Goal: Information Seeking & Learning: Learn about a topic

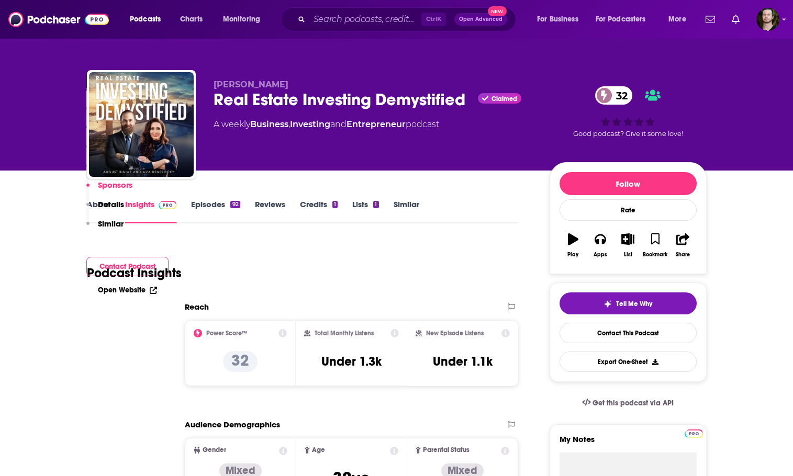
scroll to position [889, 0]
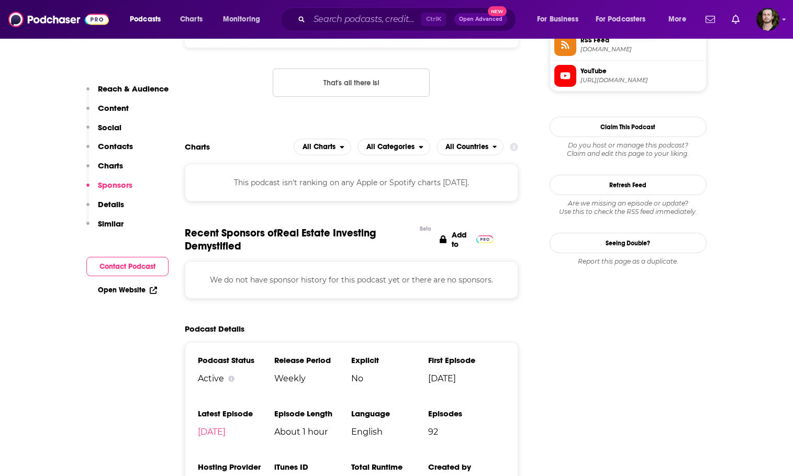
click at [365, 28] on div "Ctrl K Open Advanced New" at bounding box center [397, 19] width 235 height 24
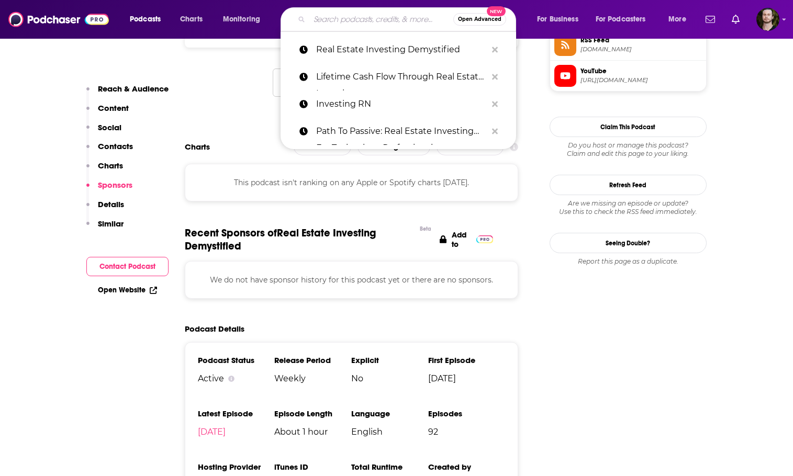
click at [366, 21] on input "Search podcasts, credits, & more..." at bounding box center [381, 19] width 144 height 17
paste input "Real Estate AI Flash"
type input "Real Estate AI Flash"
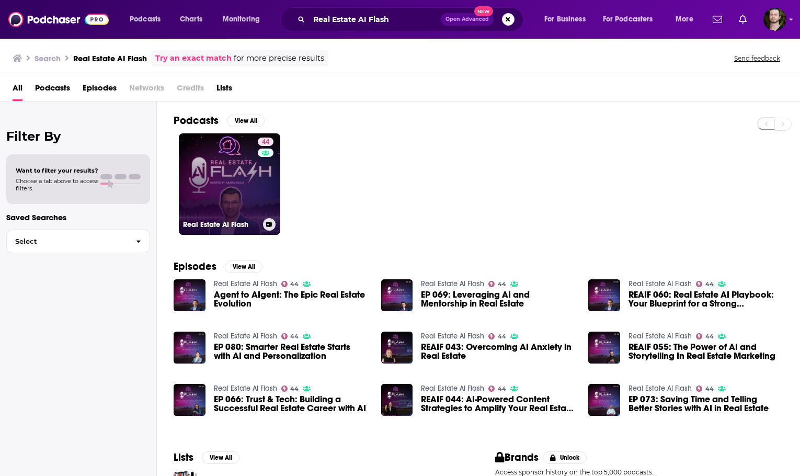
click at [243, 174] on link "44 Real Estate AI Flash" at bounding box center [229, 183] width 101 height 101
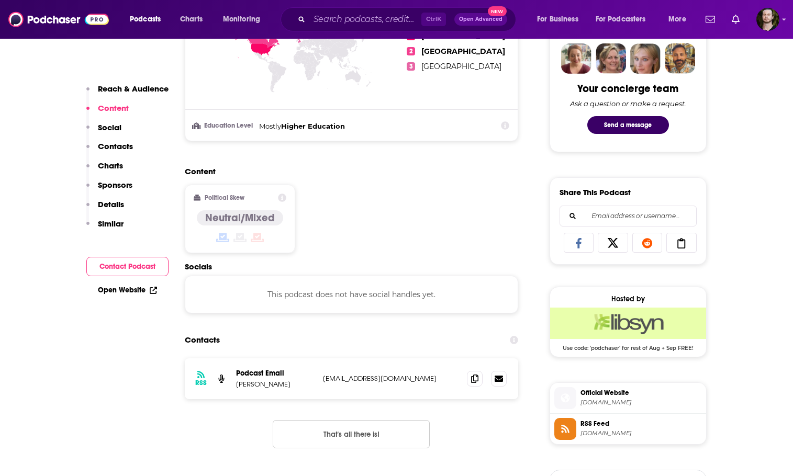
scroll to position [523, 0]
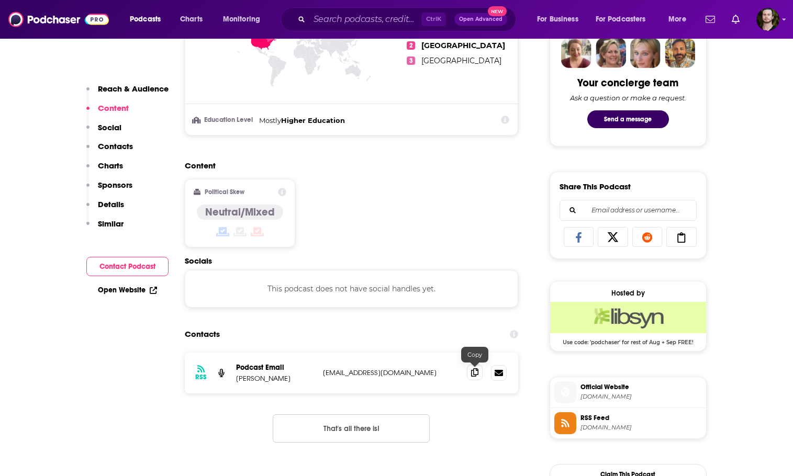
click at [473, 376] on icon at bounding box center [474, 372] width 7 height 8
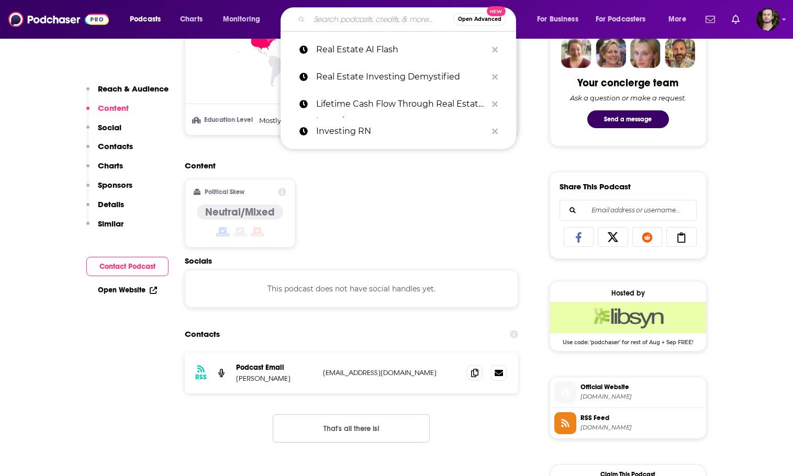
click at [372, 27] on input "Search podcasts, credits, & more..." at bounding box center [381, 19] width 144 height 17
paste input "AI in Real Estate – Transforming the Future of the Industry"
type input "AI in Real Estate – Transforming the Future of the Industry"
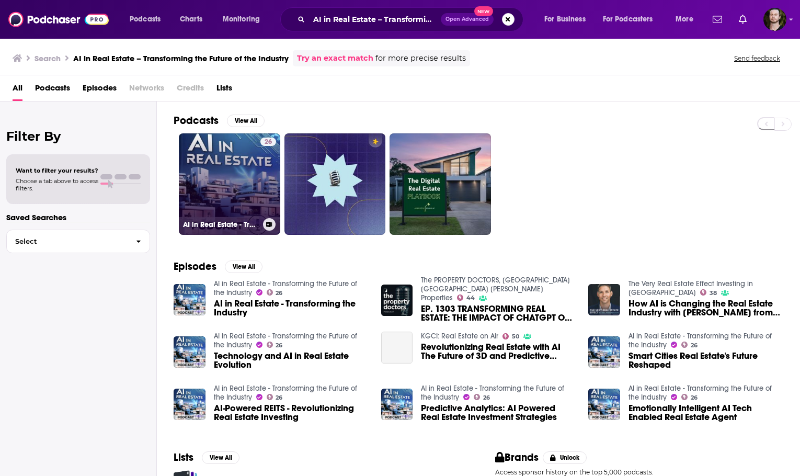
click at [228, 165] on link "26 AI in Real Estate - Transforming the Future of the Industry" at bounding box center [229, 183] width 101 height 101
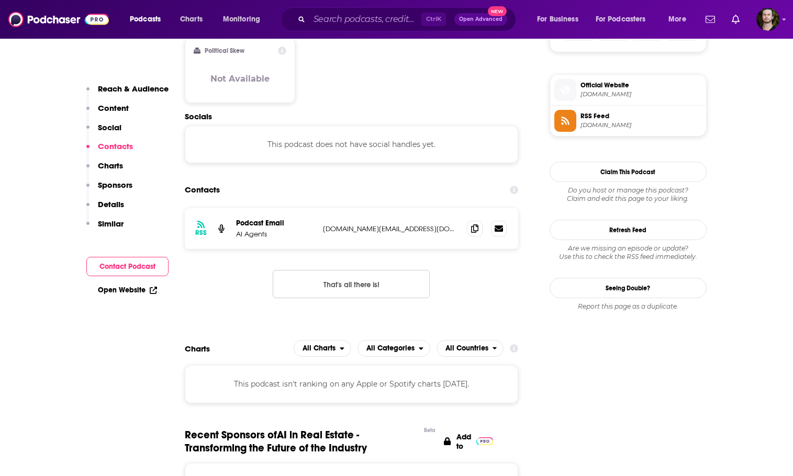
scroll to position [732, 0]
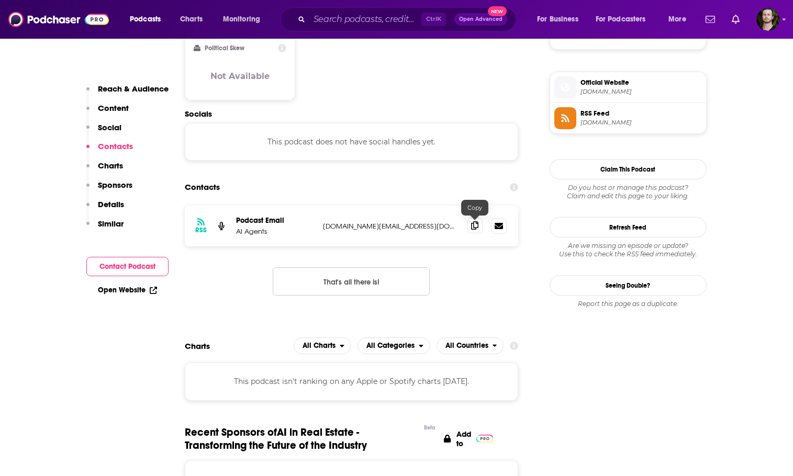
click at [476, 231] on span at bounding box center [475, 226] width 16 height 16
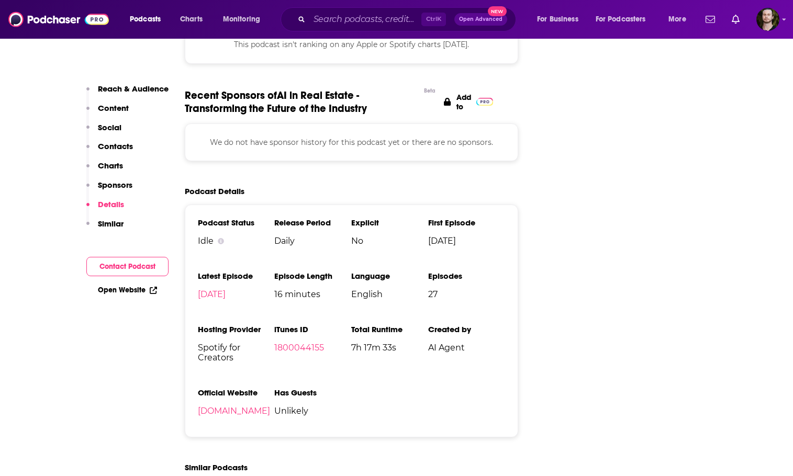
scroll to position [1099, 0]
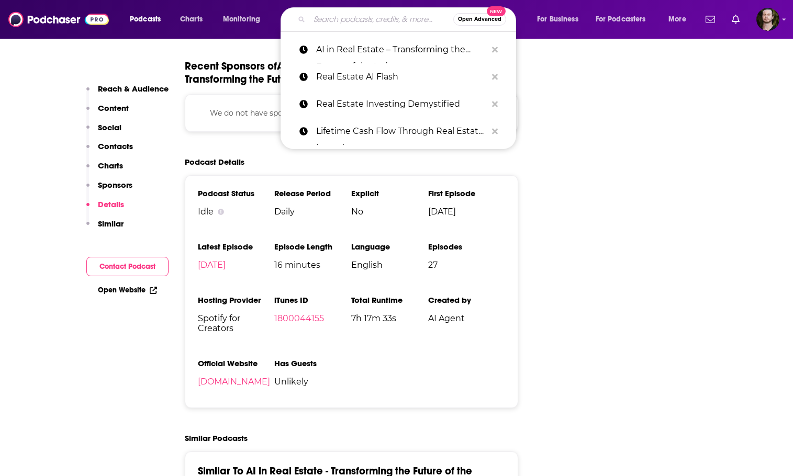
click at [343, 17] on input "Search podcasts, credits, & more..." at bounding box center [381, 19] width 144 height 17
paste input "Real Estate Meets AI"
type input "Real Estate Meets AI"
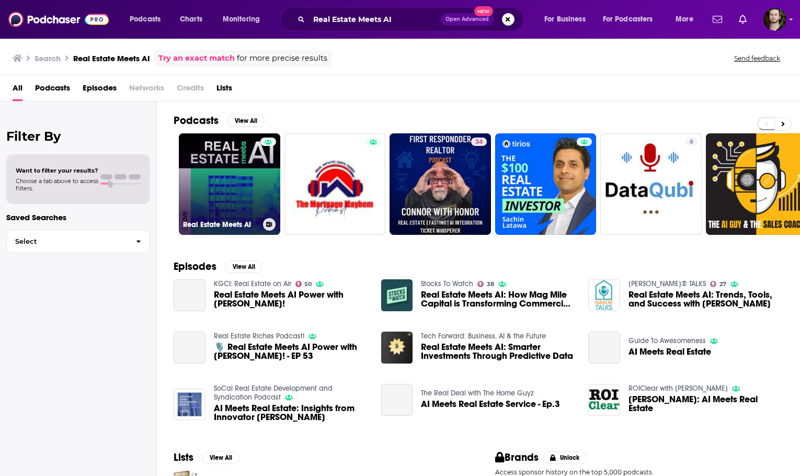
click at [247, 183] on link "Real Estate Meets AI" at bounding box center [229, 183] width 101 height 101
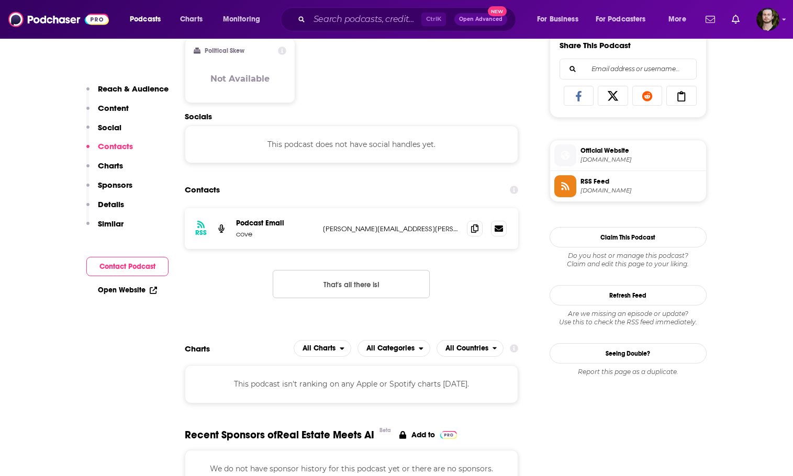
scroll to position [680, 0]
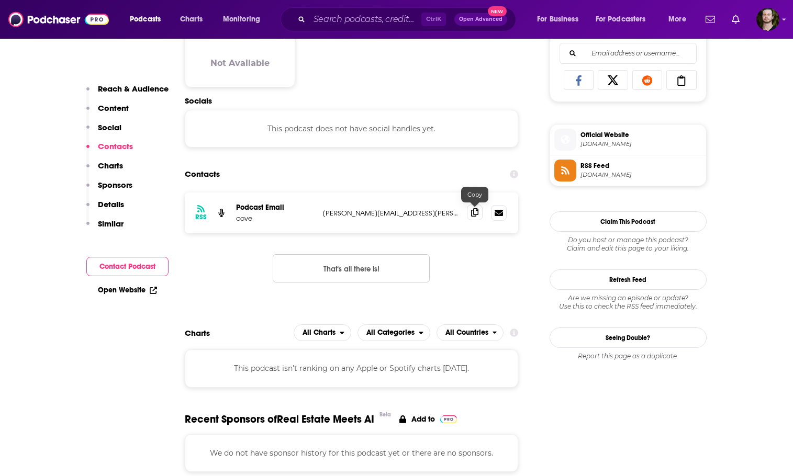
click at [471, 213] on span at bounding box center [475, 213] width 16 height 16
click at [374, 27] on input "Search podcasts, credits, & more..." at bounding box center [365, 19] width 112 height 17
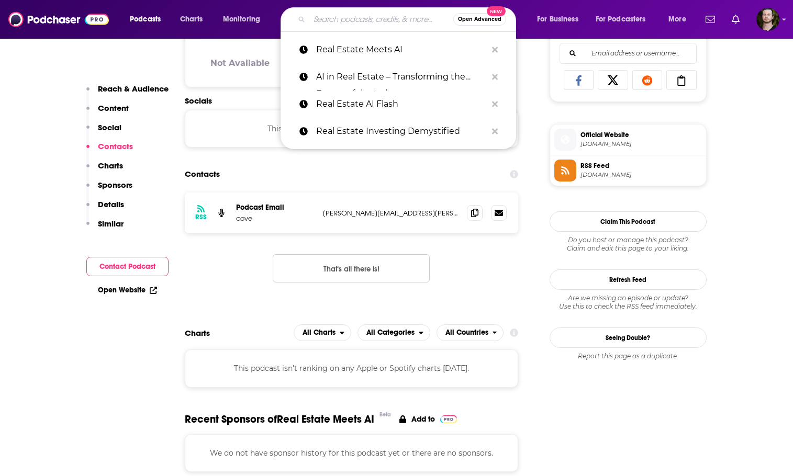
paste input "How AI Could Transform the Real Estate Sector"
type input "How AI Could Transform the Real Estate Sector"
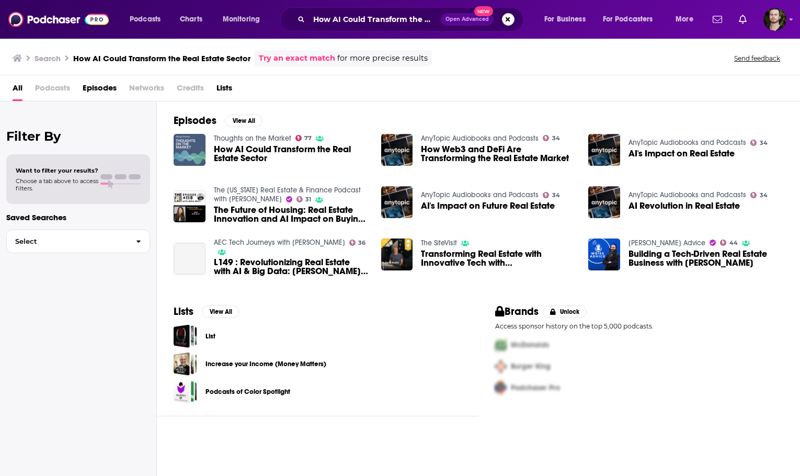
click at [188, 156] on img "How AI Could Transform the Real Estate Sector" at bounding box center [190, 150] width 32 height 32
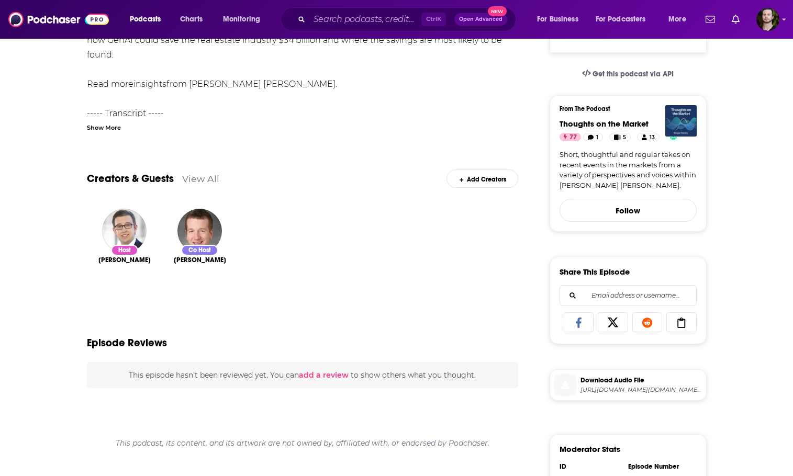
scroll to position [8, 0]
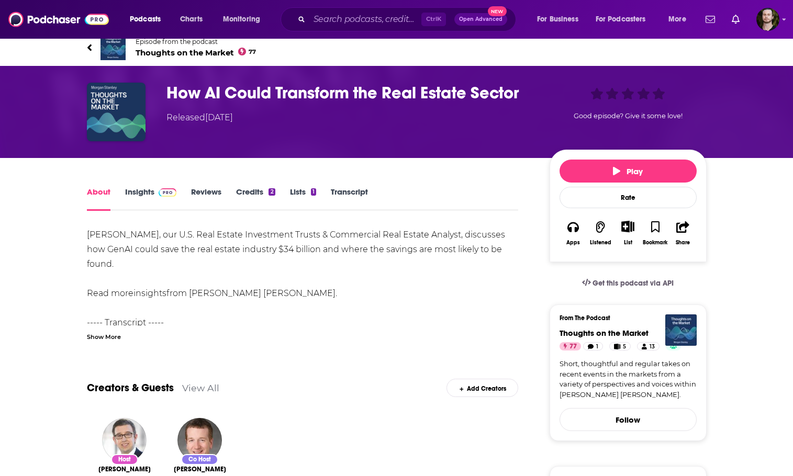
click at [145, 188] on link "Insights" at bounding box center [151, 199] width 52 height 24
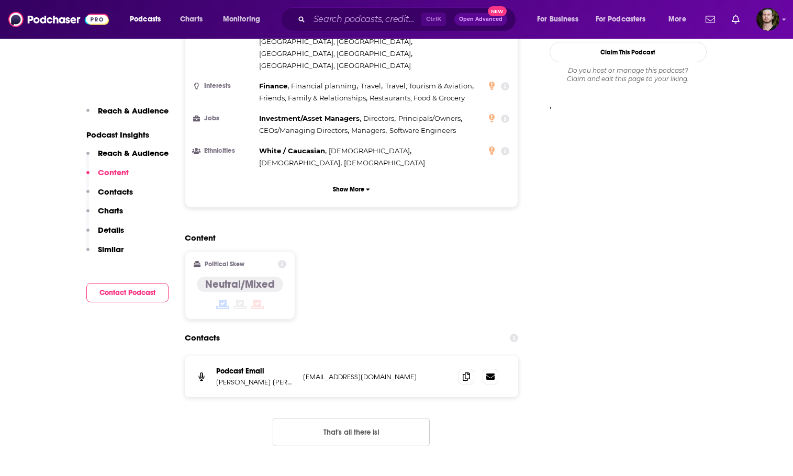
scroll to position [942, 0]
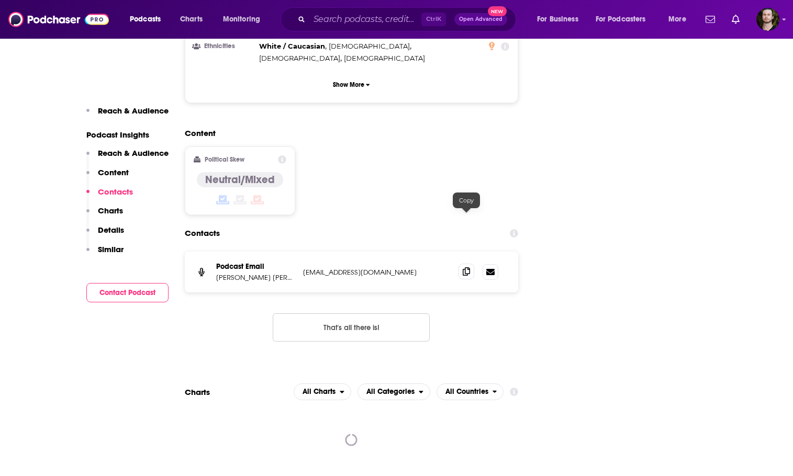
click at [462, 267] on icon at bounding box center [465, 271] width 7 height 8
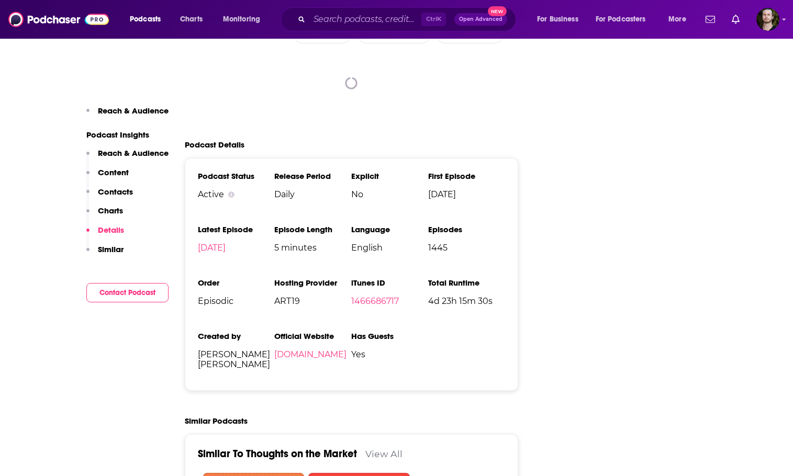
scroll to position [1308, 0]
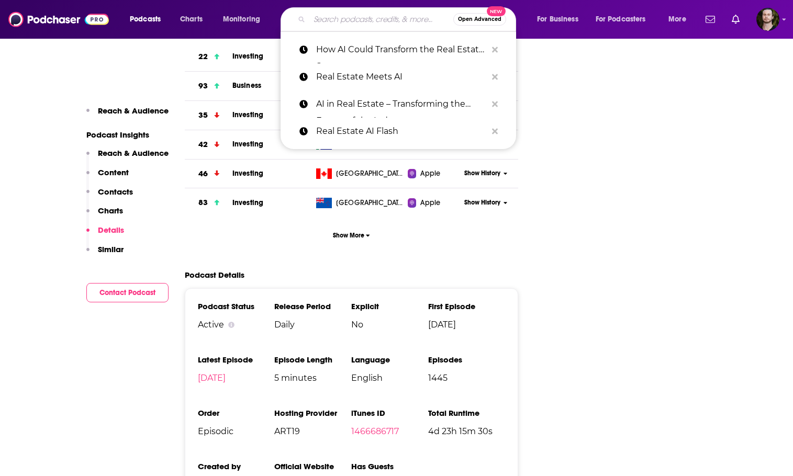
click at [345, 17] on input "Search podcasts, credits, & more..." at bounding box center [381, 19] width 144 height 17
paste input "Tech in Real Estate"
type input "Tech in Real Estate"
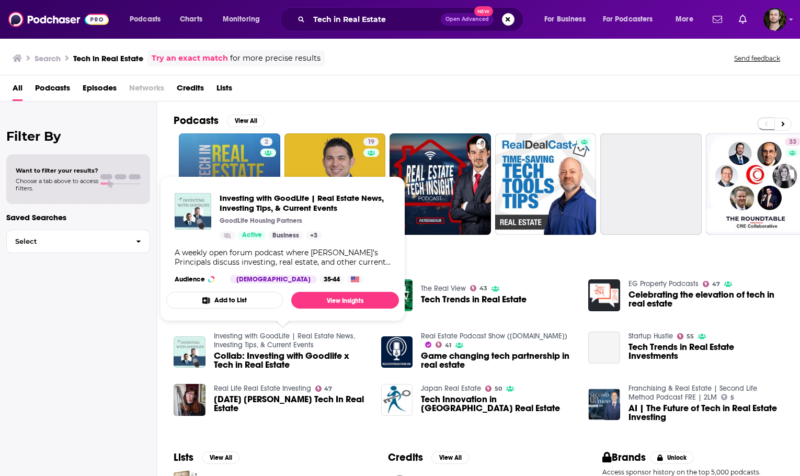
click at [230, 147] on link "2 Tech in Real Estate" at bounding box center [229, 183] width 101 height 101
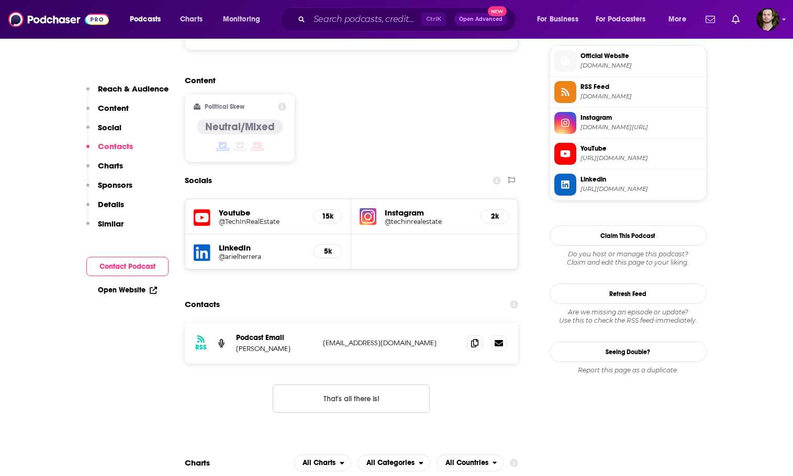
scroll to position [837, 0]
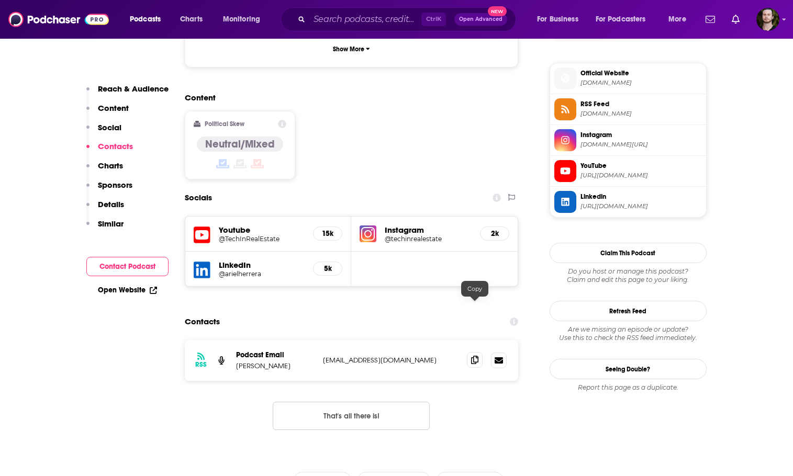
click at [475, 356] on icon at bounding box center [474, 360] width 7 height 8
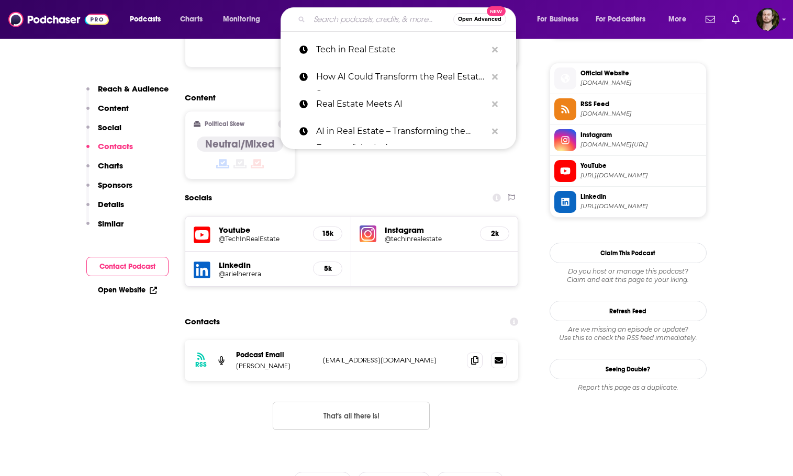
click at [342, 20] on input "Search podcasts, credits, & more..." at bounding box center [381, 19] width 144 height 17
paste input "The Concrete Voice"
type input "The Concrete Voice"
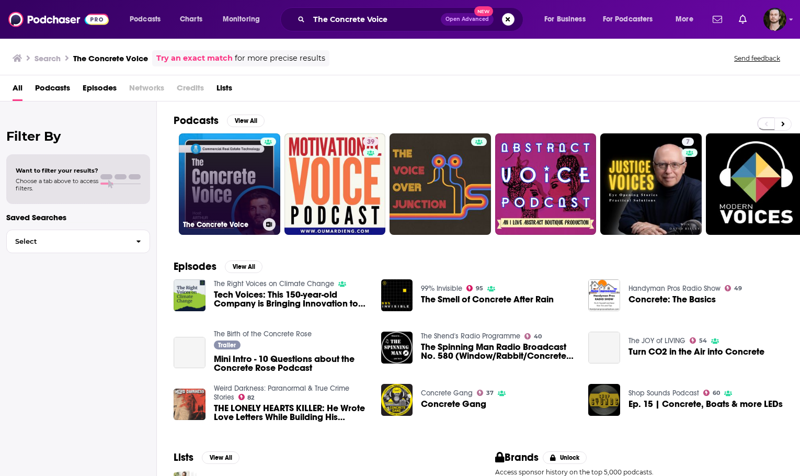
click at [225, 174] on link "The Concrete Voice" at bounding box center [229, 183] width 101 height 101
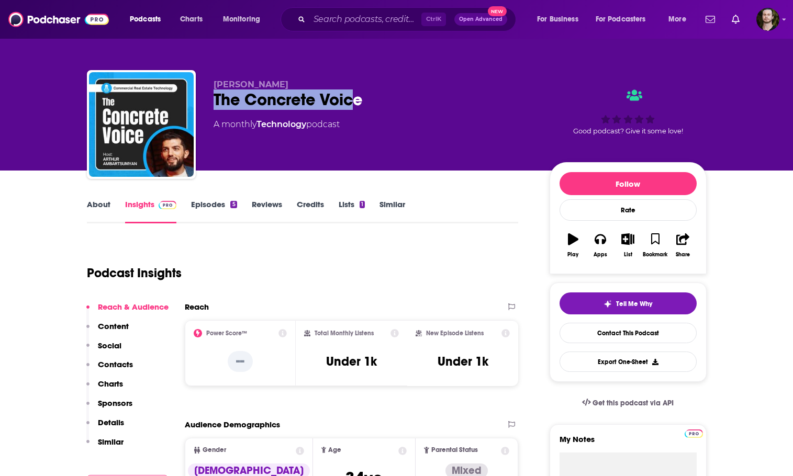
drag, startPoint x: 357, startPoint y: 101, endPoint x: 208, endPoint y: 99, distance: 148.6
click at [208, 99] on div "Arthur Ambartsumyan The Concrete Voice A monthly Technology podcast Good podcas…" at bounding box center [396, 126] width 619 height 113
click at [328, 95] on div "The Concrete Voice" at bounding box center [372, 99] width 319 height 20
copy div "Arthur Ambartsumyan The Concrete Voice"
drag, startPoint x: 368, startPoint y: 101, endPoint x: 214, endPoint y: 80, distance: 155.9
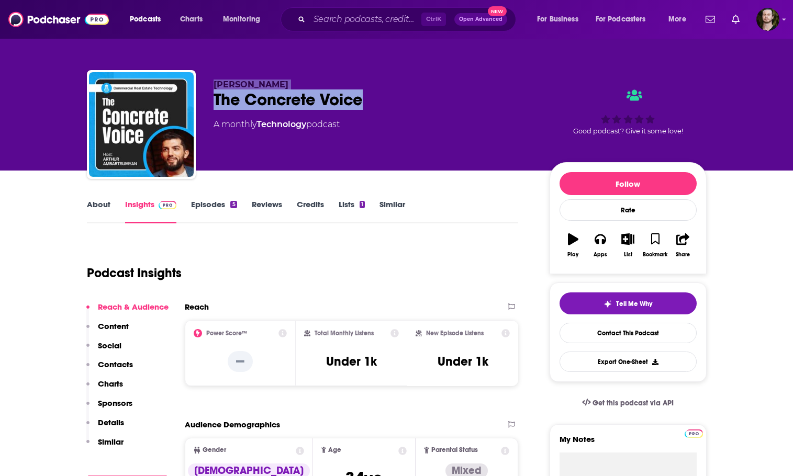
click at [214, 80] on div "Arthur Ambartsumyan The Concrete Voice A monthly Technology podcast" at bounding box center [372, 122] width 319 height 84
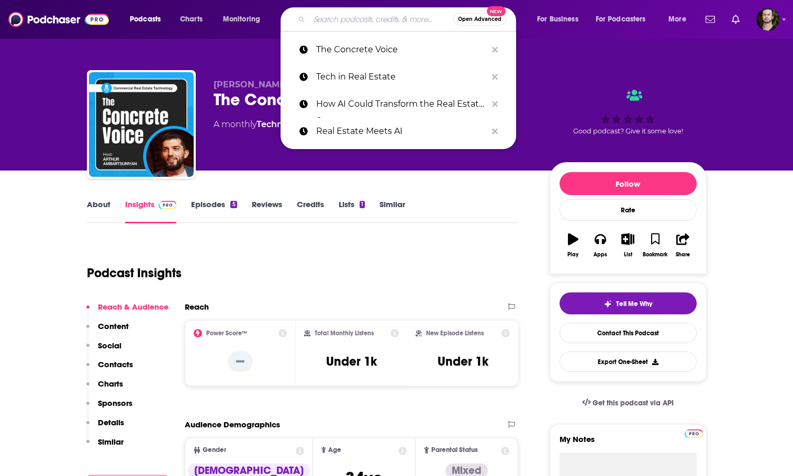
click at [365, 24] on input "Search podcasts, credits, & more..." at bounding box center [381, 19] width 144 height 17
paste input "Proptech Pulse Podcast"
type input "Proptech Pulse Podcast"
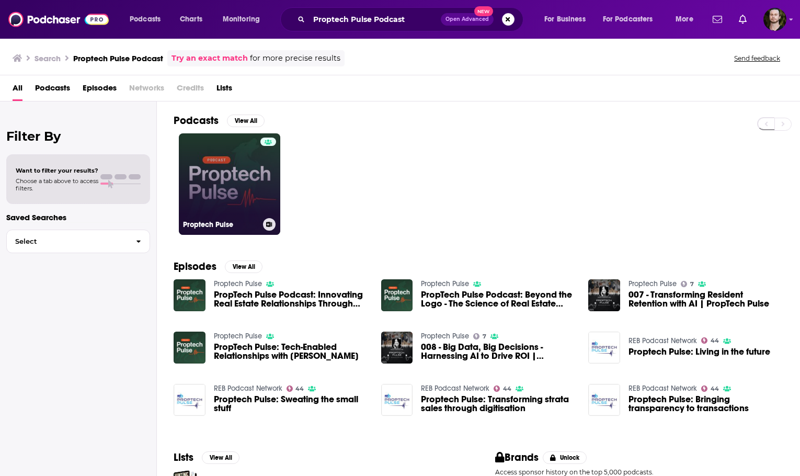
click at [221, 174] on link "Proptech Pulse" at bounding box center [229, 183] width 101 height 101
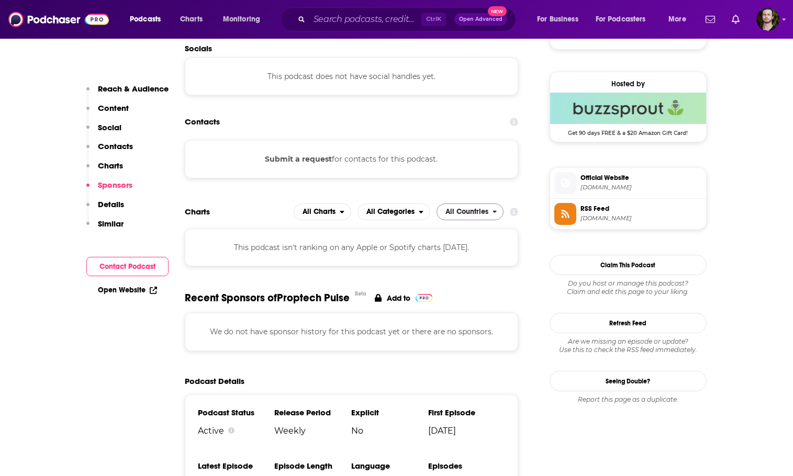
scroll to position [942, 0]
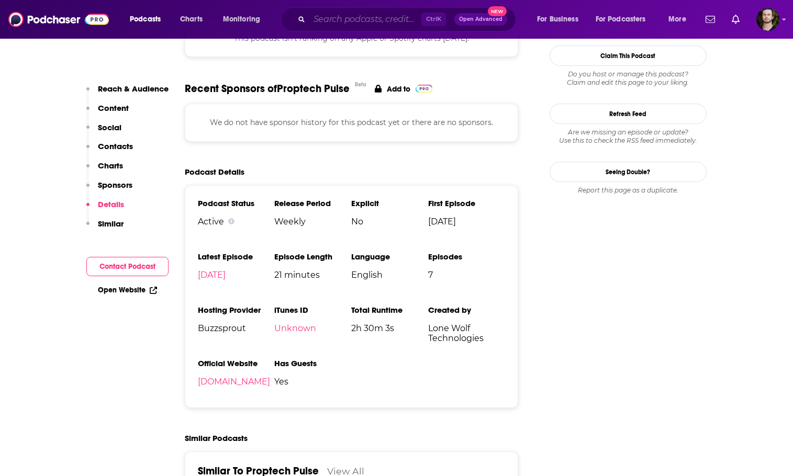
click at [348, 23] on input "Search podcasts, credits, & more..." at bounding box center [365, 19] width 112 height 17
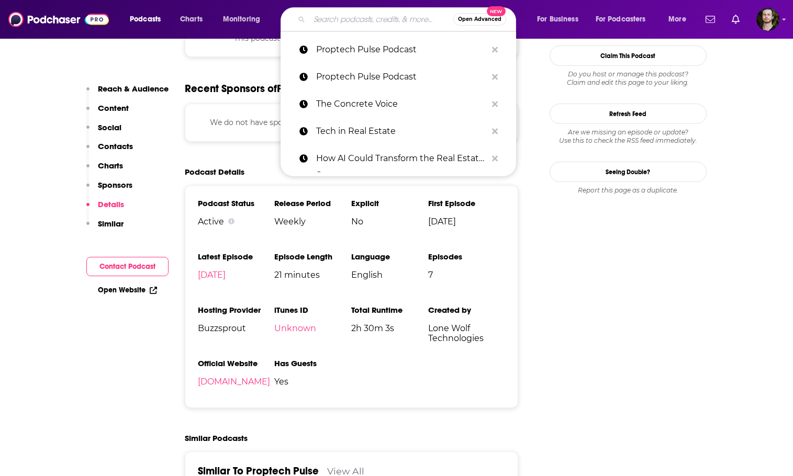
paste input "This Week in PropTech Liberty Madison"
type input "This Week in PropTech Liberty Madison"
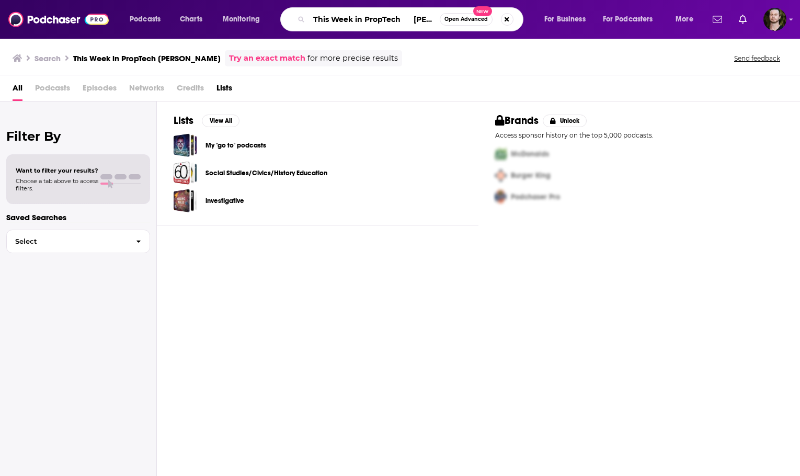
scroll to position [0, 40]
drag, startPoint x: 409, startPoint y: 17, endPoint x: 603, endPoint y: 42, distance: 196.2
click at [603, 39] on div "Podcasts Charts Monitoring This Week in PropTech Liberty Madison Open Advanced …" at bounding box center [400, 238] width 800 height 476
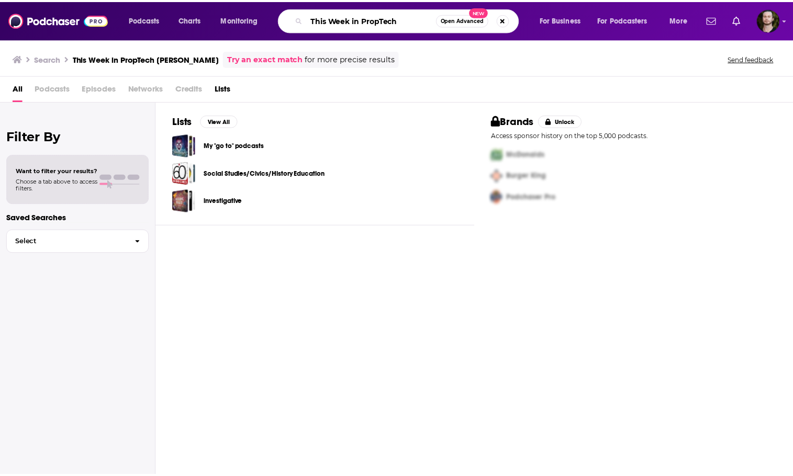
scroll to position [0, 0]
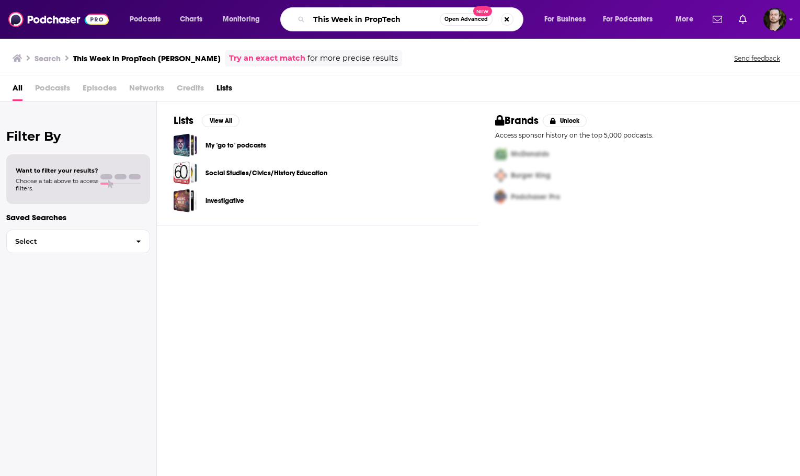
type input "This Week in PropTech"
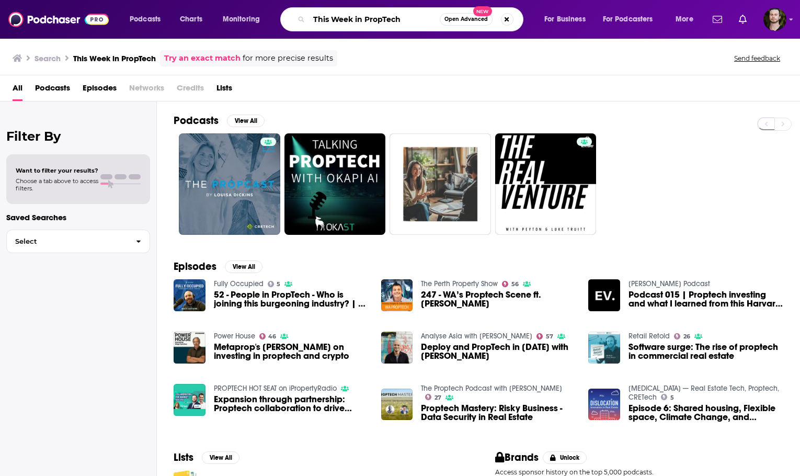
drag, startPoint x: 333, startPoint y: 19, endPoint x: 281, endPoint y: 10, distance: 52.0
click at [282, 13] on div "This Week in PropTech Open Advanced New" at bounding box center [401, 19] width 243 height 24
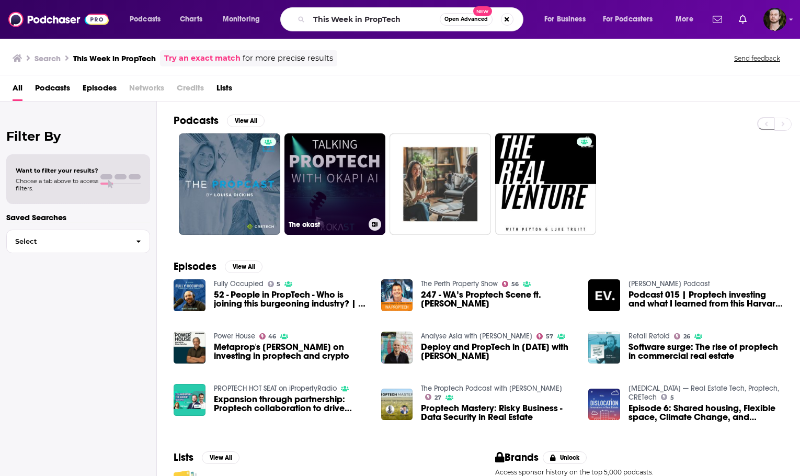
click at [321, 186] on link "The okast" at bounding box center [335, 183] width 101 height 101
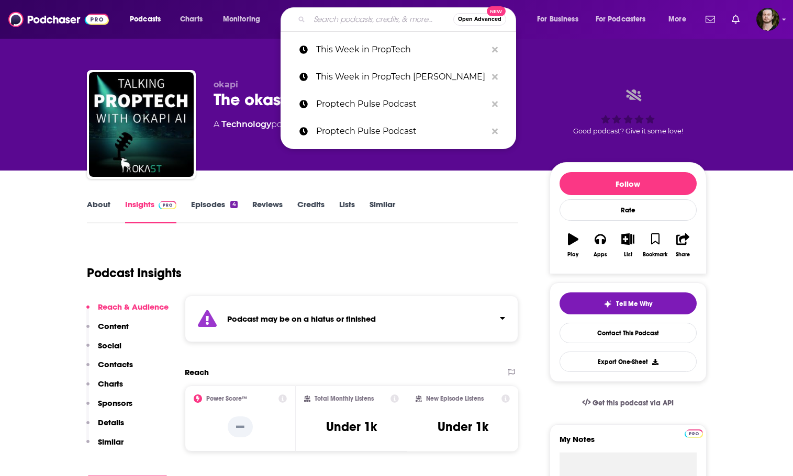
click at [388, 21] on input "Search podcasts, credits, & more..." at bounding box center [381, 19] width 144 height 17
paste input "This Week in PropTech Liberty Madison"
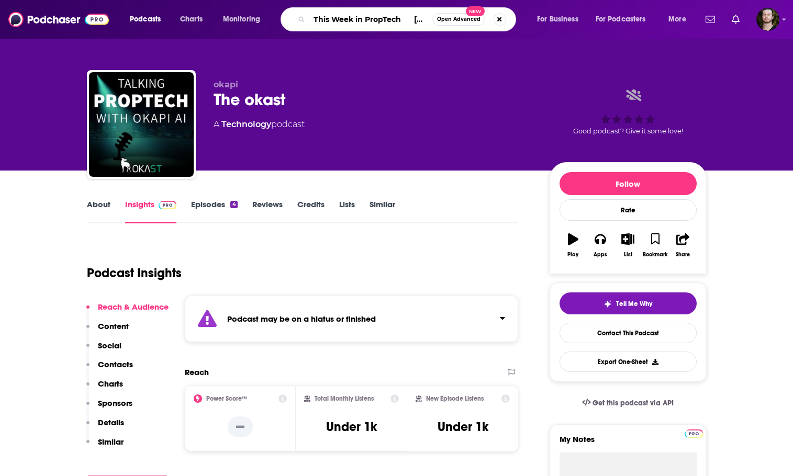
scroll to position [0, 48]
click at [363, 12] on input "This Week in PropTech Liberty Madison" at bounding box center [370, 19] width 123 height 17
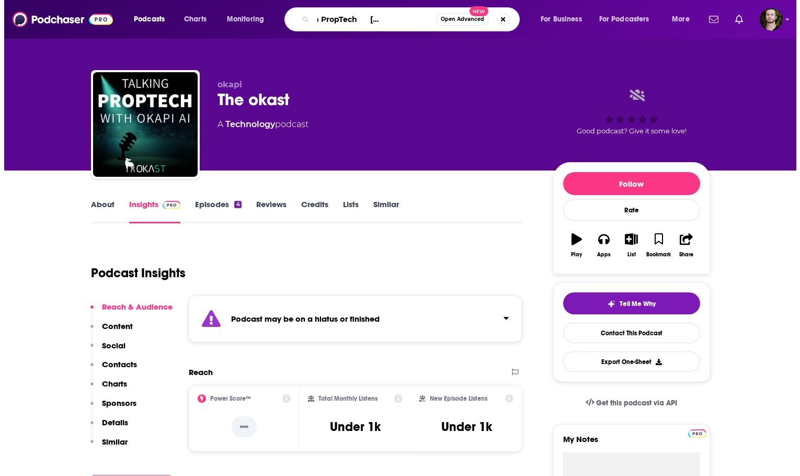
scroll to position [0, 0]
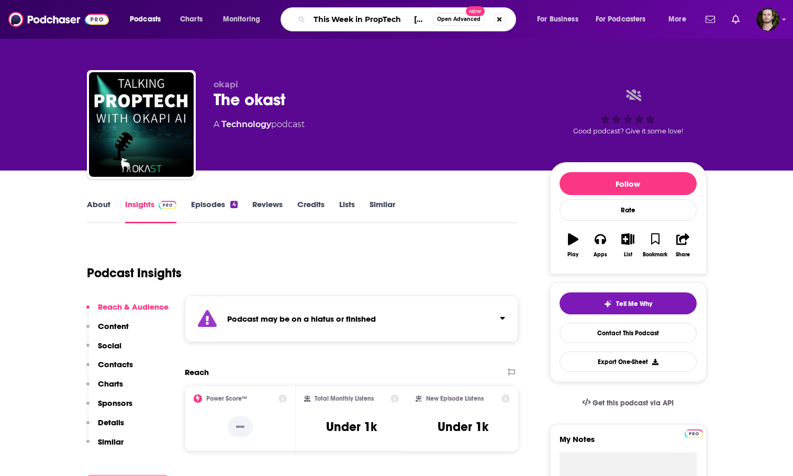
drag, startPoint x: 367, startPoint y: 15, endPoint x: 269, endPoint y: 22, distance: 98.1
click at [269, 22] on div "Podcasts Charts Monitoring This Week in PropTech Liberty Madison Open Advanced …" at bounding box center [408, 19] width 573 height 24
type input "Liberty Madison"
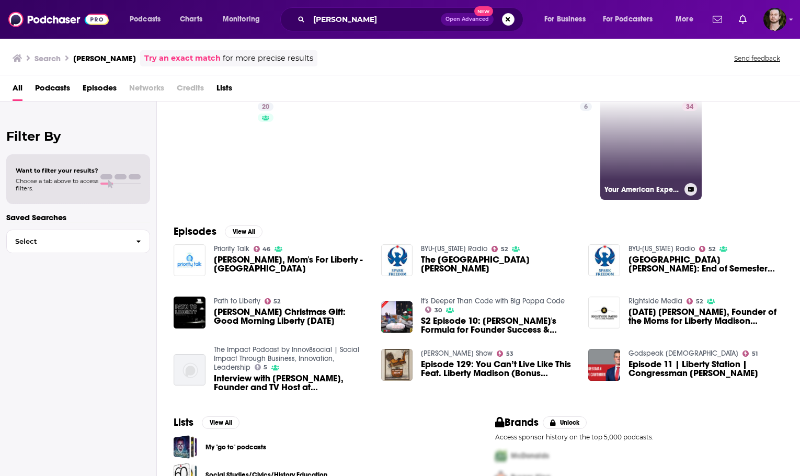
scroll to position [85, 0]
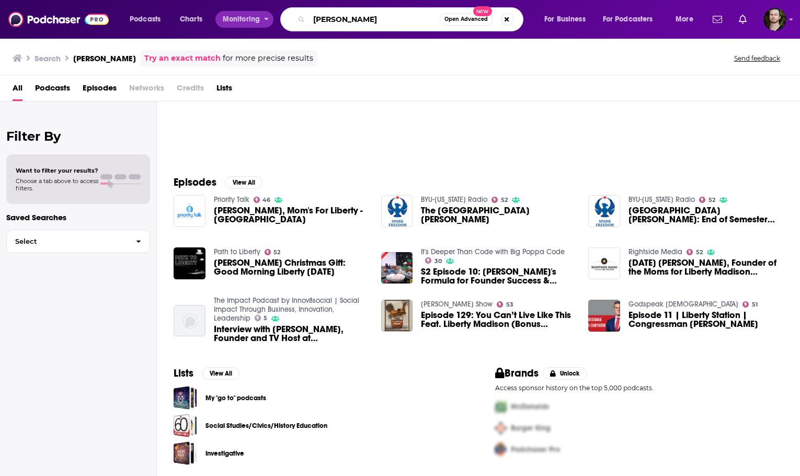
paste input "Proptech Espresso Mark Hurst"
drag, startPoint x: 390, startPoint y: 27, endPoint x: 256, endPoint y: 23, distance: 134.0
click at [260, 23] on div "Podcasts Charts Monitoring Proptech Espresso Mark Hurst Open Advanced New For B…" at bounding box center [412, 19] width 581 height 24
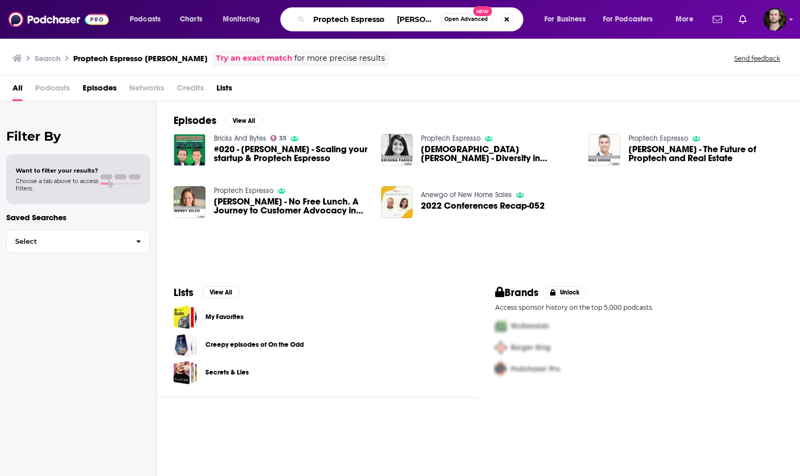
scroll to position [0, 4]
drag, startPoint x: 389, startPoint y: 19, endPoint x: 525, endPoint y: 40, distance: 138.2
click at [525, 39] on div "Podcasts Charts Monitoring Proptech Espresso Mark Hurst Open Advanced New For B…" at bounding box center [400, 238] width 800 height 476
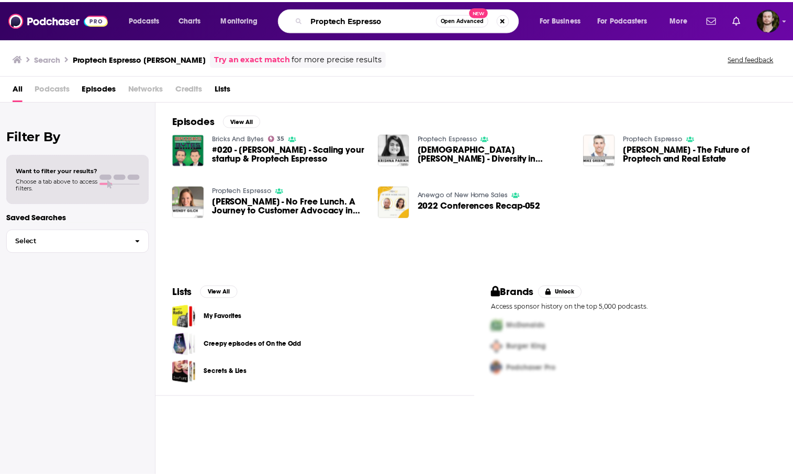
scroll to position [0, 0]
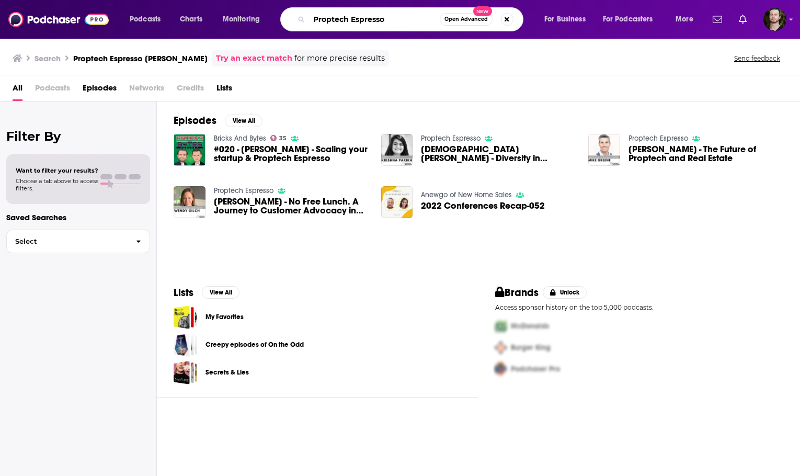
type input "Proptech Espresso"
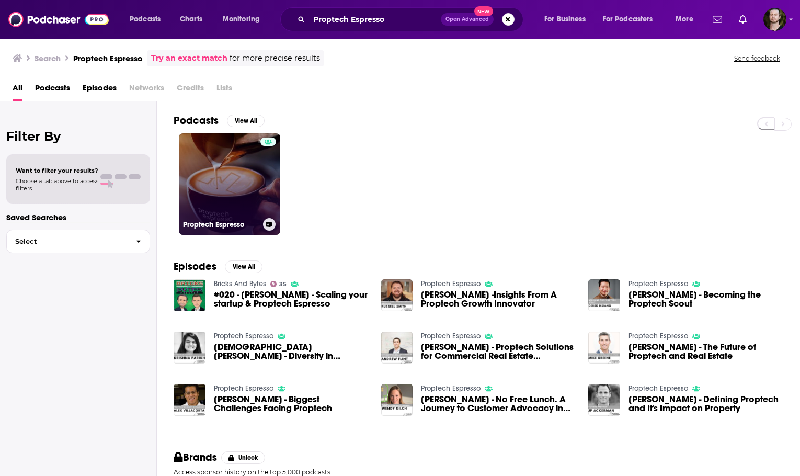
click at [240, 174] on link "Proptech Espresso" at bounding box center [229, 183] width 101 height 101
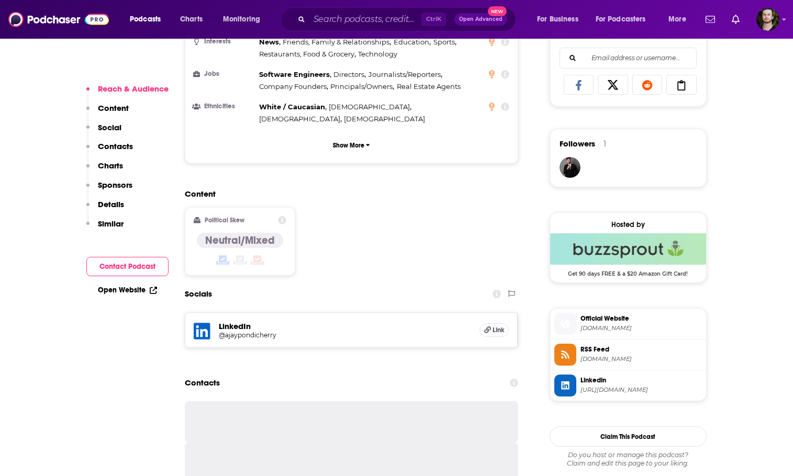
scroll to position [680, 0]
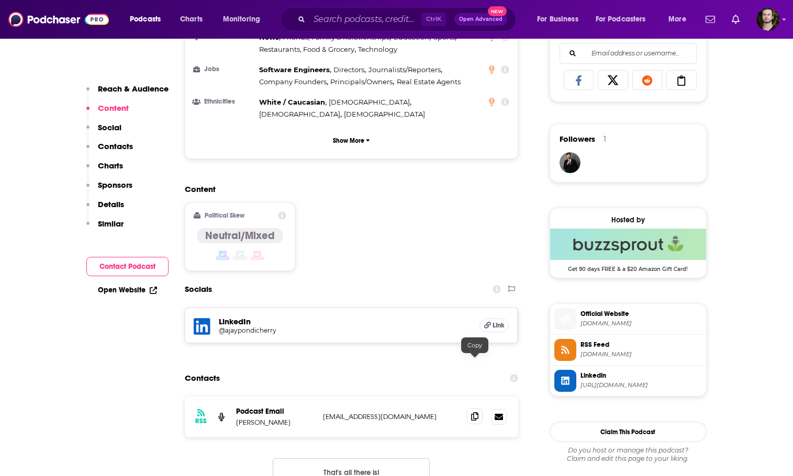
click at [473, 412] on icon at bounding box center [474, 416] width 7 height 8
click at [393, 17] on input "Search podcasts, credits, & more..." at bounding box center [365, 19] width 112 height 17
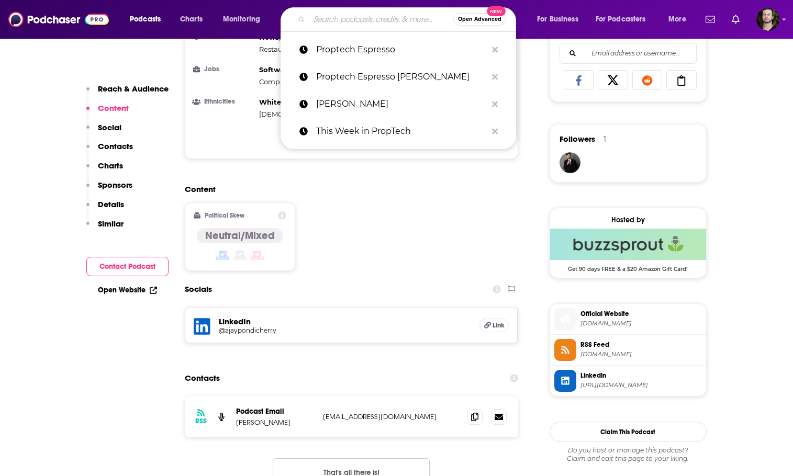
paste input "The Proptech Podcast Kylie Davis"
type input "The Proptech Podcast Kylie Davis"
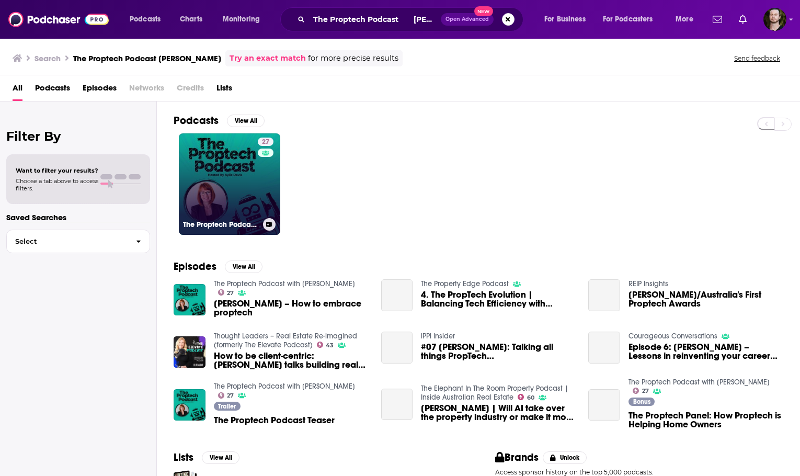
click at [258, 177] on div "27" at bounding box center [267, 178] width 18 height 81
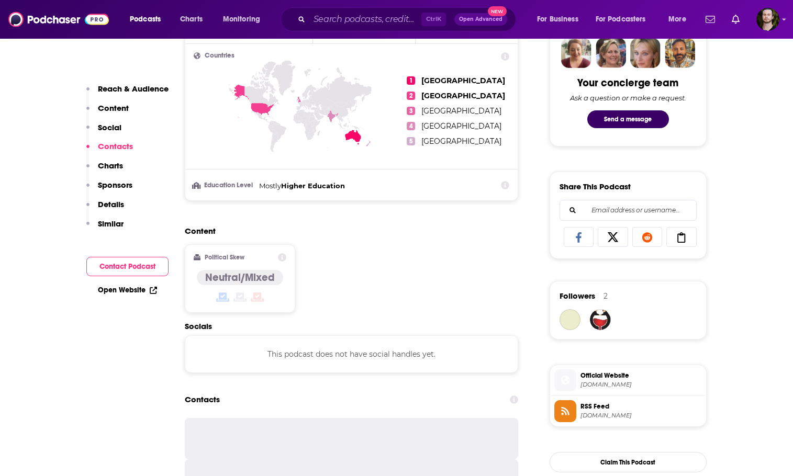
scroll to position [785, 0]
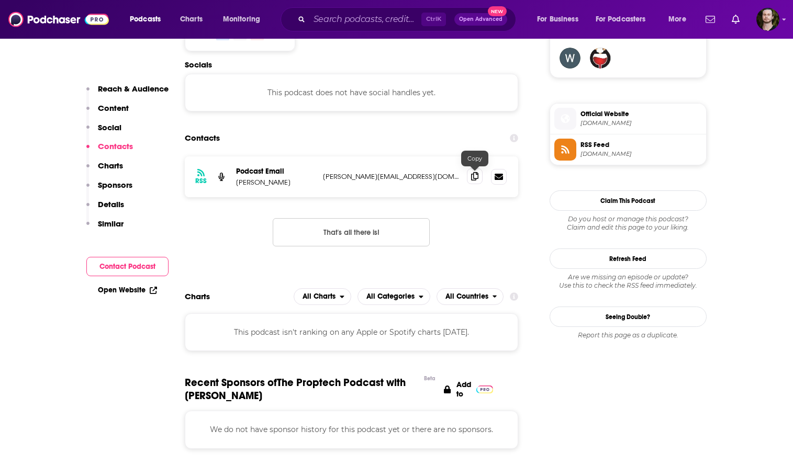
click at [474, 175] on icon at bounding box center [474, 176] width 7 height 8
click at [338, 13] on input "Search podcasts, credits, & more..." at bounding box center [365, 19] width 112 height 17
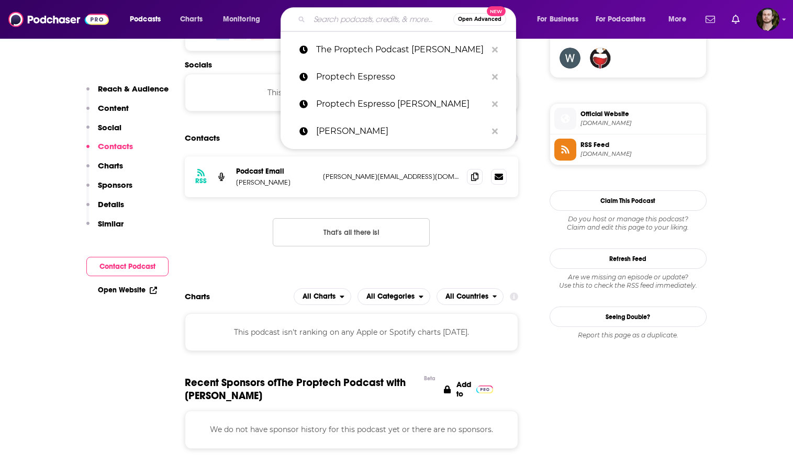
paste input "RealDealCast – AI & Tech for Real Estate Investors Chris Logan"
type input "RealDealCast – AI & Tech for Real Estate Investors Chris Logan"
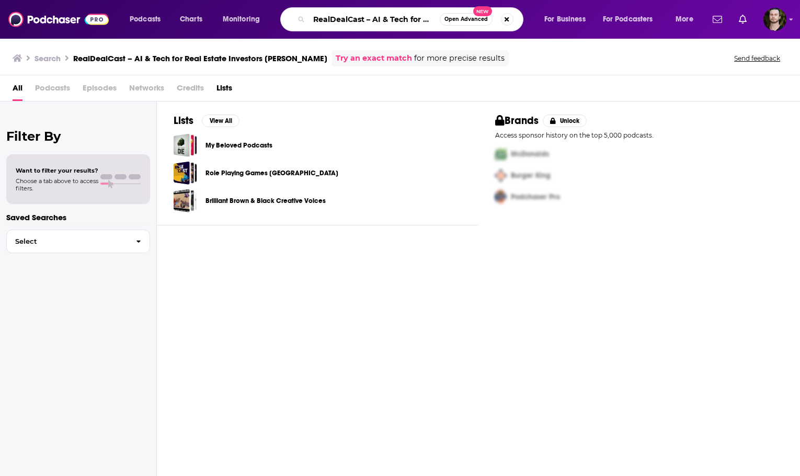
click at [435, 21] on input "RealDealCast – AI & Tech for Real Estate Investors Chris Logan" at bounding box center [374, 19] width 131 height 17
drag, startPoint x: 379, startPoint y: 18, endPoint x: 479, endPoint y: 19, distance: 99.9
click at [479, 19] on div "RealDealCast – AI & Tech for Real Estate Investors Chris Logan Open Advanced New" at bounding box center [401, 19] width 243 height 24
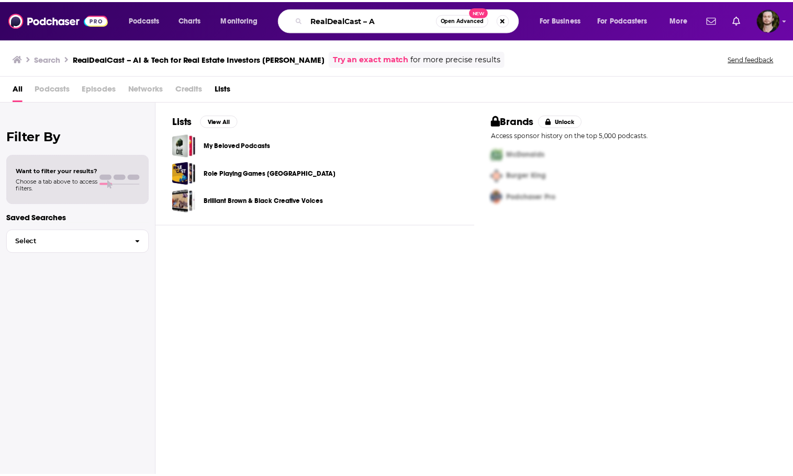
scroll to position [0, 0]
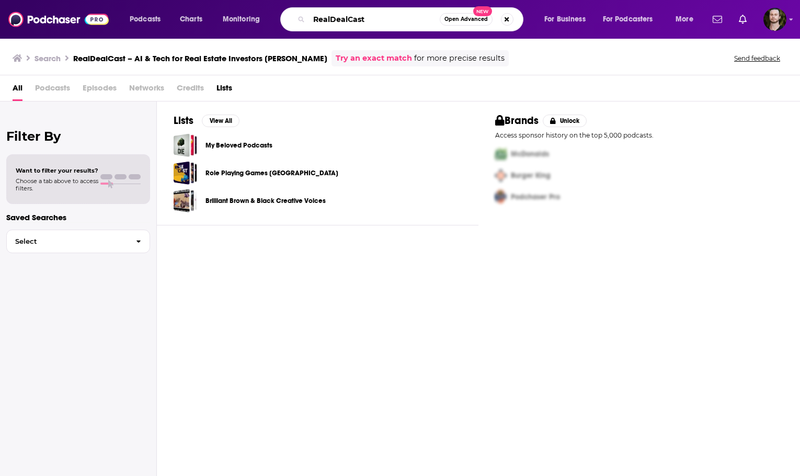
type input "RealDealCast"
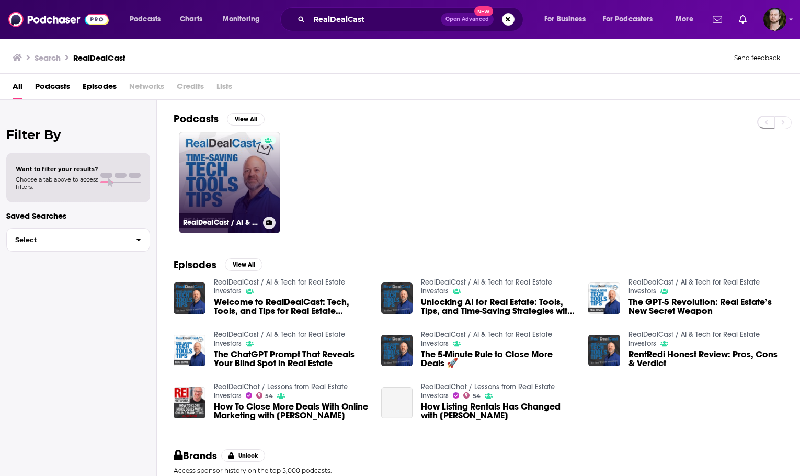
click at [221, 186] on link "RealDealCast / AI & Tech for Real Estate Investors" at bounding box center [229, 182] width 101 height 101
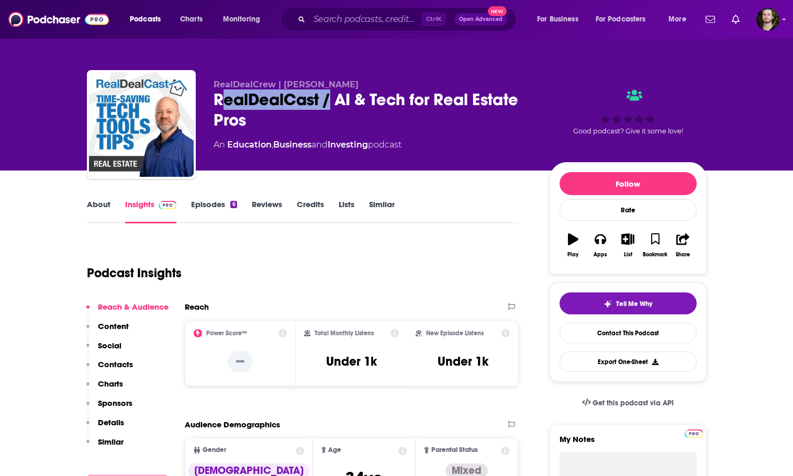
drag, startPoint x: 220, startPoint y: 101, endPoint x: 319, endPoint y: 99, distance: 99.4
click at [327, 99] on div "RealDealCast / AI & Tech for Real Estate Pros" at bounding box center [372, 109] width 319 height 41
click at [208, 98] on div "RealDealCrew | Jack Hoss RealDealCast / AI & Tech for Real Estate Pros An Educa…" at bounding box center [396, 126] width 619 height 113
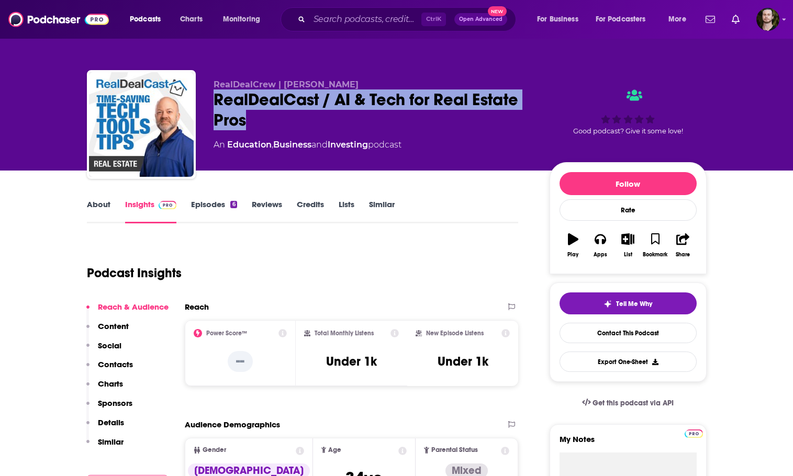
copy h2 "RealDealCast / AI & Tech for Real Estate Pros"
drag, startPoint x: 212, startPoint y: 97, endPoint x: 244, endPoint y: 123, distance: 41.7
click at [244, 123] on div "RealDealCrew | Jack Hoss RealDealCast / AI & Tech for Real Estate Pros An Educa…" at bounding box center [396, 126] width 619 height 113
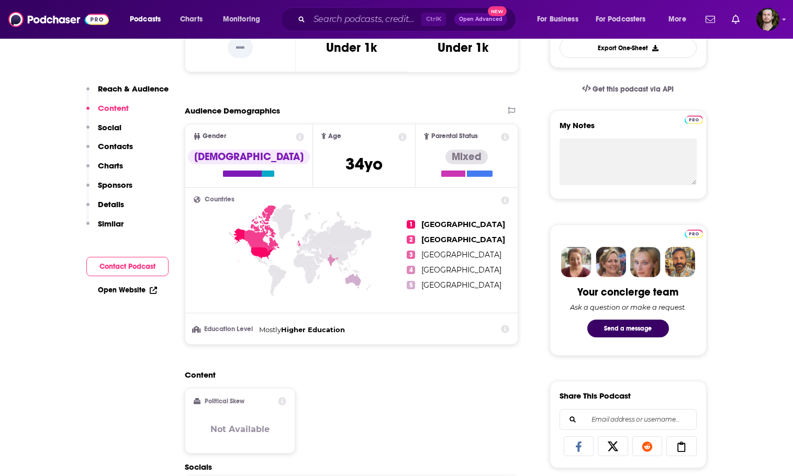
scroll to position [523, 0]
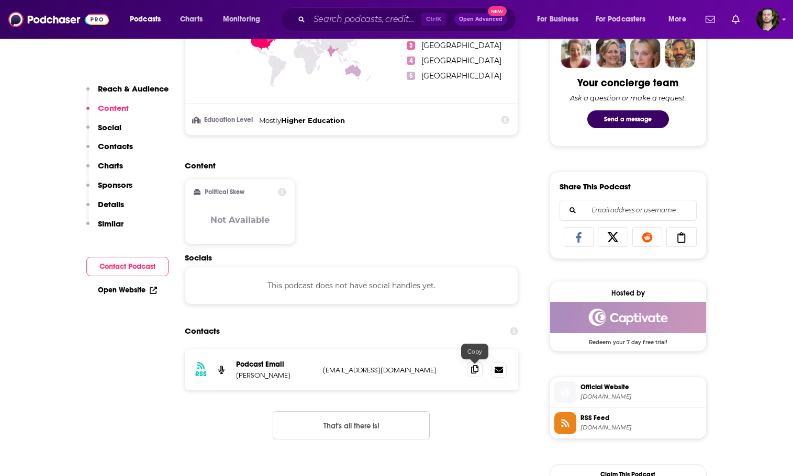
click at [475, 376] on span at bounding box center [475, 369] width 16 height 16
click at [358, 19] on input "Search podcasts, credits, & more..." at bounding box center [365, 19] width 112 height 17
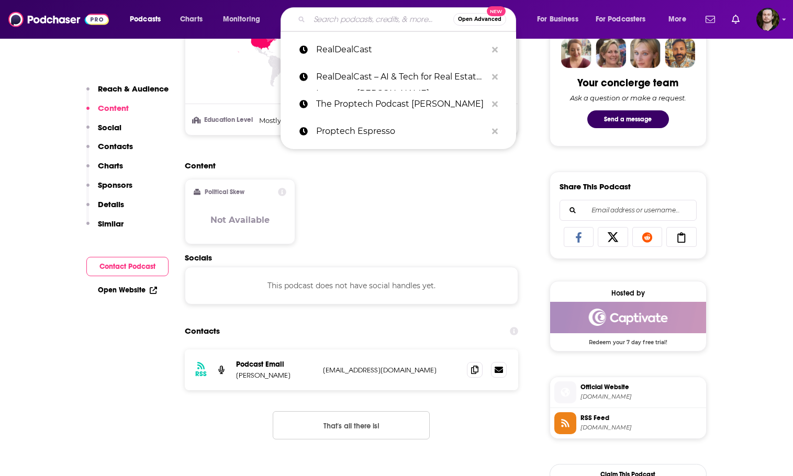
paste input "Tech Nest: The Proptech Podcast Nate Smoyer"
type input "Tech Nest: The Proptech Podcast Nate Smoyer"
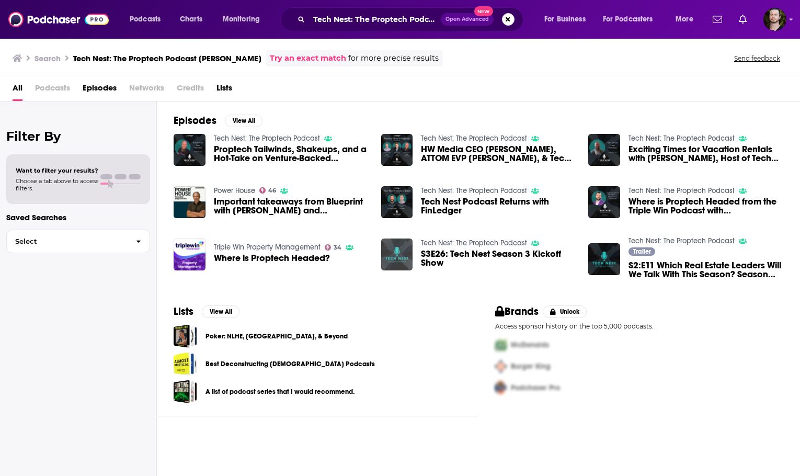
click at [390, 260] on img "S3E26: Tech Nest Season 3 Kickoff Show" at bounding box center [397, 255] width 32 height 32
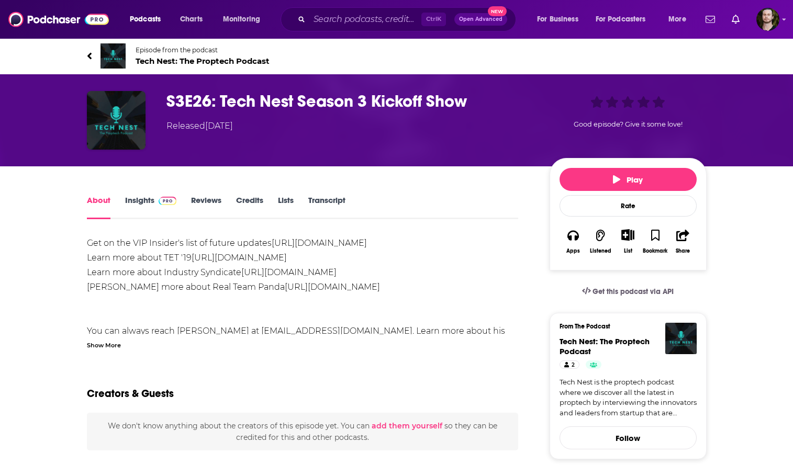
drag, startPoint x: 141, startPoint y: 194, endPoint x: 140, endPoint y: 187, distance: 6.9
click at [136, 201] on link "Insights" at bounding box center [151, 207] width 52 height 24
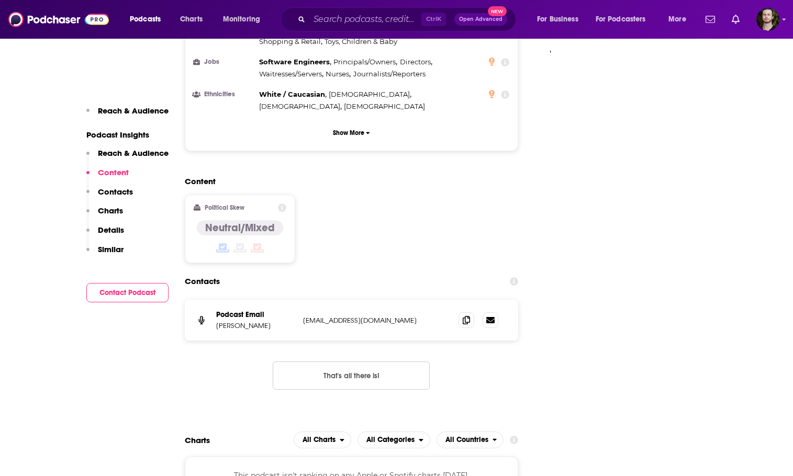
scroll to position [964, 0]
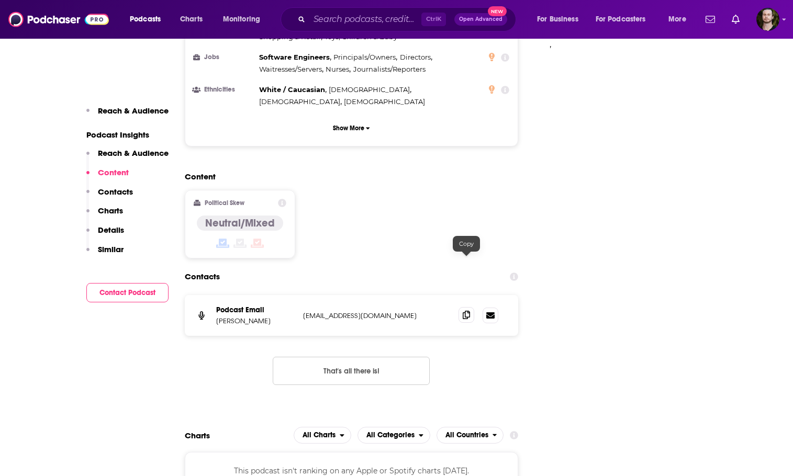
click at [469, 311] on icon at bounding box center [465, 315] width 7 height 8
click at [345, 19] on input "Search podcasts, credits, & more..." at bounding box center [365, 19] width 112 height 17
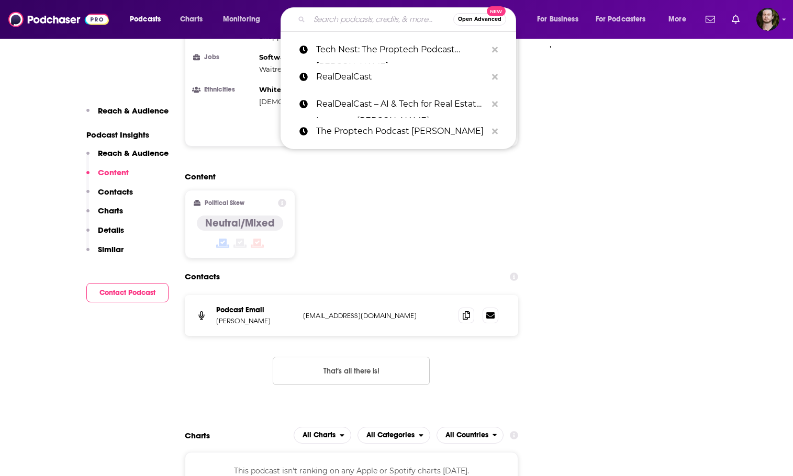
paste input "The Propcast"
type input "The Propcast"
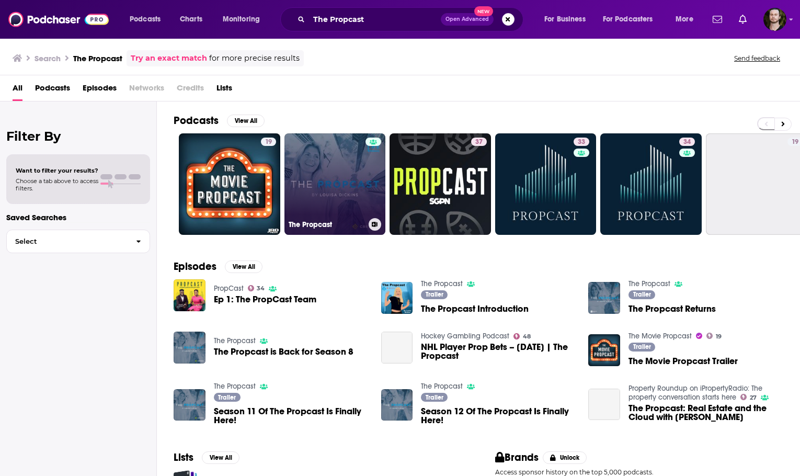
click at [343, 173] on link "The Propcast" at bounding box center [335, 183] width 101 height 101
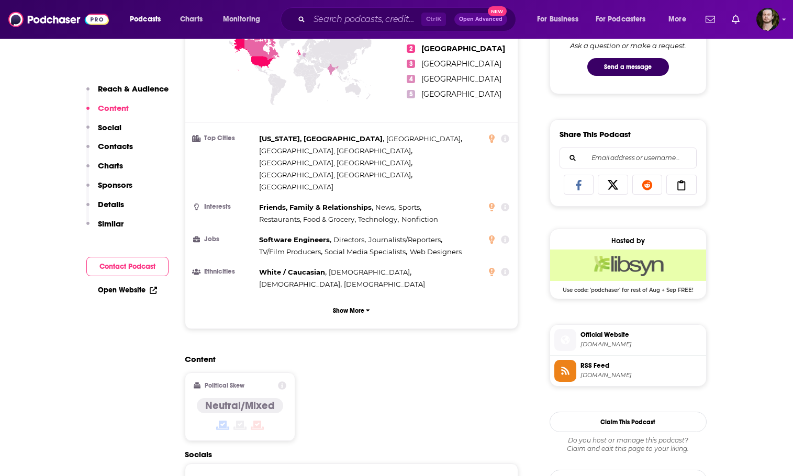
scroll to position [732, 0]
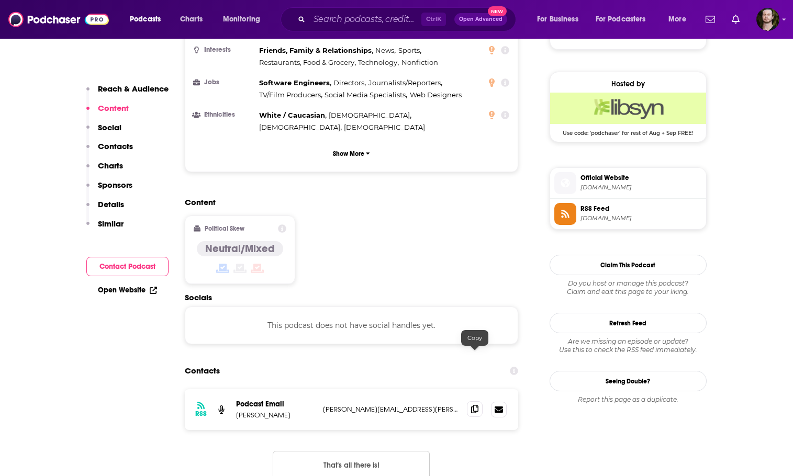
click at [475, 401] on span at bounding box center [475, 409] width 16 height 16
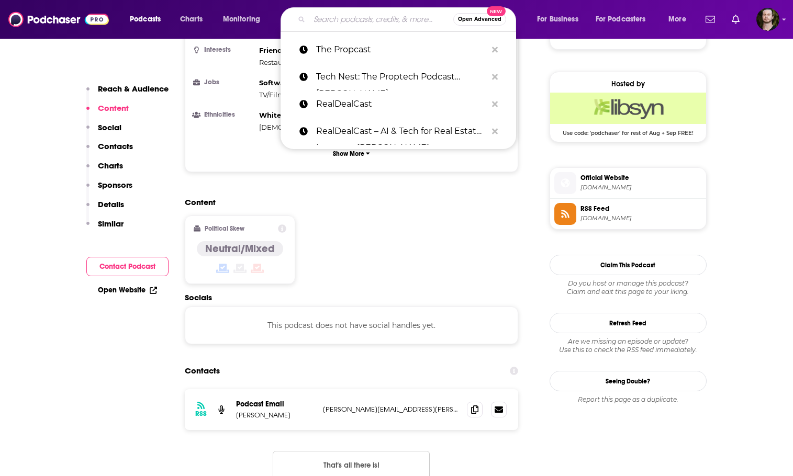
click at [371, 19] on input "Search podcasts, credits, & more..." at bounding box center [381, 19] width 144 height 17
paste input "Tech Brew Ride Home"
type input "Tech Brew Ride Home"
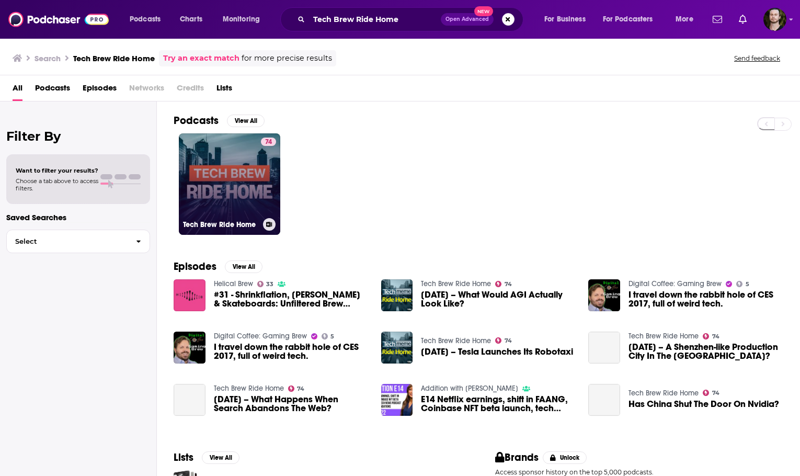
click at [244, 193] on link "74 Tech Brew Ride Home" at bounding box center [229, 183] width 101 height 101
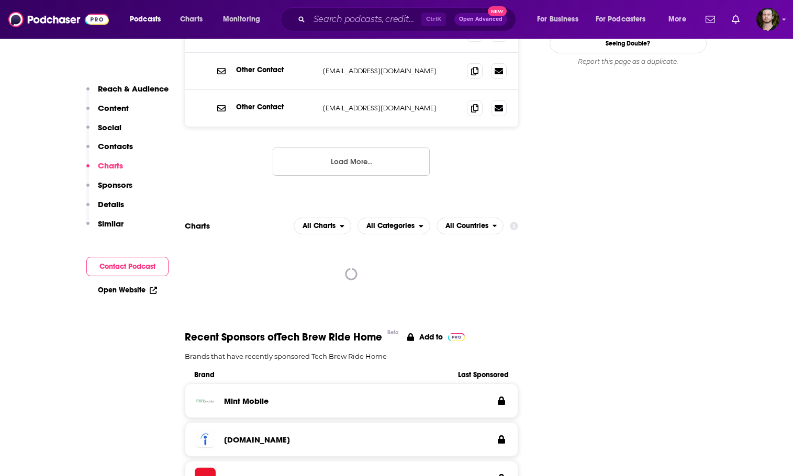
scroll to position [1099, 0]
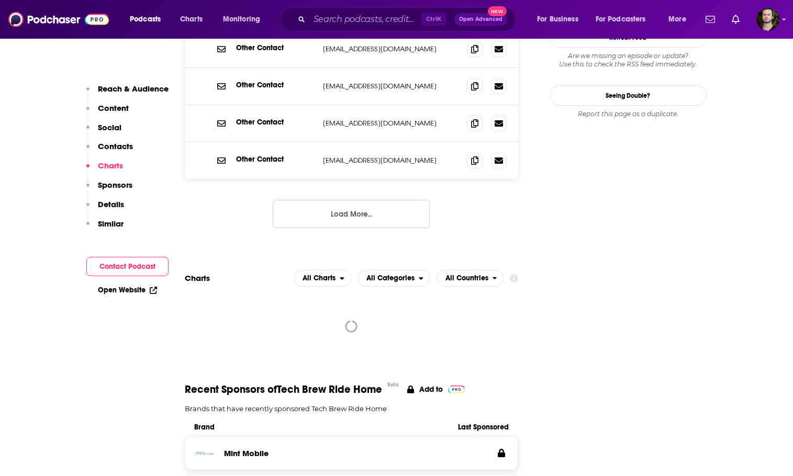
click at [405, 200] on button "Load More..." at bounding box center [351, 214] width 157 height 28
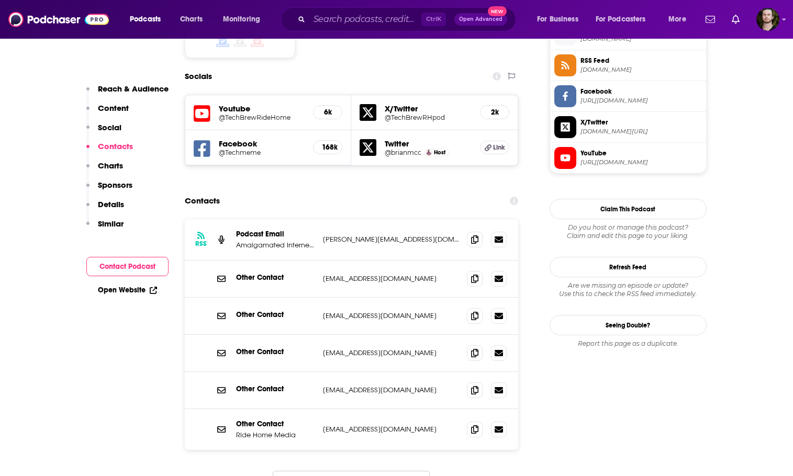
scroll to position [837, 0]
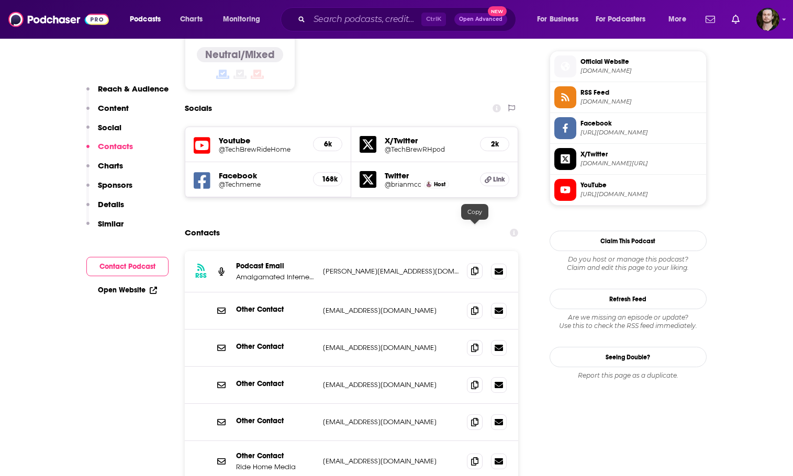
click at [471, 267] on icon at bounding box center [474, 271] width 7 height 8
click at [371, 23] on input "Search podcasts, credits, & more..." at bounding box center [365, 19] width 112 height 17
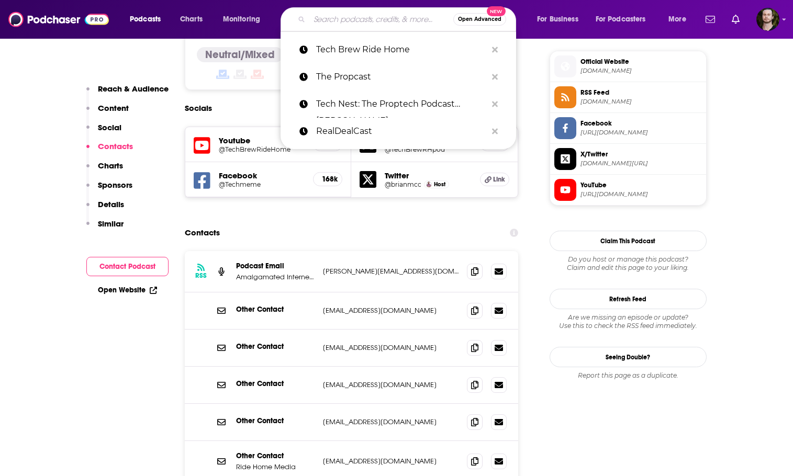
paste input "Commercial Real Estate Technology Podcast"
type input "Commercial Real Estate Technology Podcast"
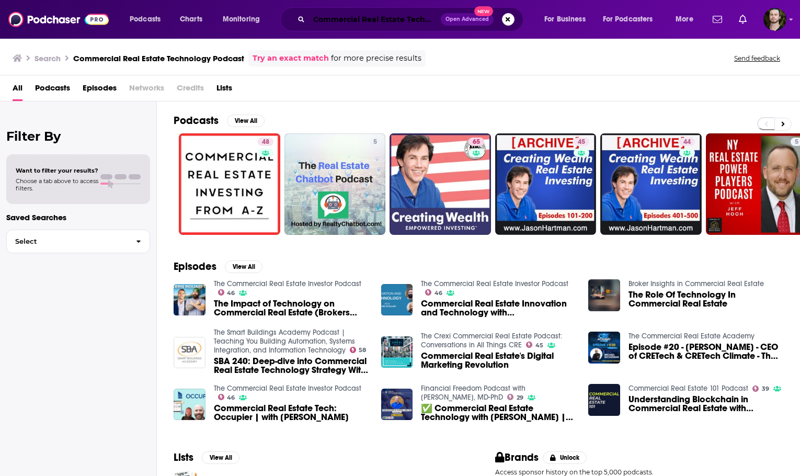
click at [383, 20] on input "Commercial Real Estate Technology Podcast" at bounding box center [375, 19] width 132 height 17
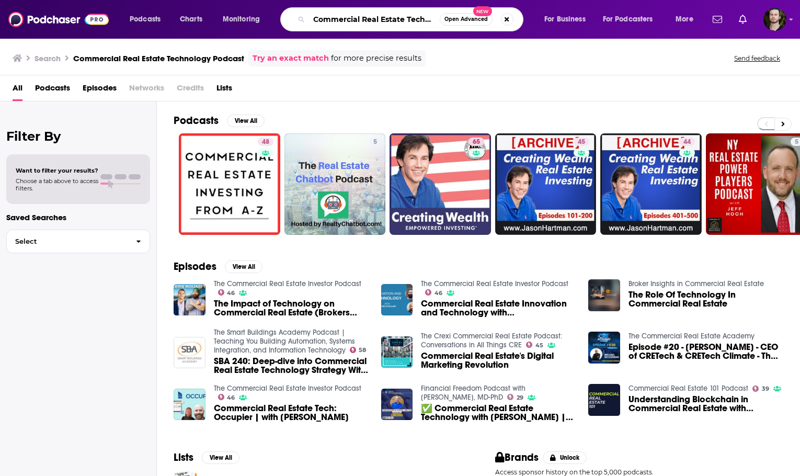
paste input "REtech Talks"
type input "CREtech Talks"
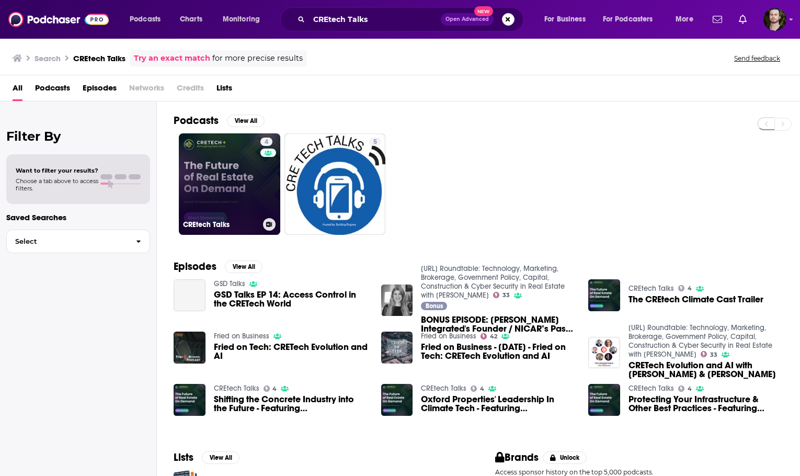
click at [218, 187] on link "4 CREtech Talks" at bounding box center [229, 183] width 101 height 101
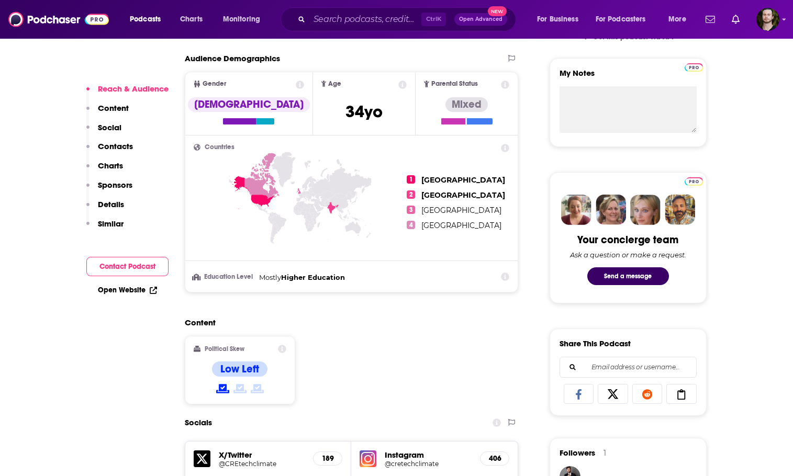
scroll to position [575, 0]
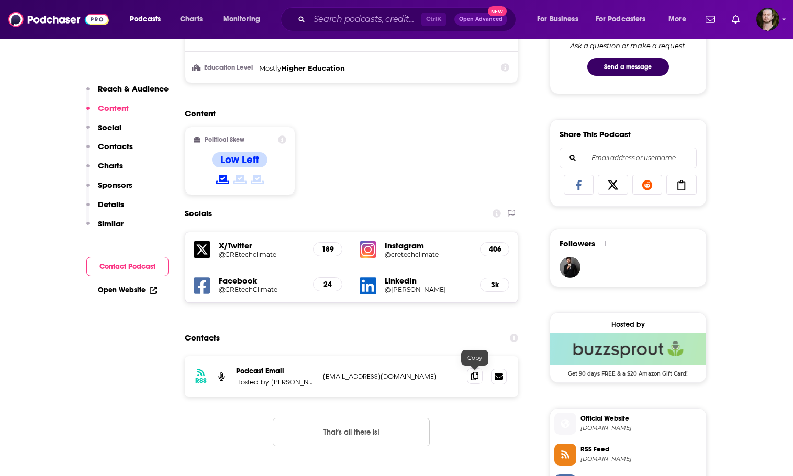
click at [476, 376] on icon at bounding box center [474, 376] width 7 height 8
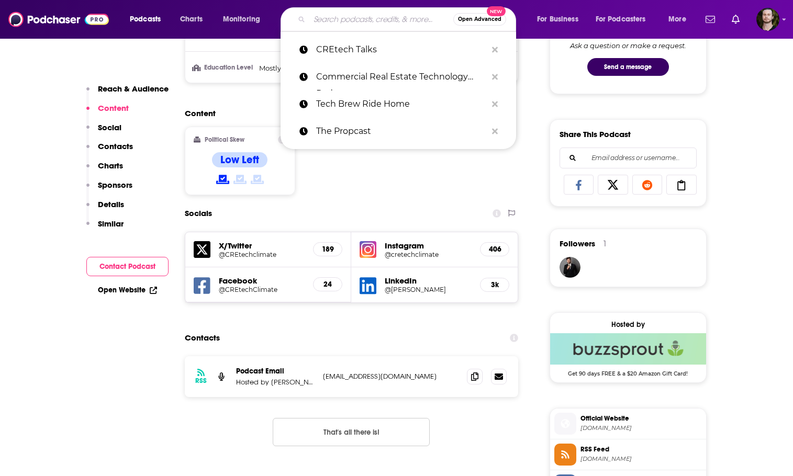
click at [352, 21] on input "Search podcasts, credits, & more..." at bounding box center [381, 19] width 144 height 17
paste input "The Future of Real Estate Podcast"
type input "The Future of Real Estate Podcast"
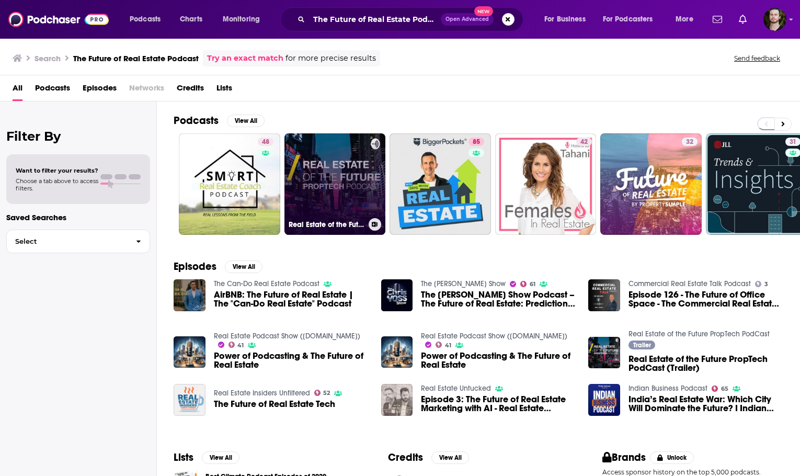
click at [358, 177] on link "Real Estate of the Future PropTech PodCast" at bounding box center [335, 183] width 101 height 101
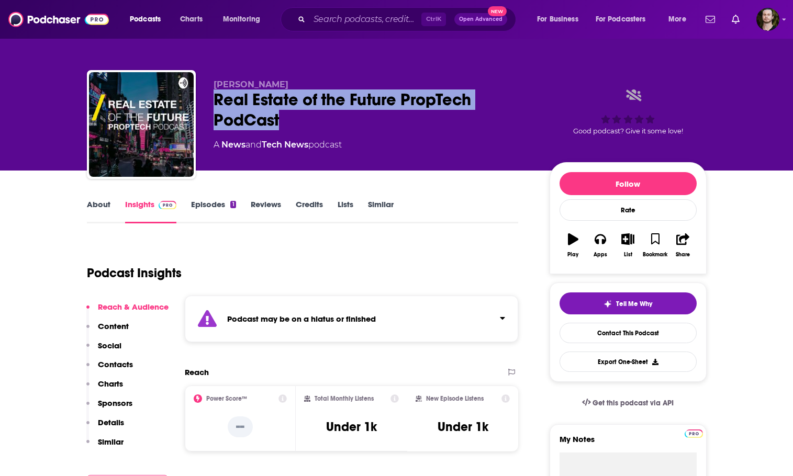
drag, startPoint x: 214, startPoint y: 96, endPoint x: 289, endPoint y: 120, distance: 79.1
click at [289, 120] on div "Real Estate of the Future PropTech PodCast" at bounding box center [372, 109] width 319 height 41
copy h2 "Real Estate of the Future PropTech PodCast"
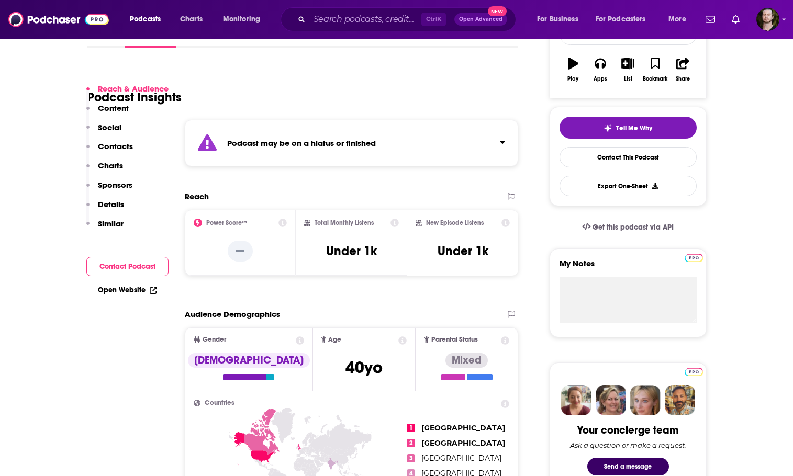
scroll to position [262, 0]
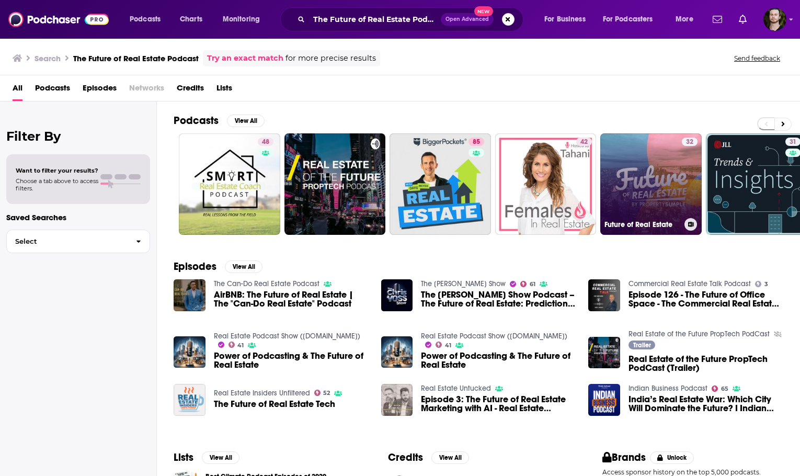
click at [659, 177] on link "32 Future of Real Estate" at bounding box center [651, 183] width 101 height 101
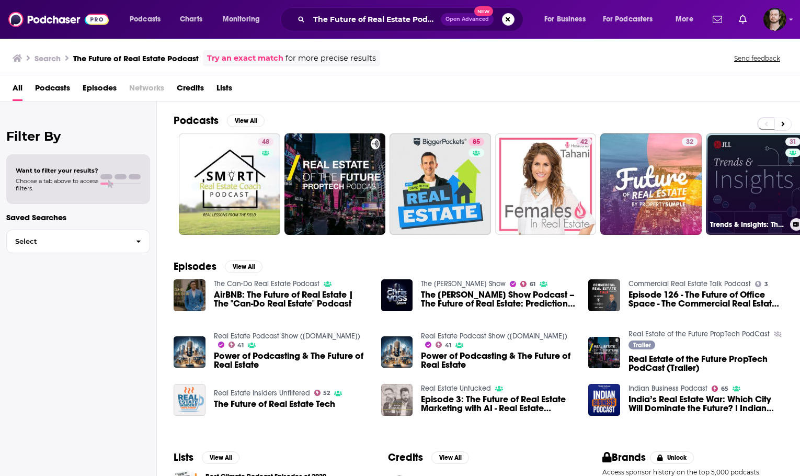
click at [715, 183] on link "31 Trends & Insights: The Future of Commercial Real Estate" at bounding box center [756, 183] width 101 height 101
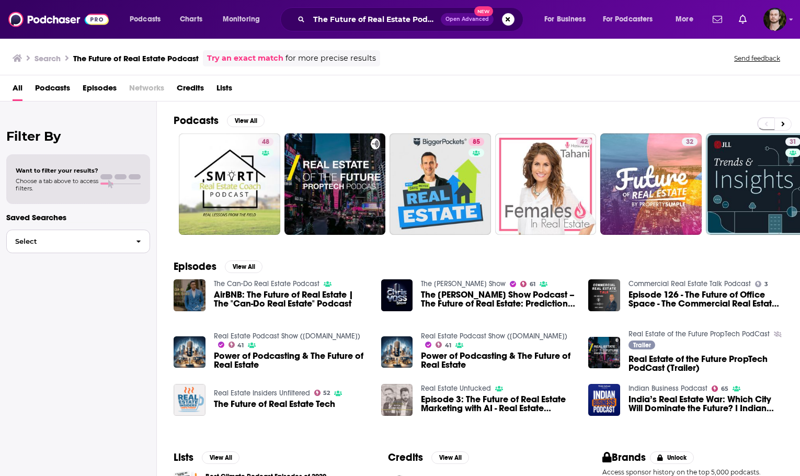
click at [118, 246] on button "Select" at bounding box center [78, 242] width 144 height 24
click at [478, 24] on button "Open Advanced New" at bounding box center [467, 19] width 53 height 13
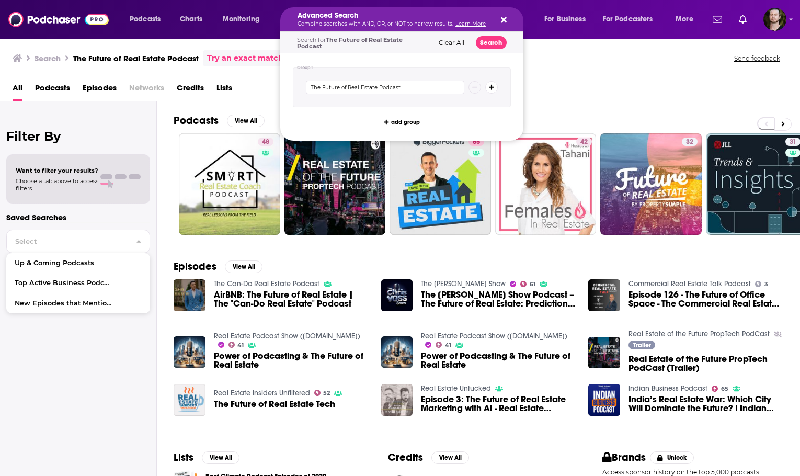
click at [451, 40] on button "Clear All" at bounding box center [452, 42] width 32 height 7
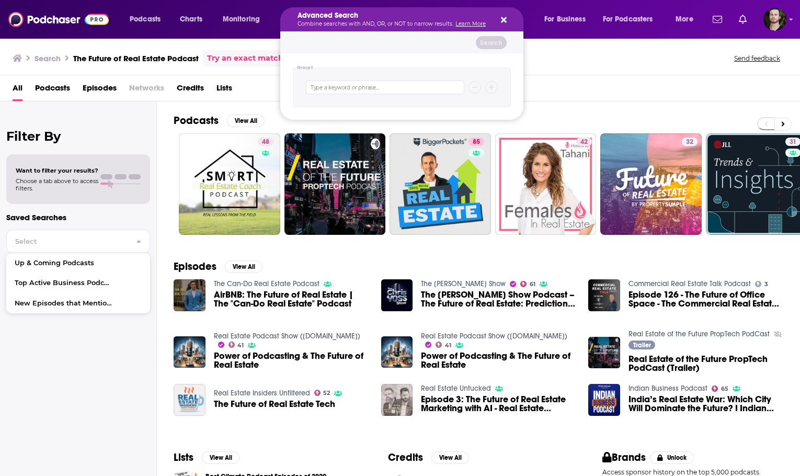
click at [498, 23] on button "Search podcasts, credits, & more..." at bounding box center [502, 19] width 8 height 8
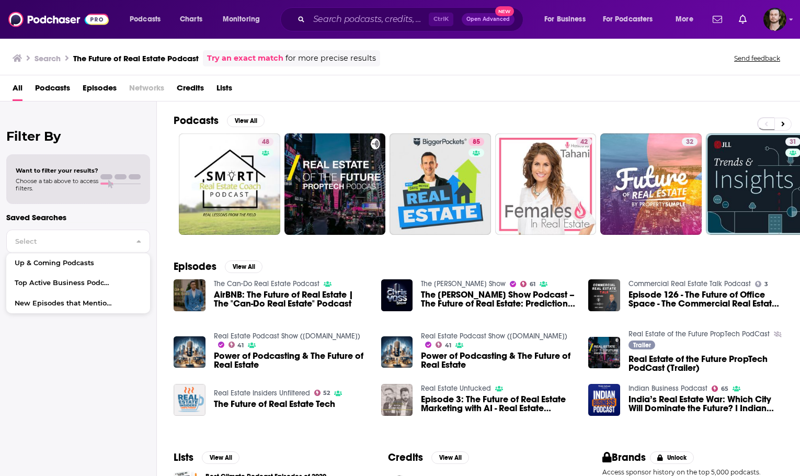
click at [42, 140] on h2 "Filter By" at bounding box center [78, 136] width 144 height 15
click at [58, 170] on span "Want to filter your results?" at bounding box center [57, 170] width 83 height 7
click at [84, 188] on span "Choose a tab above to access filters." at bounding box center [57, 184] width 83 height 15
click at [104, 179] on span at bounding box center [106, 176] width 12 height 5
click at [382, 28] on div "Ctrl K Open Advanced New" at bounding box center [401, 19] width 243 height 24
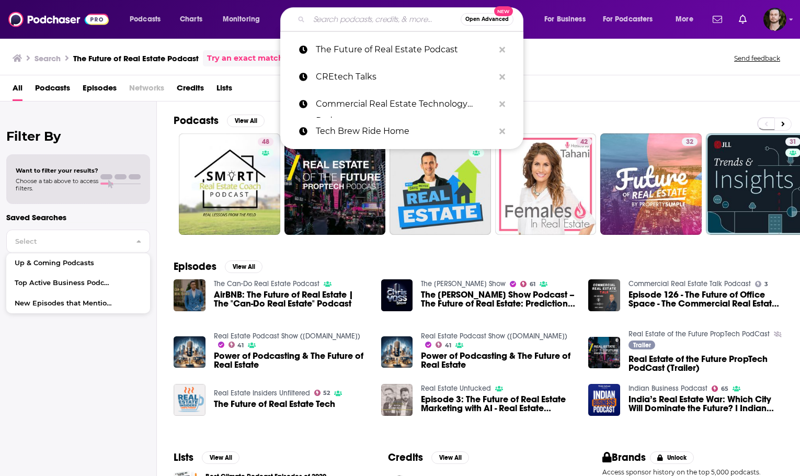
click at [382, 19] on input "Search podcasts, credits, & more..." at bounding box center [385, 19] width 152 height 17
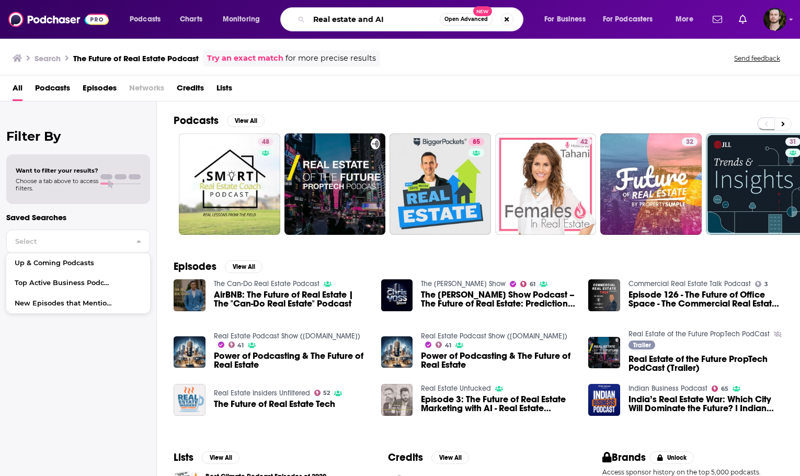
click at [358, 20] on input "Real estate and AI" at bounding box center [374, 19] width 131 height 17
type input "Real estate Agent, mortgate and brokery and AI"
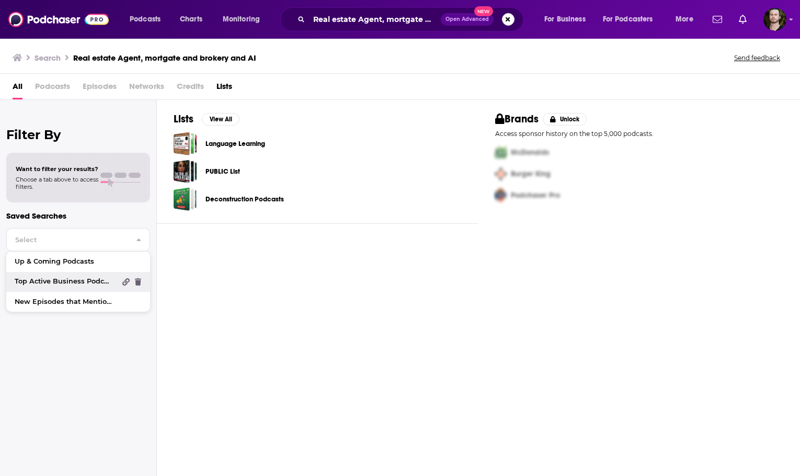
click at [67, 280] on span "Top Active Business Podcasts" at bounding box center [65, 281] width 101 height 7
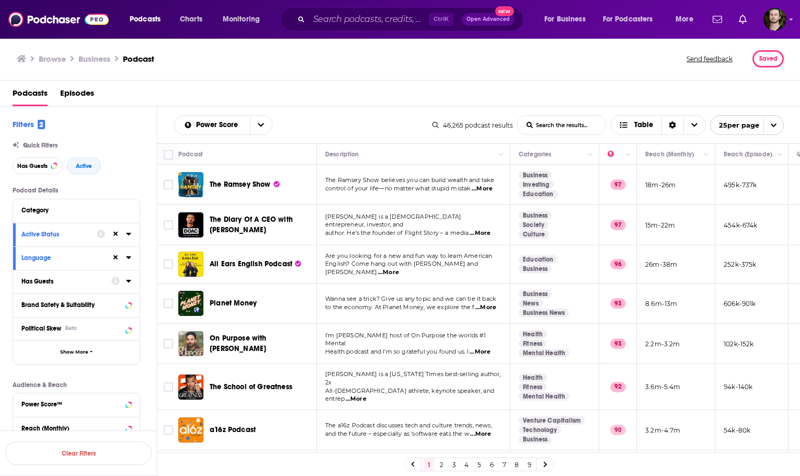
click at [83, 278] on div "Has Guests" at bounding box center [62, 281] width 83 height 7
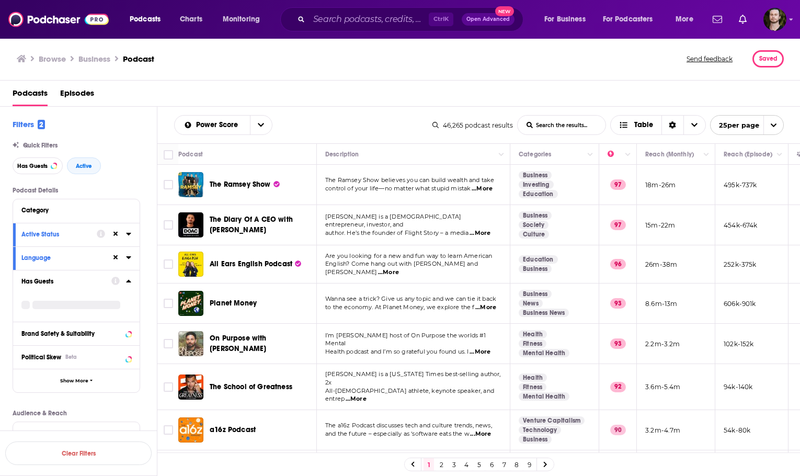
click at [127, 284] on icon at bounding box center [128, 281] width 5 height 8
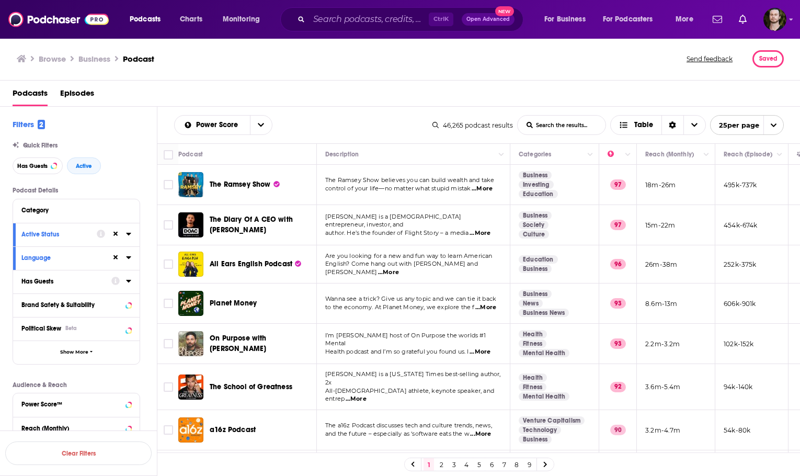
click at [127, 284] on icon at bounding box center [128, 281] width 5 height 8
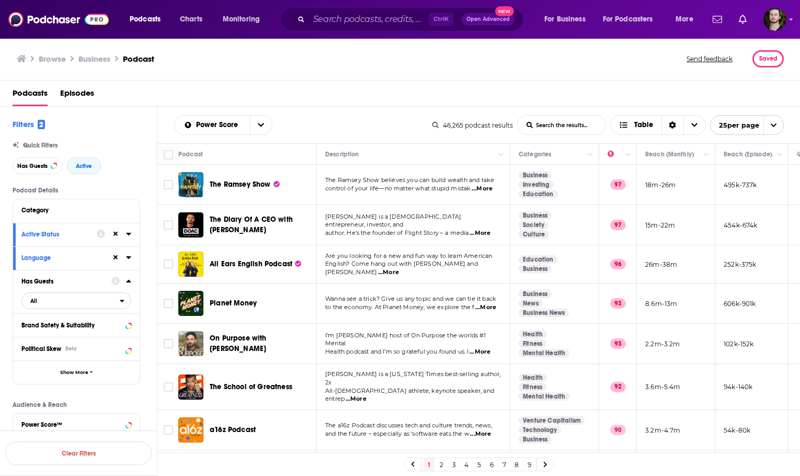
click at [105, 298] on span "All" at bounding box center [71, 301] width 98 height 14
click at [70, 354] on span "Has guests" at bounding box center [57, 352] width 61 height 6
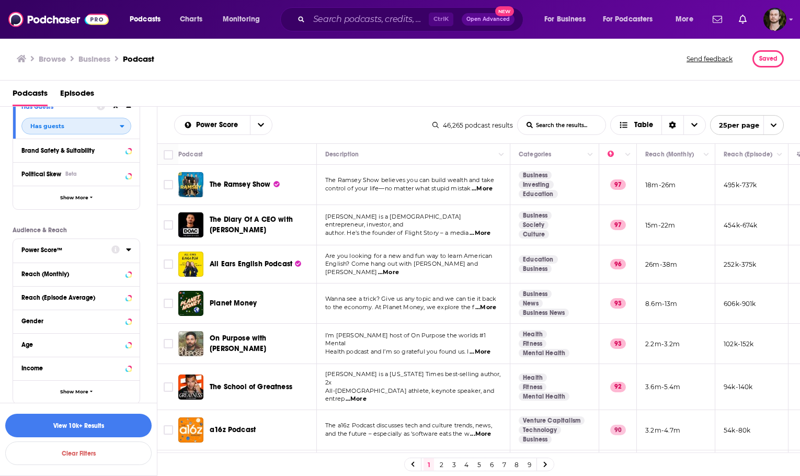
scroll to position [177, 0]
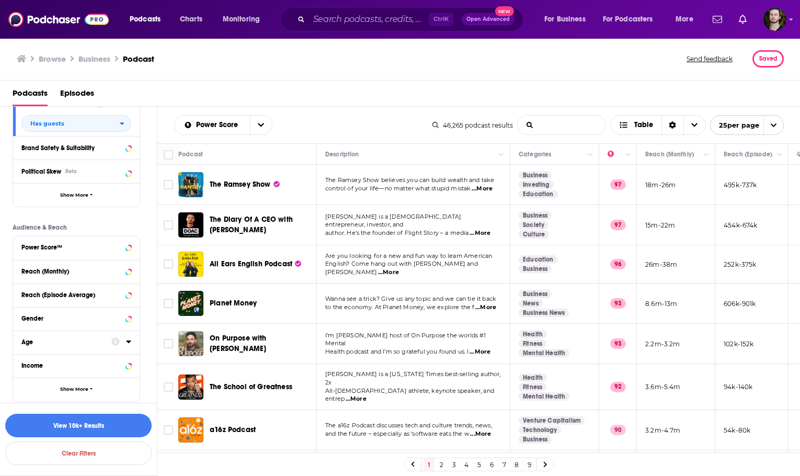
click at [572, 129] on input "List Search Input" at bounding box center [562, 125] width 88 height 19
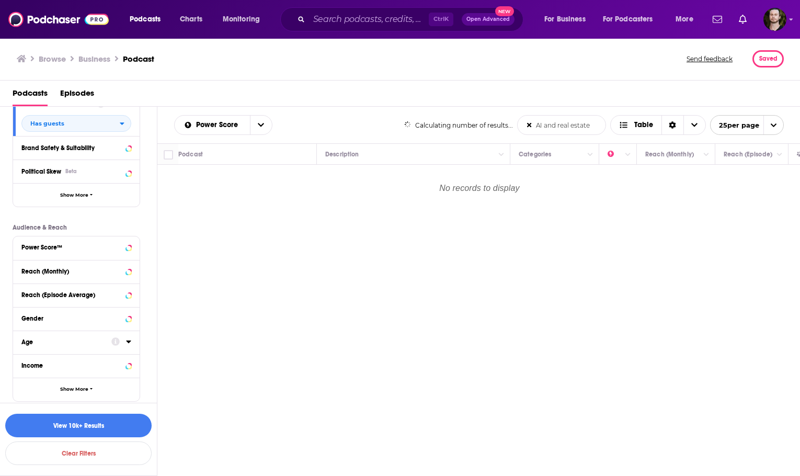
type input "AI and real estate"
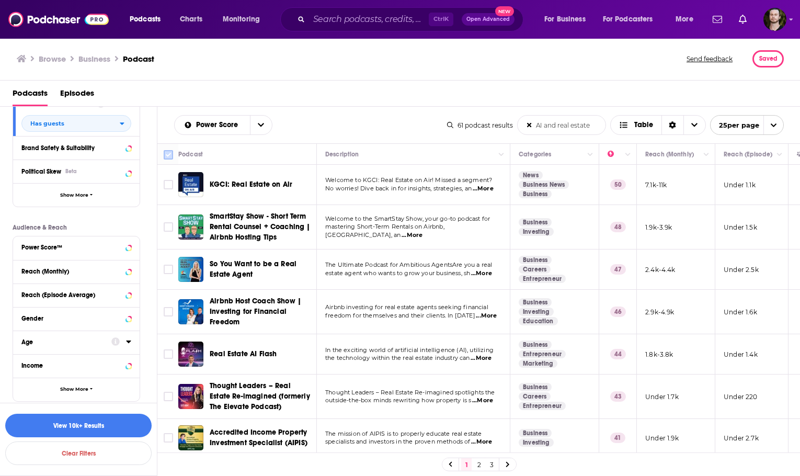
click at [163, 155] on icon at bounding box center [168, 155] width 13 height 13
click at [168, 153] on input "Toggle select all" at bounding box center [168, 154] width 9 height 9
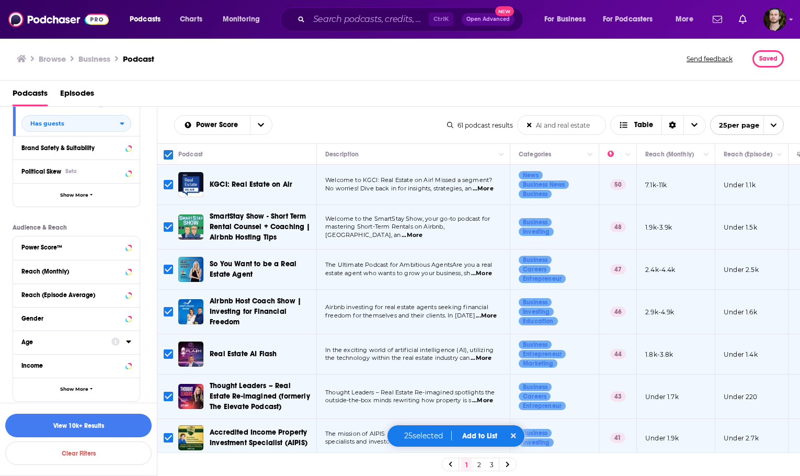
click at [777, 127] on icon "open menu" at bounding box center [774, 125] width 7 height 7
click at [755, 179] on button "100 per page" at bounding box center [747, 178] width 73 height 16
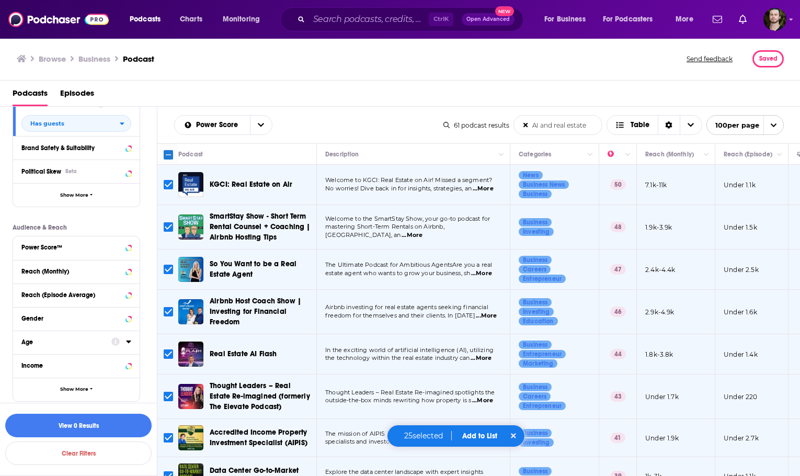
click at [168, 153] on input "Toggle select all" at bounding box center [168, 154] width 9 height 9
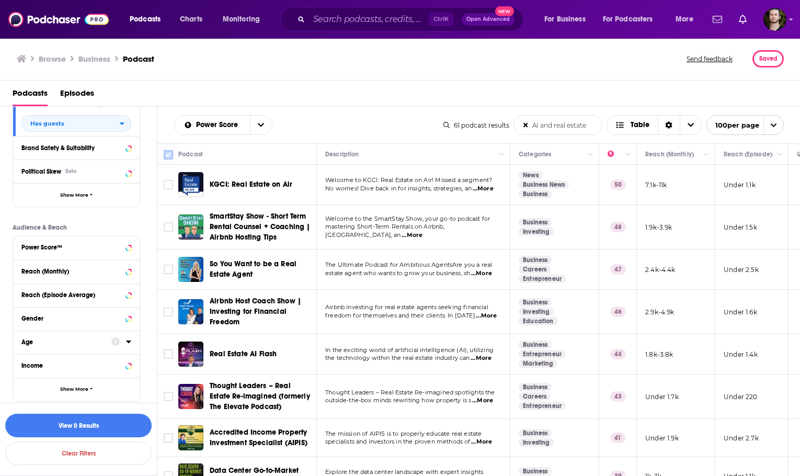
click at [168, 153] on input "Toggle select all" at bounding box center [168, 154] width 9 height 9
checkbox input "true"
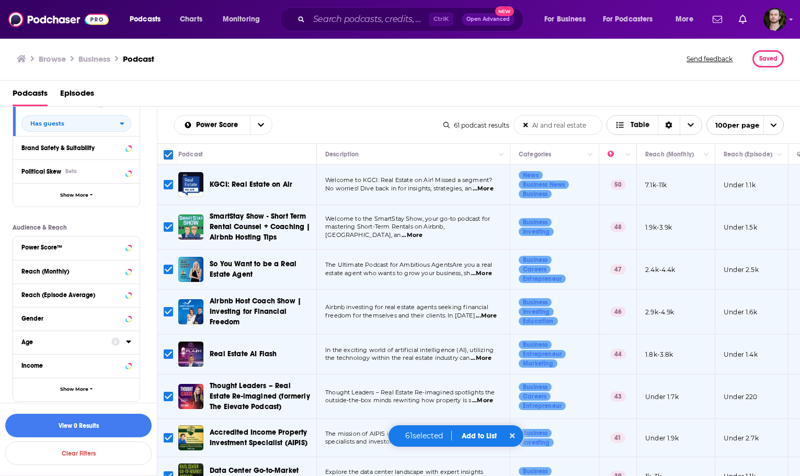
click at [694, 134] on span "Choose View" at bounding box center [691, 125] width 22 height 19
click at [375, 85] on div "Podcasts Episodes" at bounding box center [403, 95] width 780 height 21
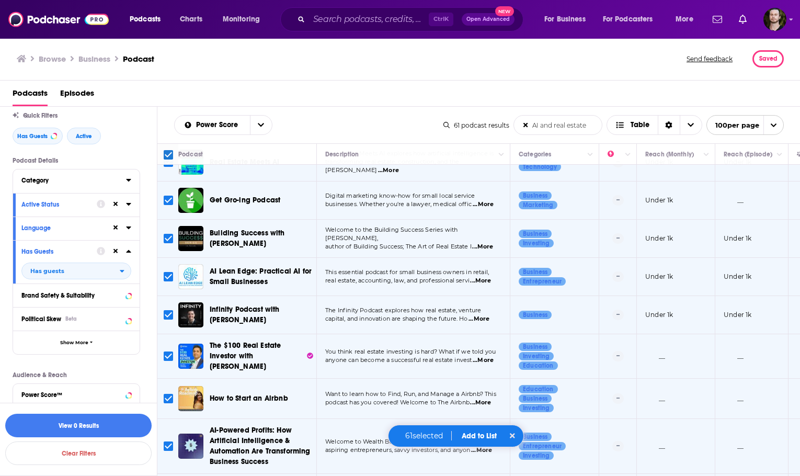
scroll to position [20, 0]
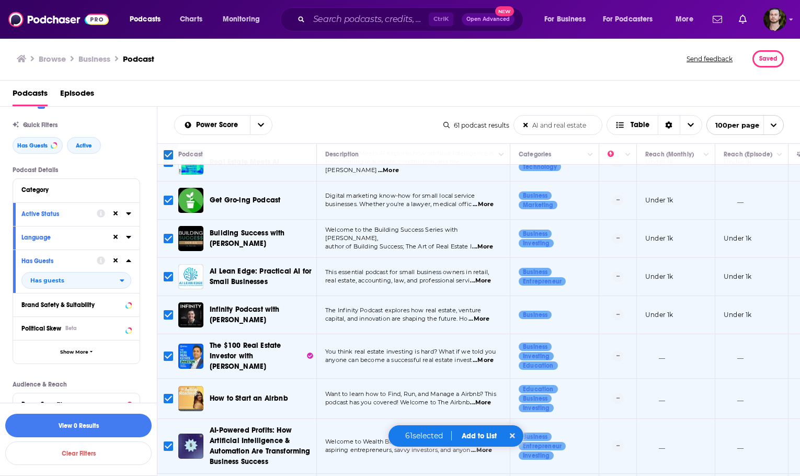
click at [287, 97] on div "Podcasts Episodes" at bounding box center [403, 95] width 780 height 21
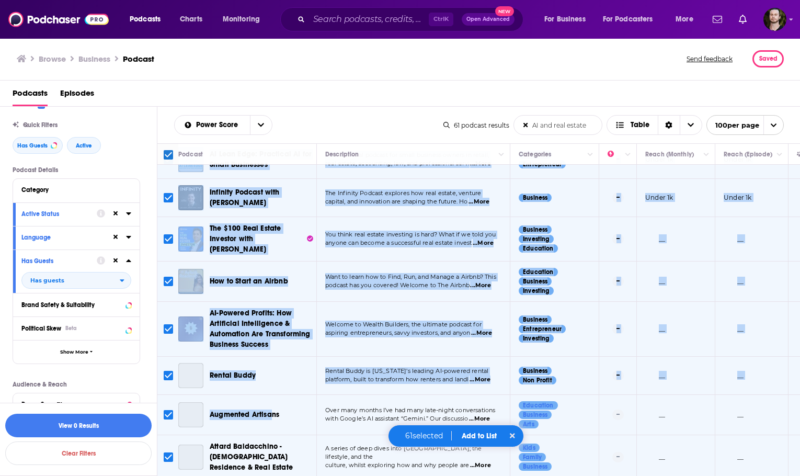
scroll to position [2210, 0]
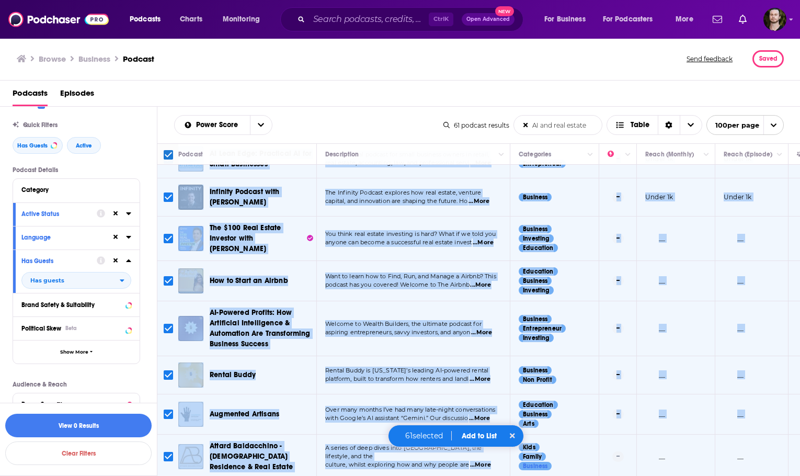
drag, startPoint x: 211, startPoint y: 171, endPoint x: 525, endPoint y: 483, distance: 442.8
click at [525, 476] on html "Podcasts Charts Monitoring Ctrl K Open Advanced New For Business For Podcasters…" at bounding box center [400, 238] width 800 height 476
copy tbody "KGCI: Real Estate on Air Welcome to KGCI: Real Estate on Air! Missed a segment?…"
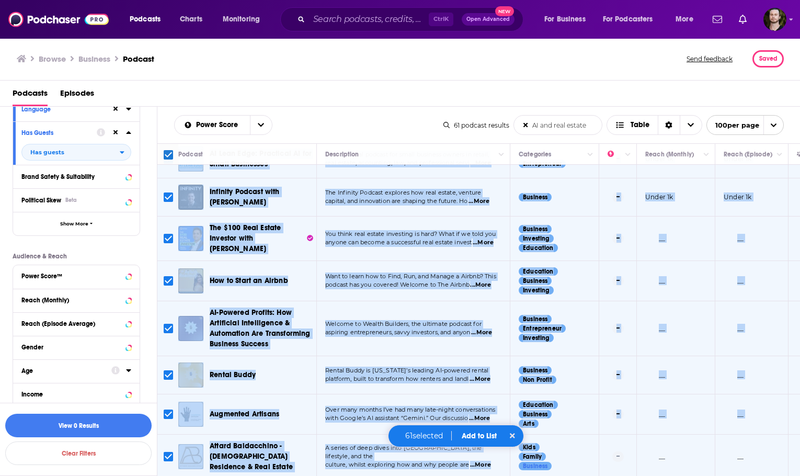
scroll to position [177, 0]
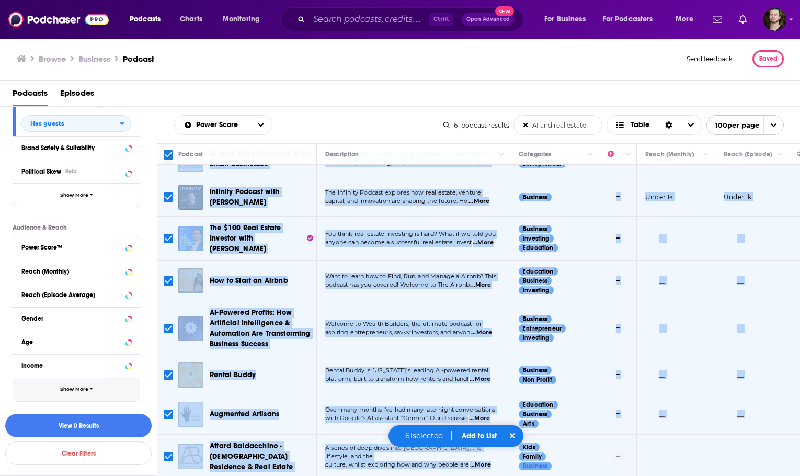
click at [65, 393] on button "Show More" at bounding box center [76, 390] width 127 height 24
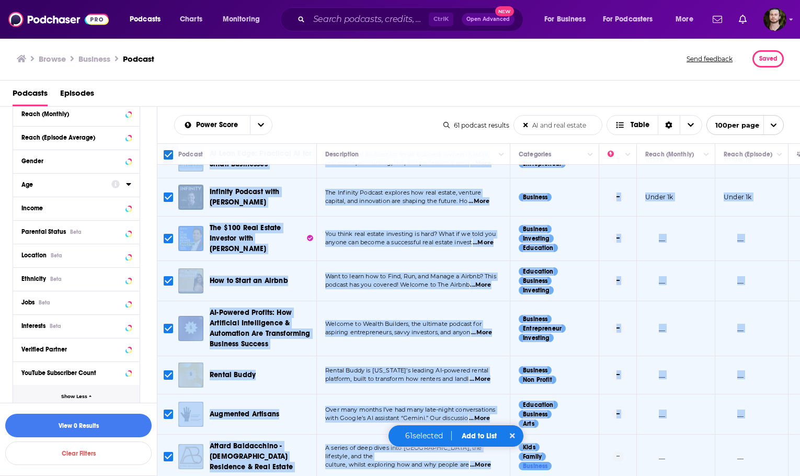
scroll to position [342, 0]
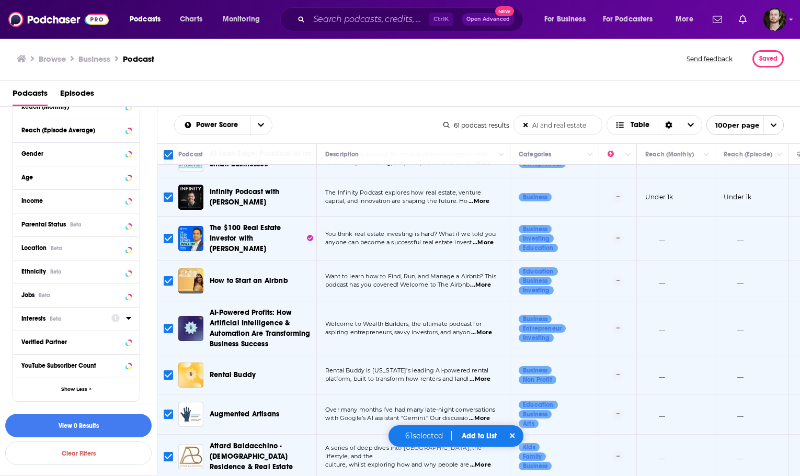
click at [129, 319] on icon at bounding box center [128, 318] width 5 height 3
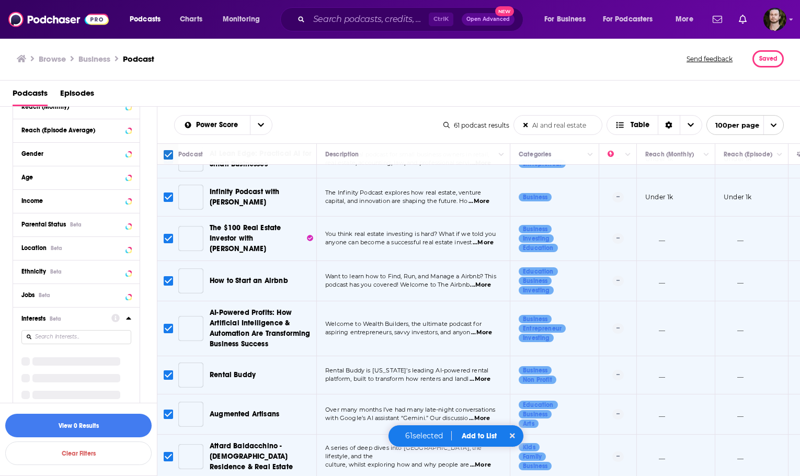
click at [128, 319] on icon at bounding box center [128, 318] width 5 height 3
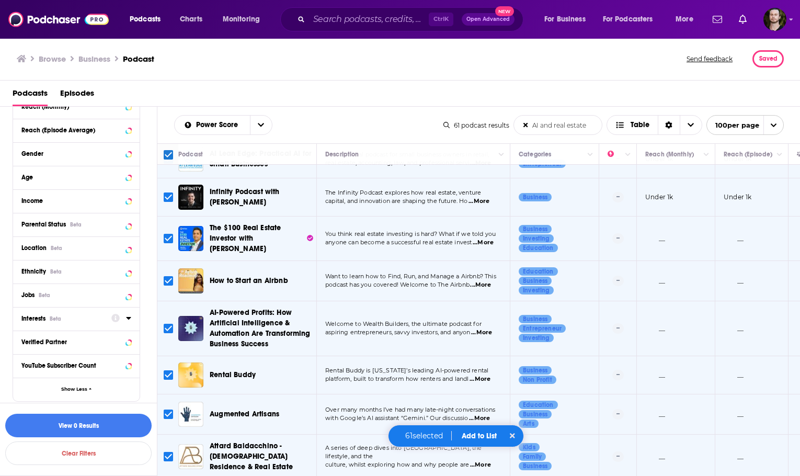
click at [128, 319] on icon at bounding box center [128, 318] width 5 height 3
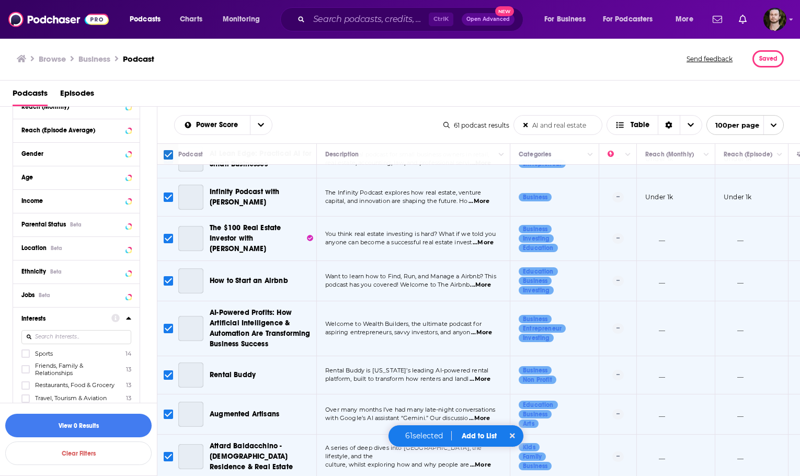
click at [109, 336] on input at bounding box center [76, 337] width 110 height 14
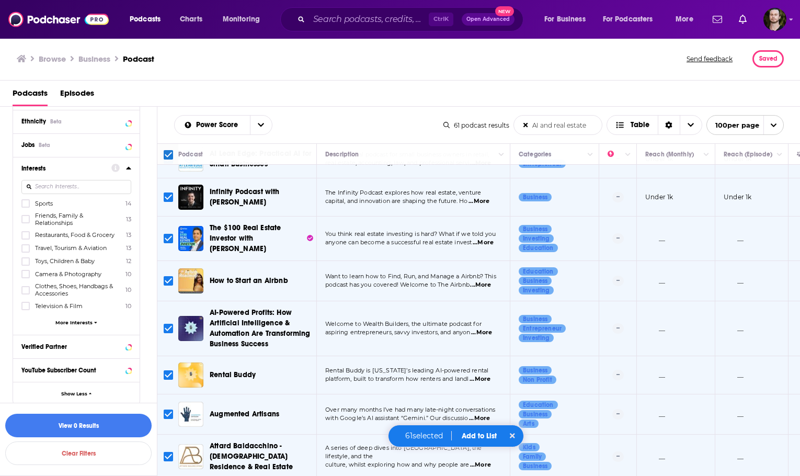
scroll to position [496, 0]
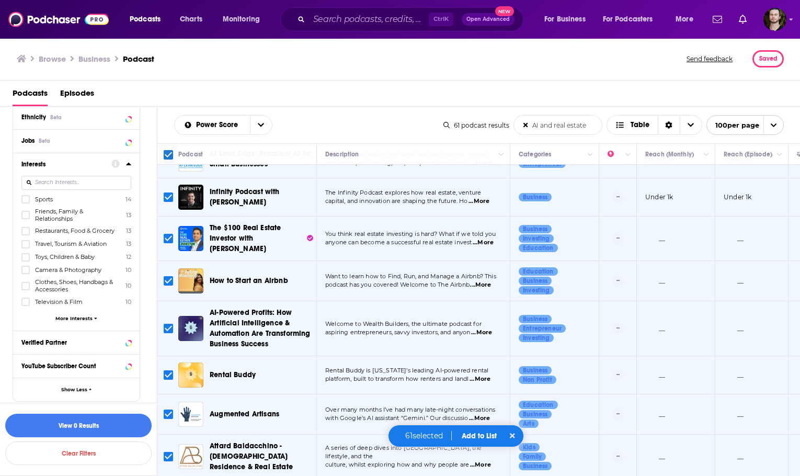
click at [90, 322] on div "Sports 14 Friends, Family & Relationships 13 Restaurants, Food & Grocery 13 Tra…" at bounding box center [76, 261] width 110 height 132
click at [90, 320] on span "More Interests" at bounding box center [73, 318] width 37 height 6
click at [90, 320] on div "Sports 14 Friends, Family & Relationships 13 Restaurants, Food & Grocery 13 Tra…" at bounding box center [76, 261] width 110 height 132
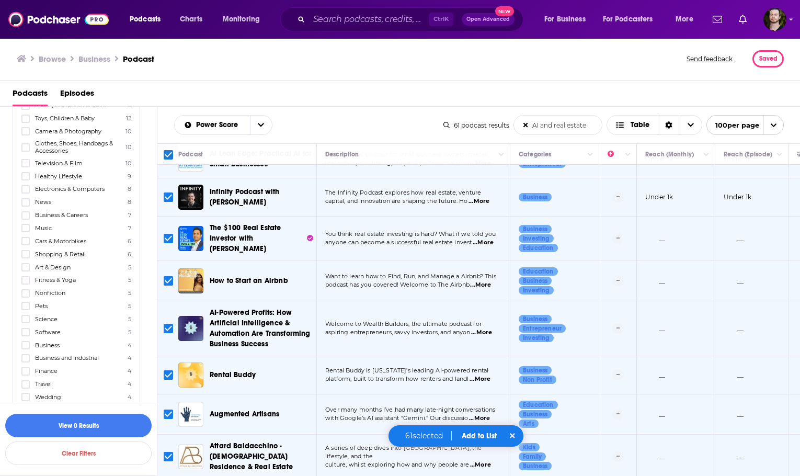
scroll to position [653, 0]
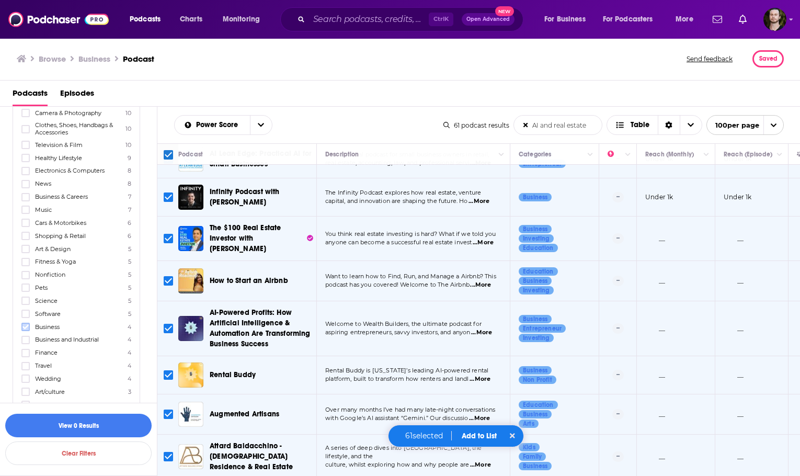
click at [24, 329] on icon at bounding box center [25, 327] width 6 height 6
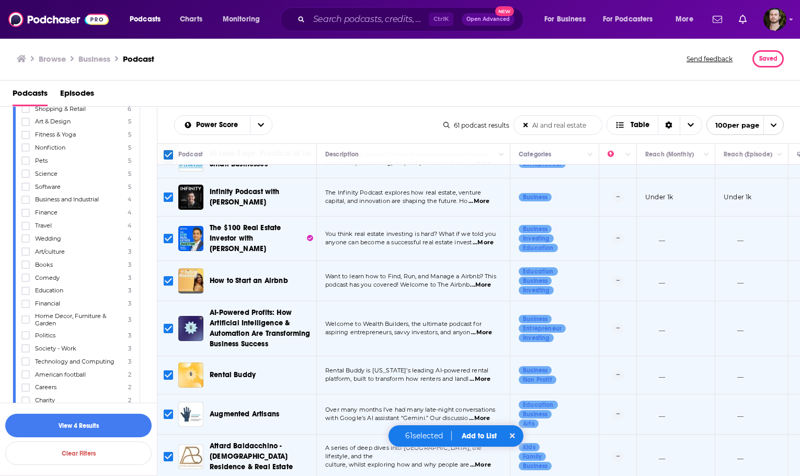
scroll to position [810, 0]
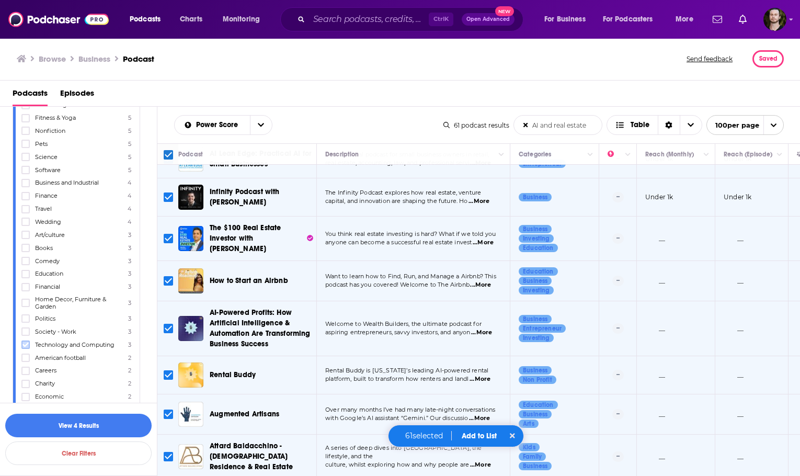
click at [27, 344] on icon at bounding box center [25, 345] width 6 height 5
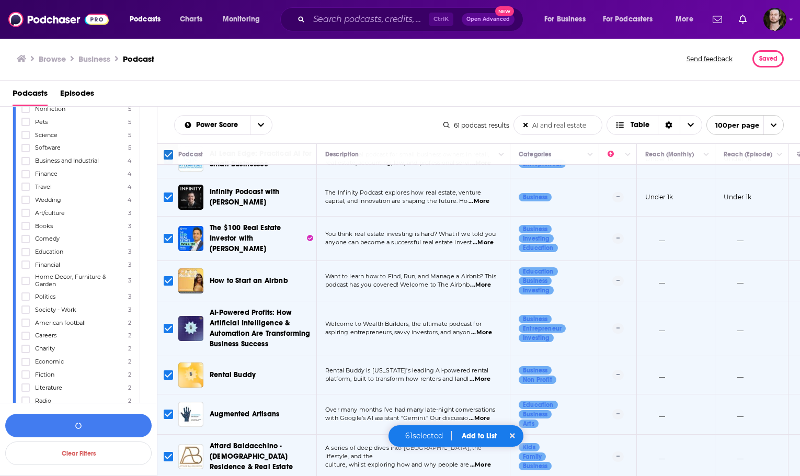
scroll to position [915, 0]
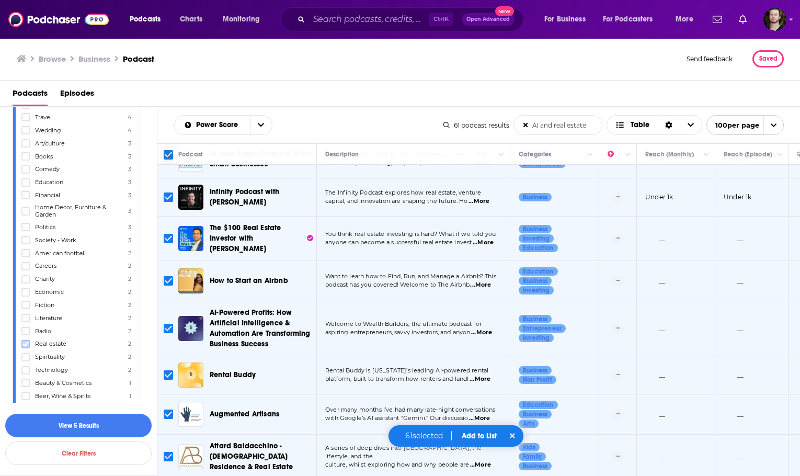
click at [26, 345] on icon at bounding box center [25, 344] width 6 height 5
drag, startPoint x: 29, startPoint y: 386, endPoint x: 101, endPoint y: 351, distance: 80.7
click at [26, 386] on icon at bounding box center [25, 383] width 6 height 6
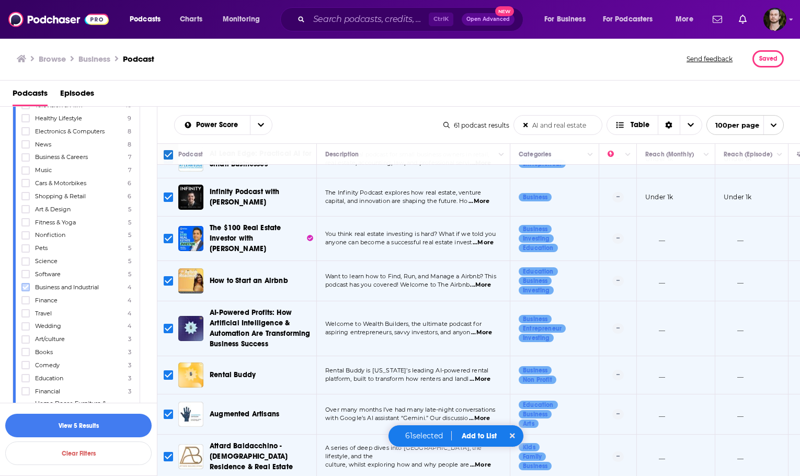
click at [28, 288] on icon at bounding box center [25, 287] width 6 height 6
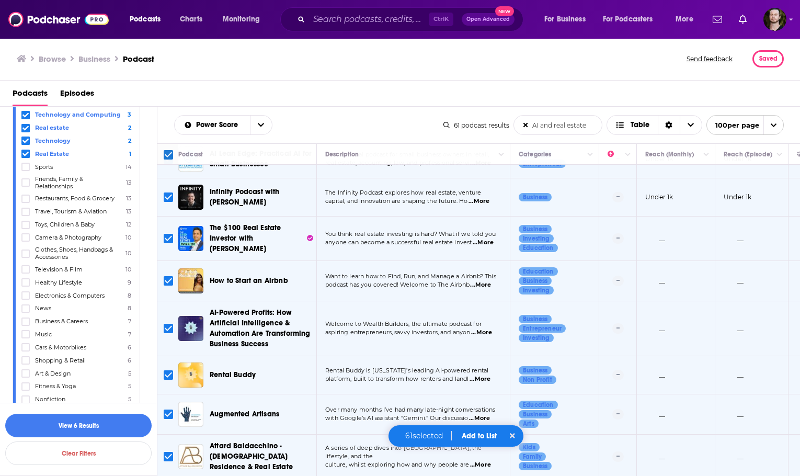
scroll to position [601, 0]
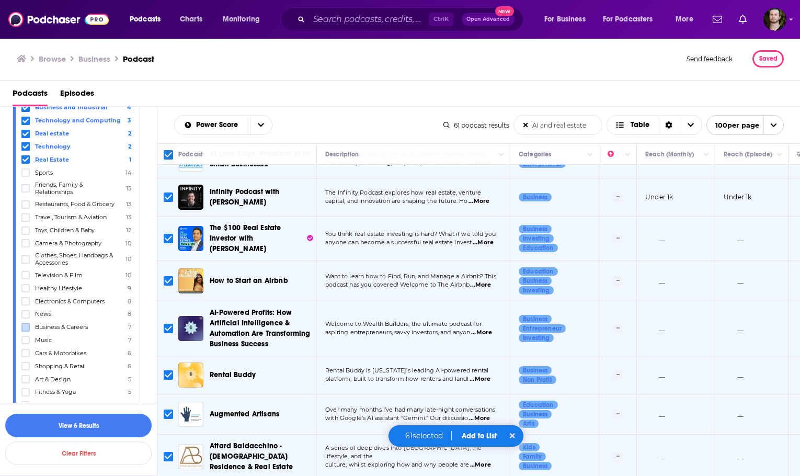
click at [27, 315] on icon at bounding box center [25, 314] width 6 height 6
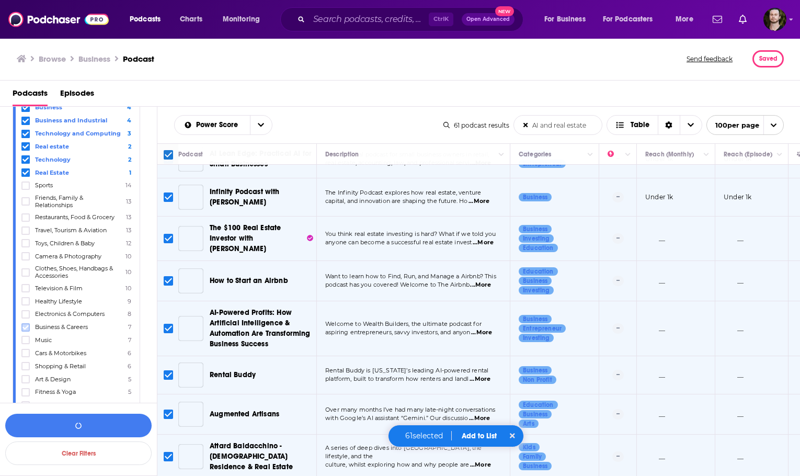
click at [27, 330] on icon at bounding box center [25, 327] width 6 height 6
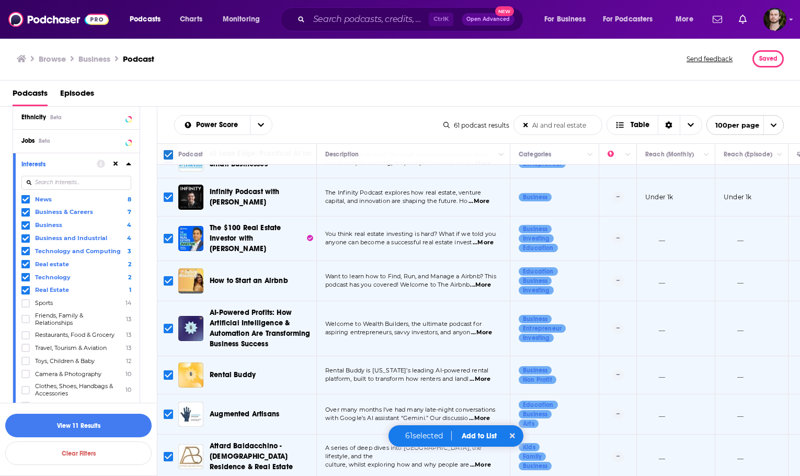
scroll to position [444, 0]
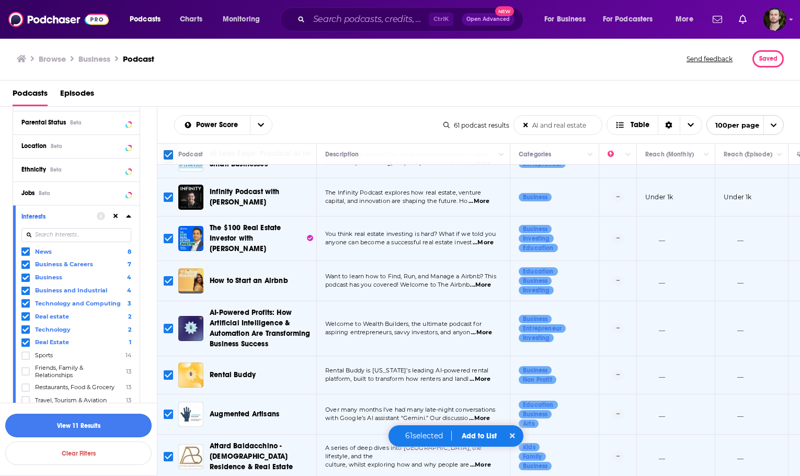
click at [98, 429] on button "View 11 Results" at bounding box center [78, 426] width 146 height 24
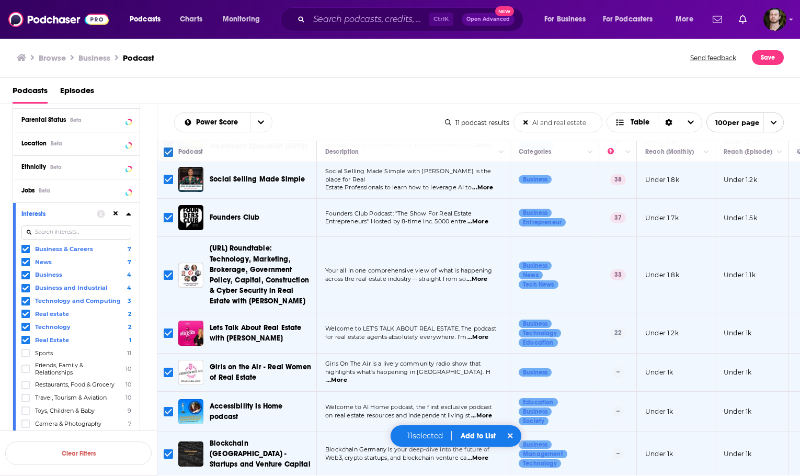
scroll to position [173, 0]
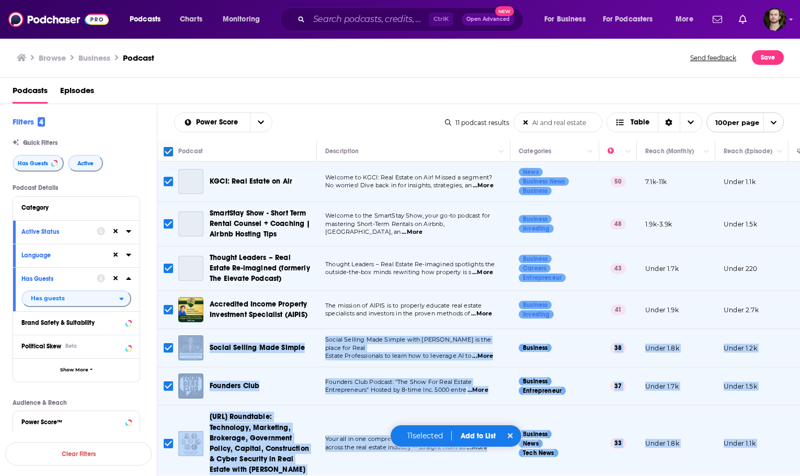
scroll to position [173, 0]
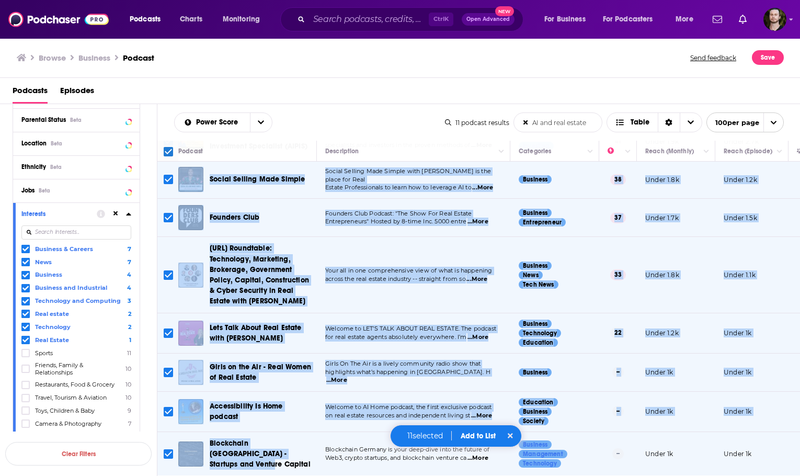
click at [312, 462] on tbody "KGCI: Real Estate on Air Welcome to KGCI: Real Estate on Air! Missed a segment?…" at bounding box center [550, 234] width 787 height 482
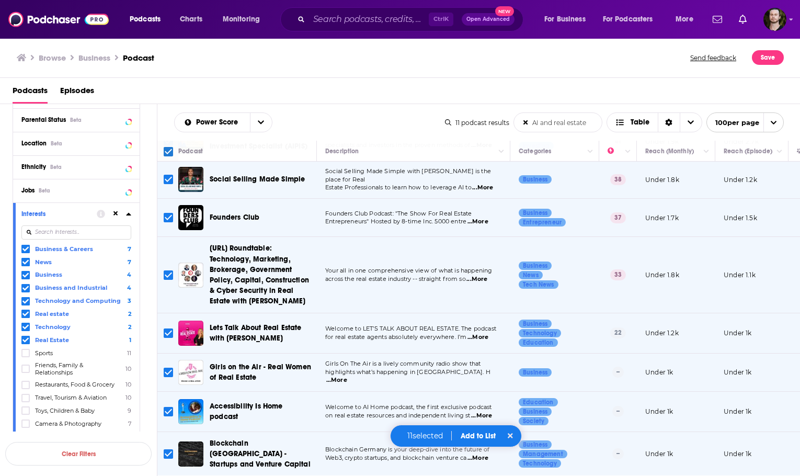
click at [303, 58] on div "Browse Business Podcast" at bounding box center [354, 57] width 675 height 15
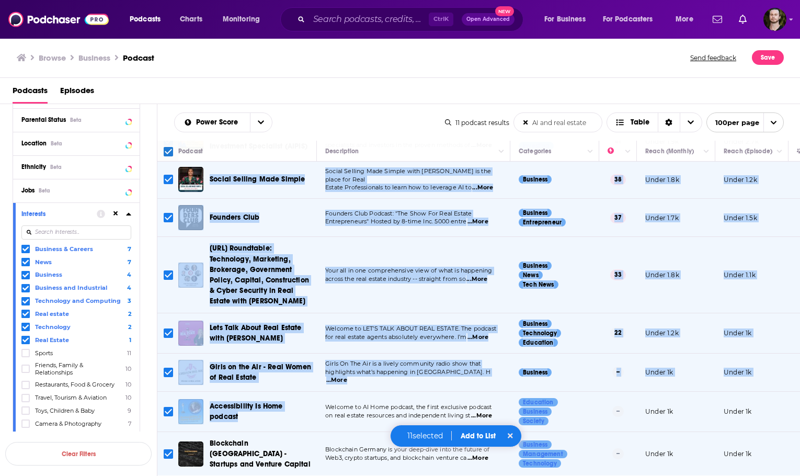
drag, startPoint x: 210, startPoint y: 169, endPoint x: 280, endPoint y: 420, distance: 260.7
click at [280, 420] on tbody "KGCI: Real Estate on Air Welcome to KGCI: Real Estate on Air! Missed a segment?…" at bounding box center [550, 234] width 787 height 482
copy tbody "Social Selling Made Simple Social Selling Made Simple with Marki is the place f…"
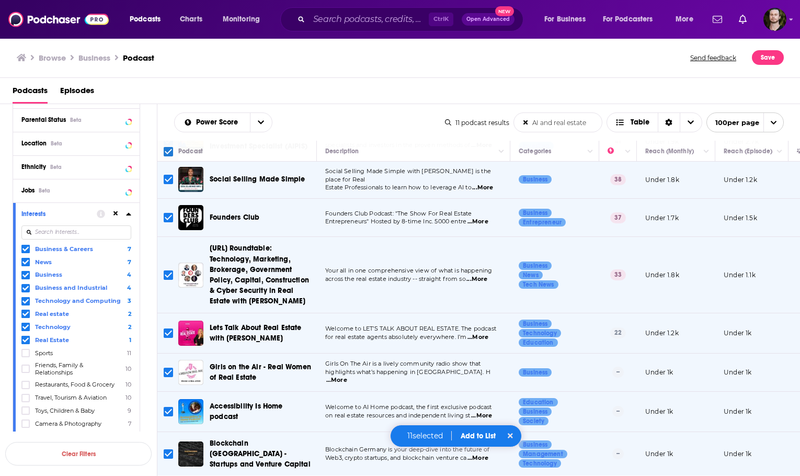
click at [25, 290] on icon at bounding box center [25, 288] width 6 height 6
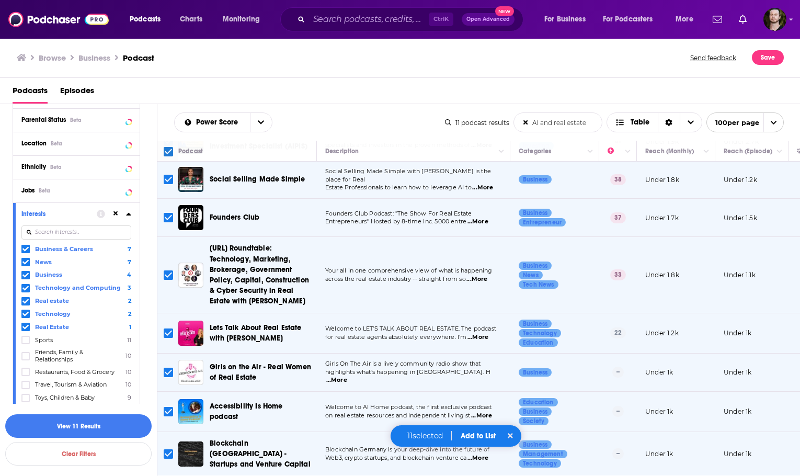
click at [30, 288] on div at bounding box center [26, 288] width 10 height 9
click at [26, 290] on input "multiSelectOption-technologyandcomputing-3" at bounding box center [26, 290] width 0 height 0
click at [29, 314] on span at bounding box center [25, 314] width 8 height 8
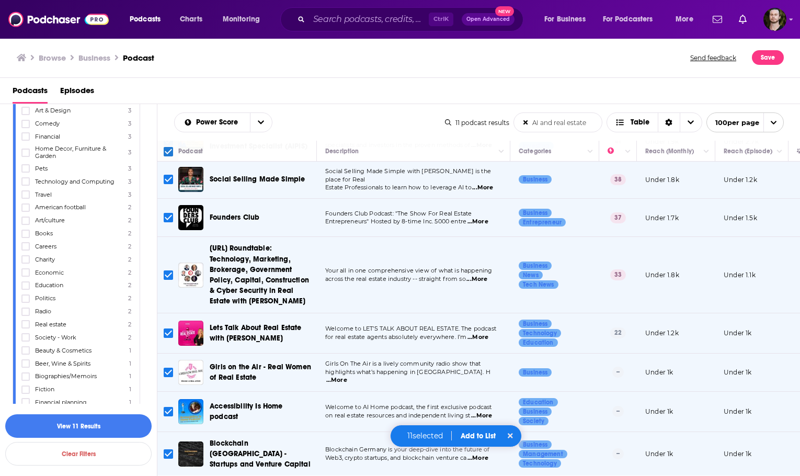
scroll to position [915, 0]
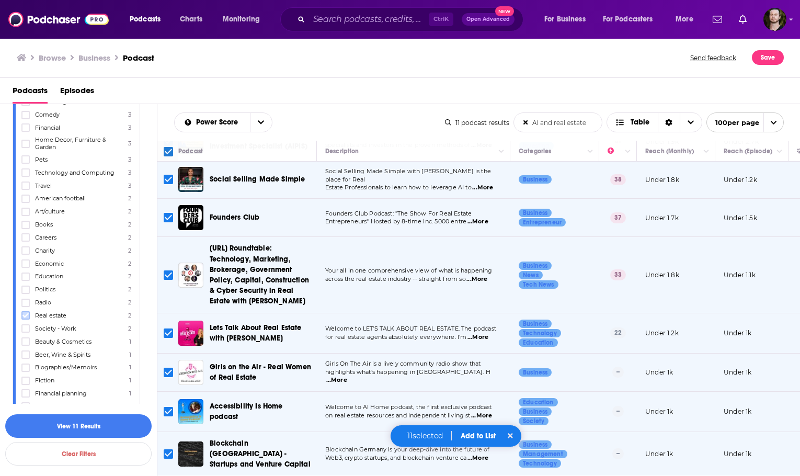
click at [29, 317] on label at bounding box center [25, 315] width 8 height 8
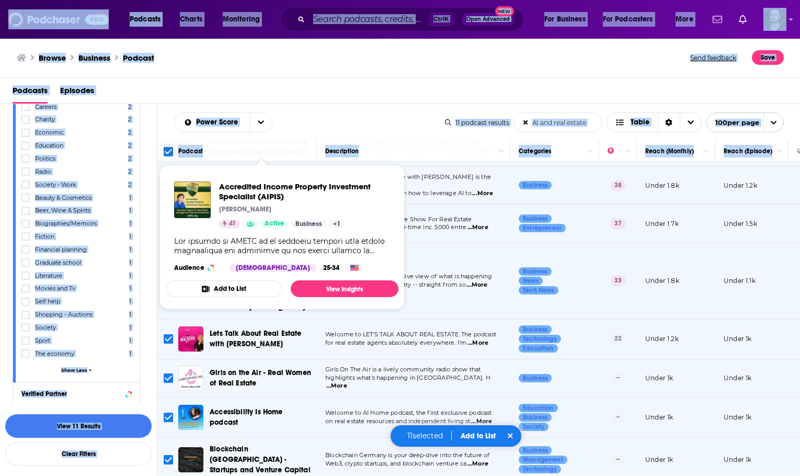
scroll to position [173, 0]
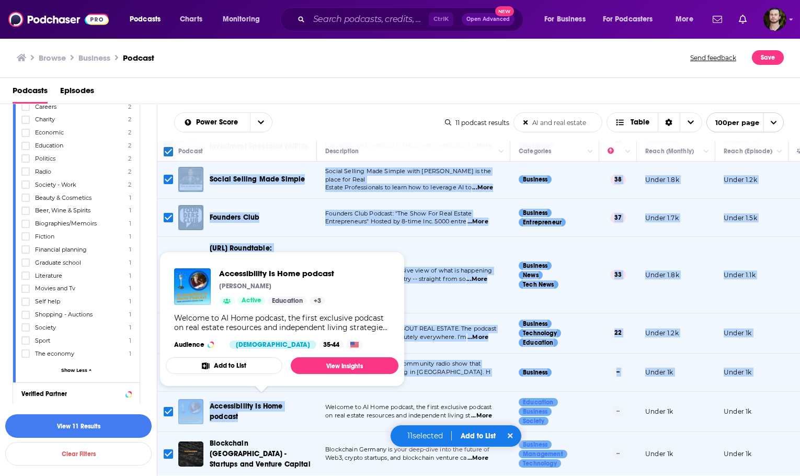
drag, startPoint x: 216, startPoint y: 175, endPoint x: 274, endPoint y: 410, distance: 242.1
click at [274, 410] on tbody "KGCI: Real Estate on Air Welcome to KGCI: Real Estate on Air! Missed a segment?…" at bounding box center [550, 234] width 787 height 482
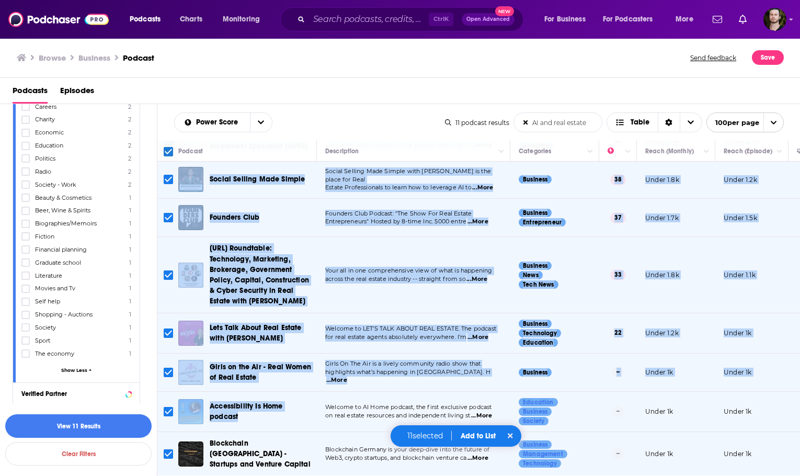
copy tbody "KGCI: Real Estate on Air Welcome to KGCI: Real Estate on Air! Missed a segment?…"
click at [513, 433] on icon at bounding box center [510, 435] width 5 height 7
checkbox input "false"
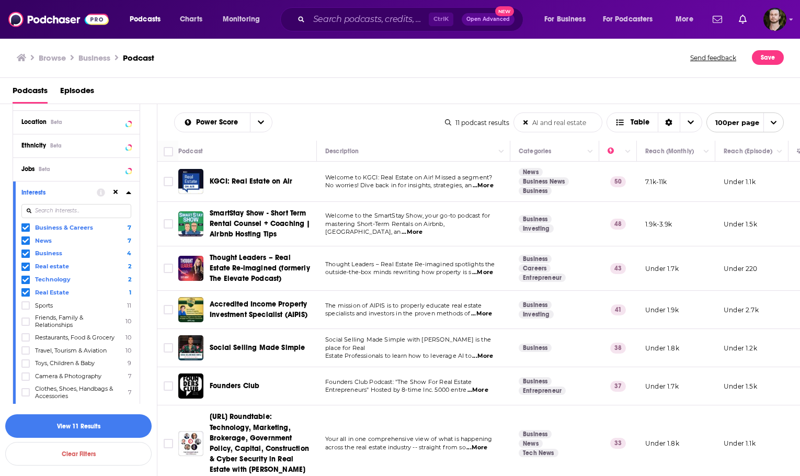
scroll to position [444, 0]
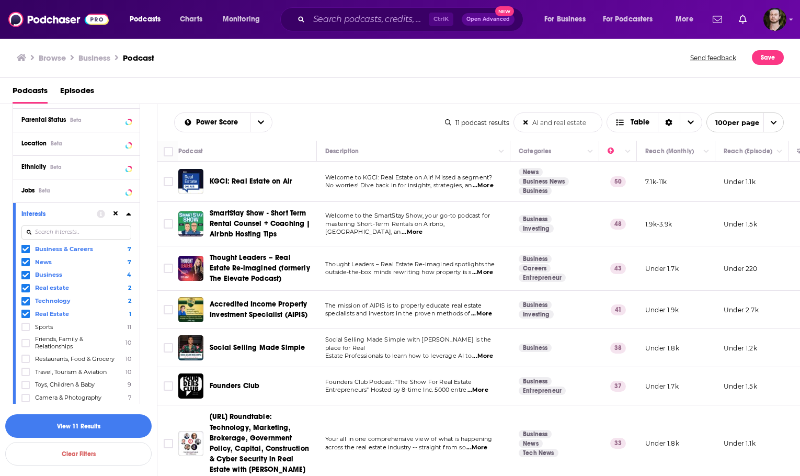
click at [25, 263] on icon at bounding box center [25, 262] width 6 height 5
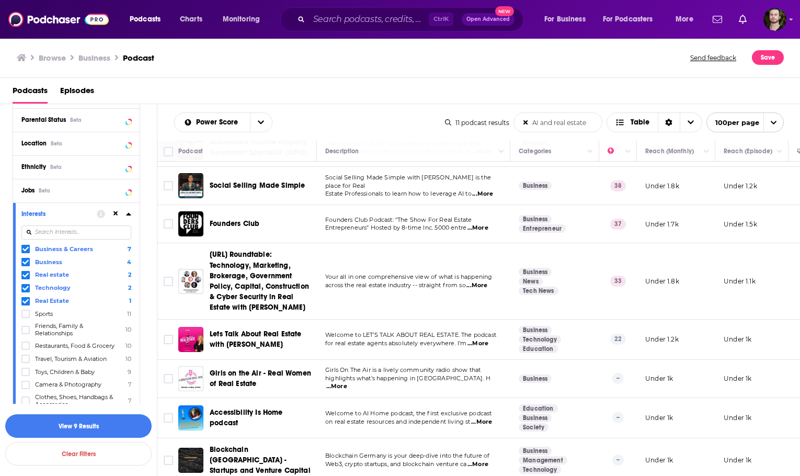
scroll to position [173, 0]
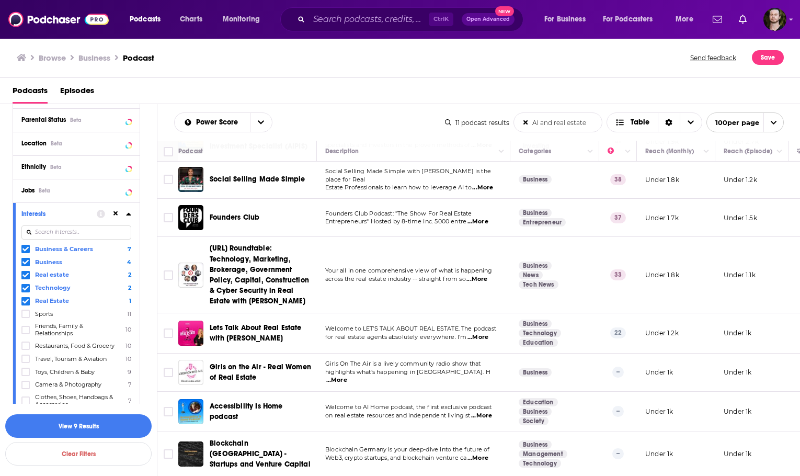
click at [25, 251] on icon at bounding box center [25, 249] width 6 height 5
click at [95, 425] on button "View 4 Results" at bounding box center [78, 426] width 146 height 24
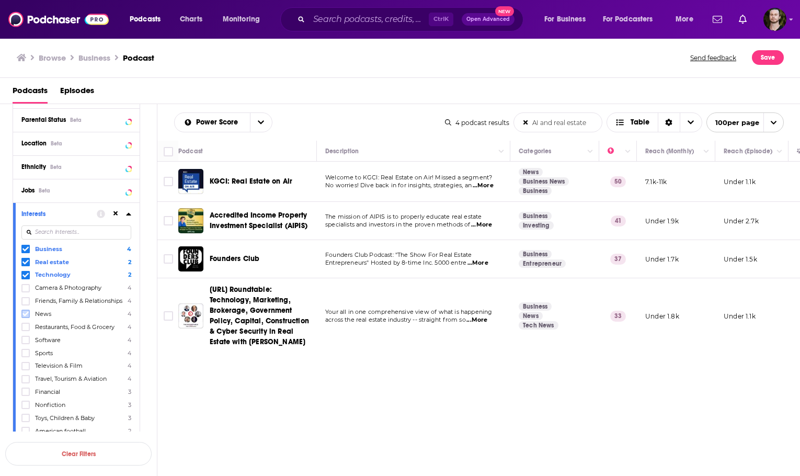
click at [29, 318] on label at bounding box center [25, 314] width 8 height 8
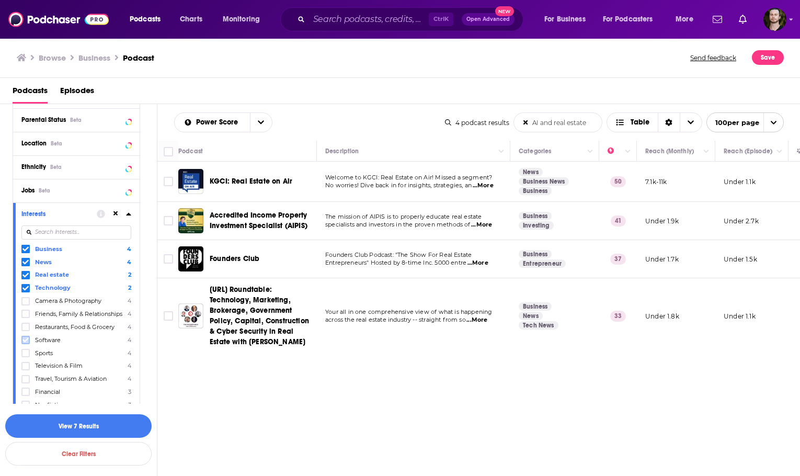
click at [28, 343] on icon at bounding box center [25, 340] width 6 height 6
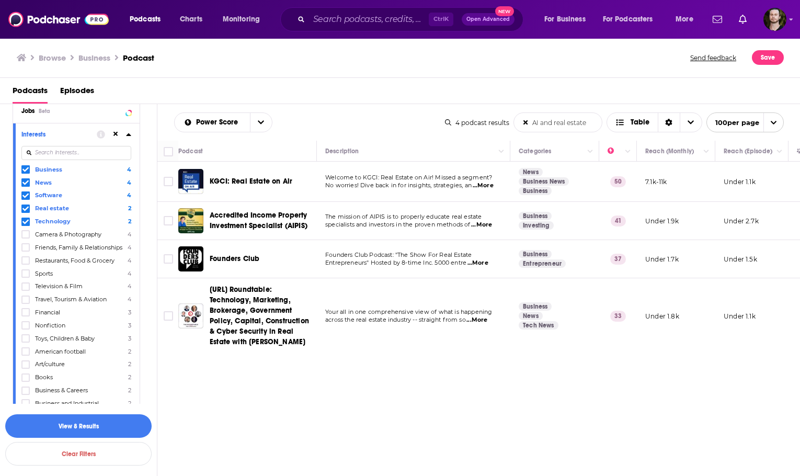
scroll to position [549, 0]
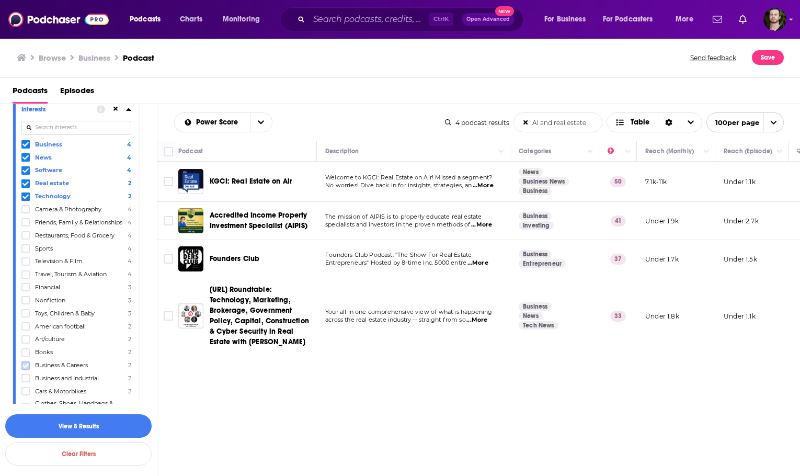
click at [25, 369] on icon at bounding box center [25, 366] width 6 height 6
click at [24, 382] on label at bounding box center [25, 378] width 8 height 8
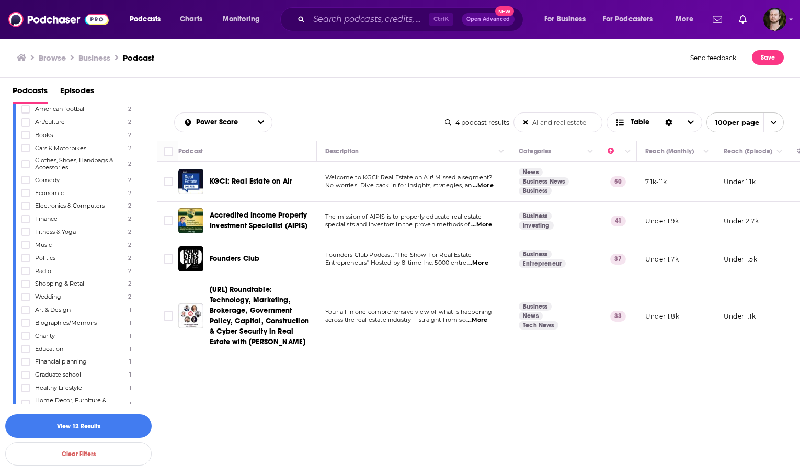
scroll to position [810, 0]
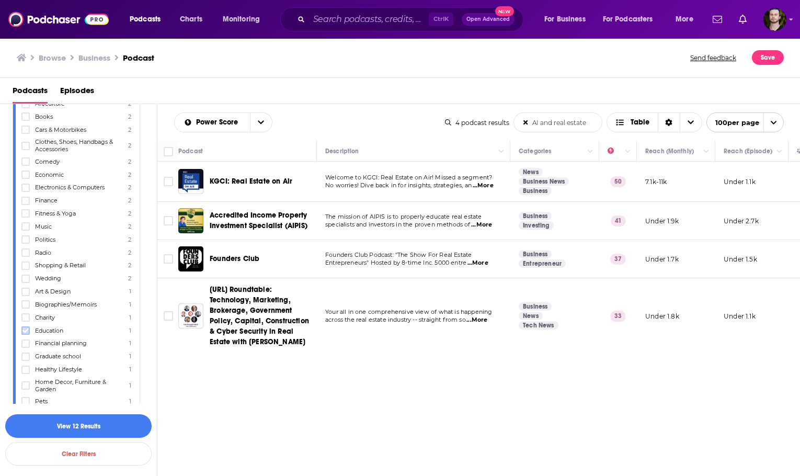
click at [28, 334] on icon at bounding box center [25, 330] width 6 height 6
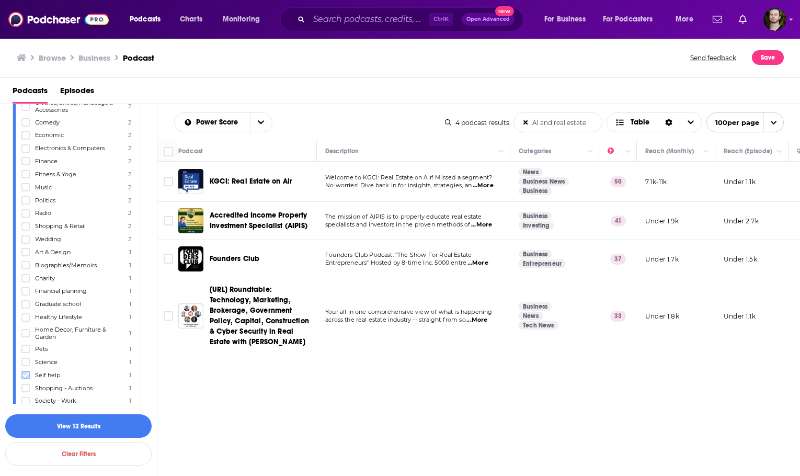
scroll to position [915, 0]
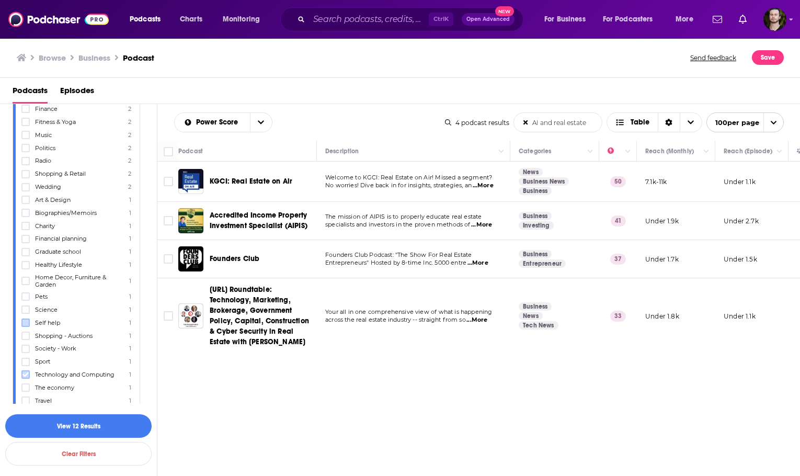
click at [22, 378] on icon at bounding box center [25, 374] width 6 height 6
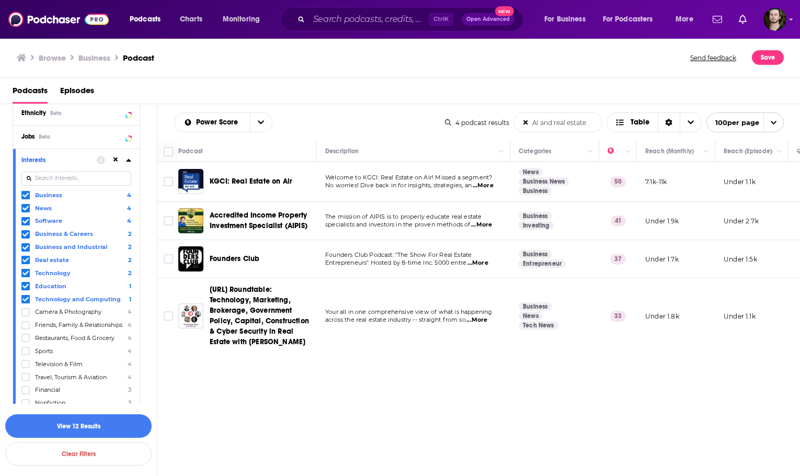
scroll to position [394, 0]
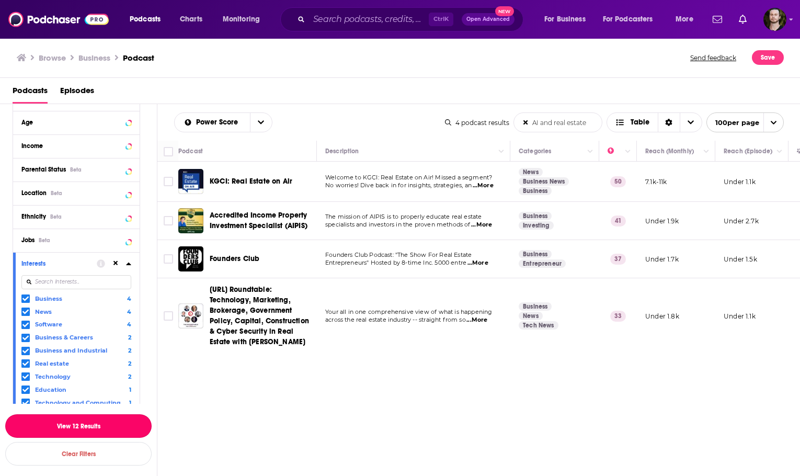
drag, startPoint x: 70, startPoint y: 425, endPoint x: 150, endPoint y: 318, distance: 134.2
click at [70, 425] on button "View 12 Results" at bounding box center [78, 426] width 146 height 24
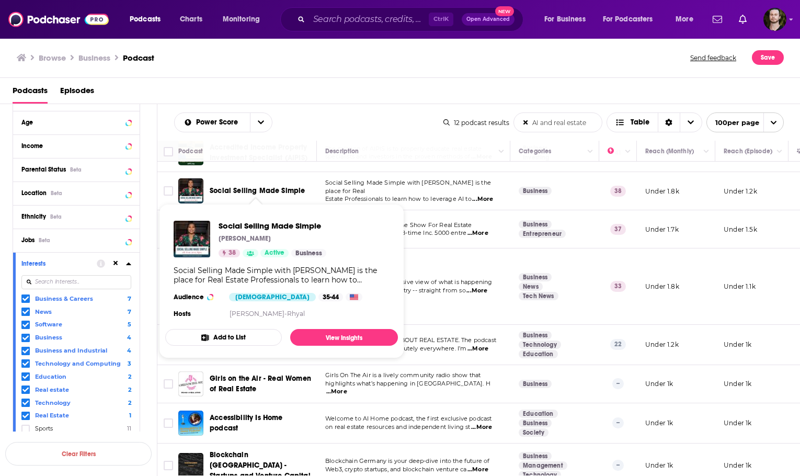
scroll to position [213, 0]
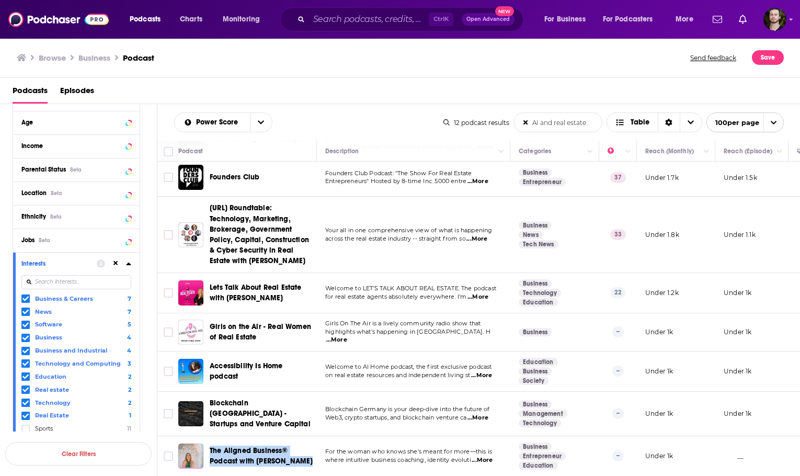
drag, startPoint x: 299, startPoint y: 459, endPoint x: 208, endPoint y: 440, distance: 92.9
click at [208, 444] on div "The Aligned Business® Podcast with Kelsey Kerslake" at bounding box center [248, 456] width 140 height 25
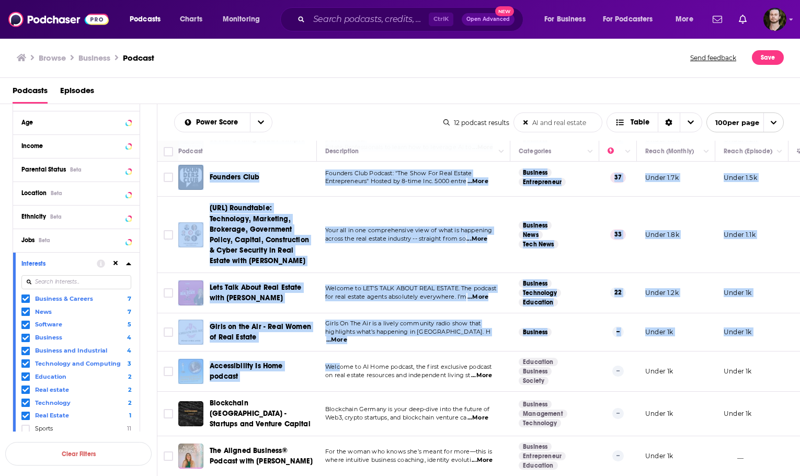
drag, startPoint x: 202, startPoint y: 169, endPoint x: 325, endPoint y: 467, distance: 322.7
click at [313, 465] on tbody "KGCI: Real Estate on Air Welcome to KGCI: Real Estate on Air! Missed a segment?…" at bounding box center [550, 214] width 787 height 523
copy table "KGCI: Real Estate on Air Welcome to KGCI: Real Estate on Air! Missed a segment?…"
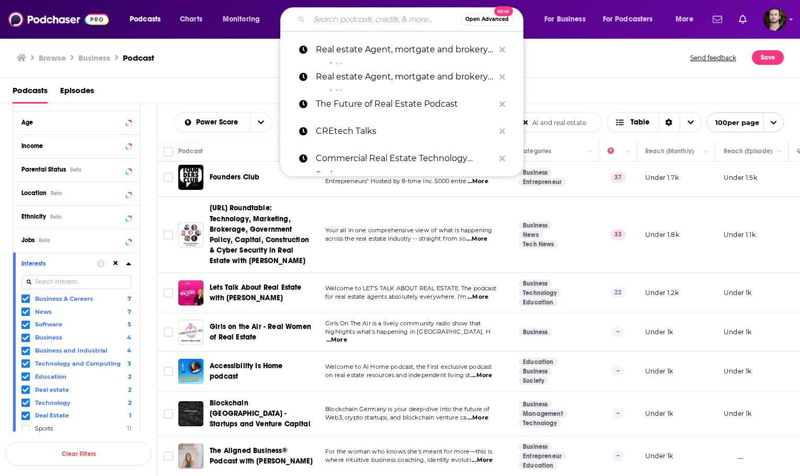
click at [373, 22] on input "Search podcasts, credits, & more..." at bounding box center [385, 19] width 152 height 17
paste input "The Real Estate Agent Playbook"
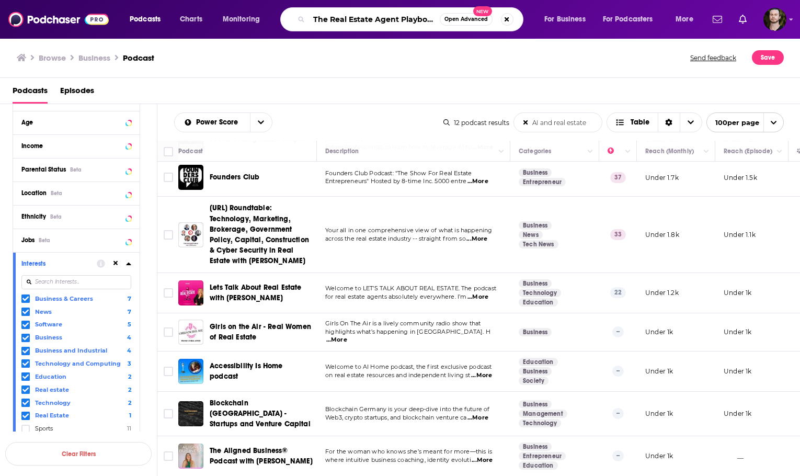
scroll to position [0, 2]
type input "The Real Estate Agent Playbook"
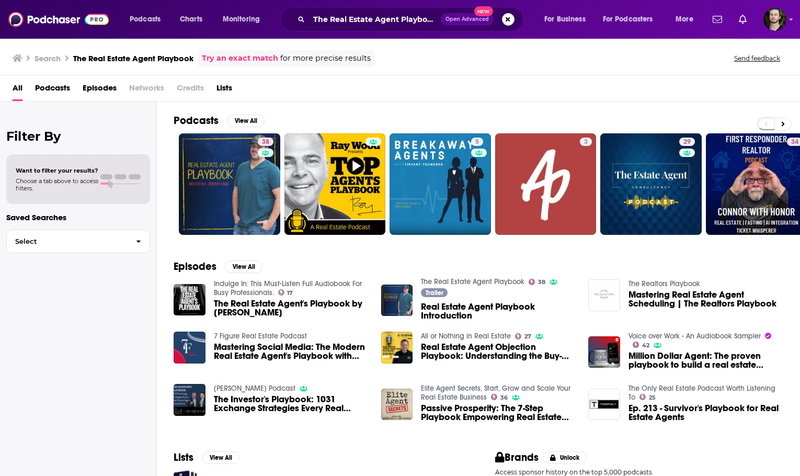
click at [254, 166] on link "38" at bounding box center [229, 183] width 101 height 101
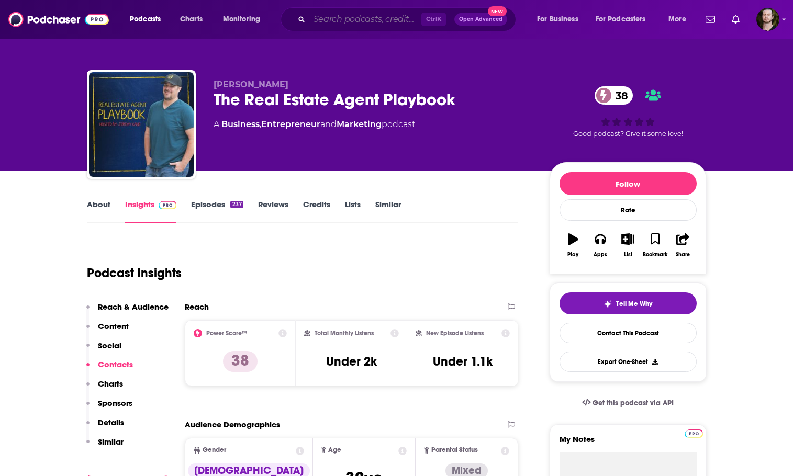
click at [414, 14] on input "Search podcasts, credits, & more..." at bounding box center [365, 19] width 112 height 17
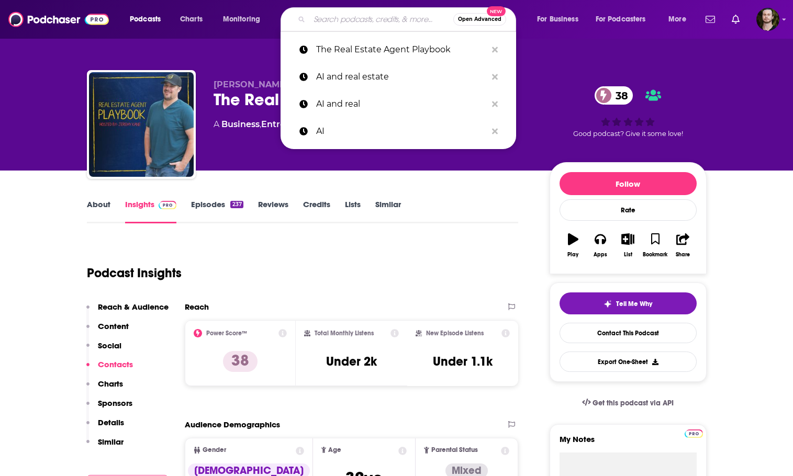
paste input "Adam Kimmel"
type input "Adam Kimmel"
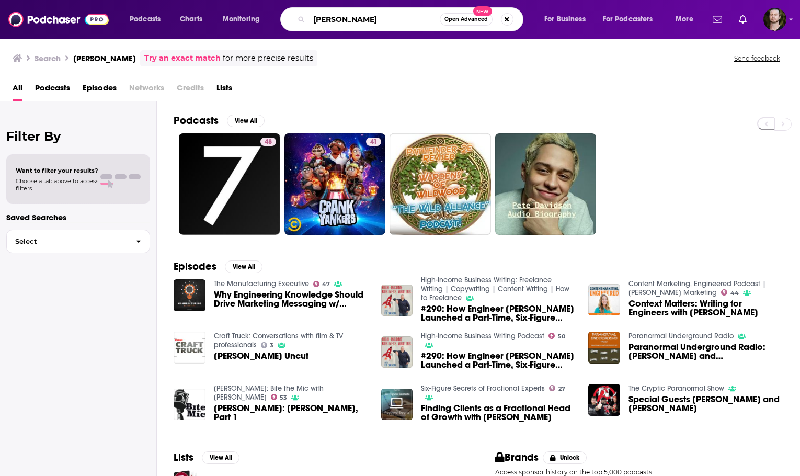
drag, startPoint x: 372, startPoint y: 24, endPoint x: 292, endPoint y: 17, distance: 80.8
click at [292, 17] on div "Adam Kimmel Open Advanced New" at bounding box center [401, 19] width 243 height 24
paste input "I in Construction and Real Estate"
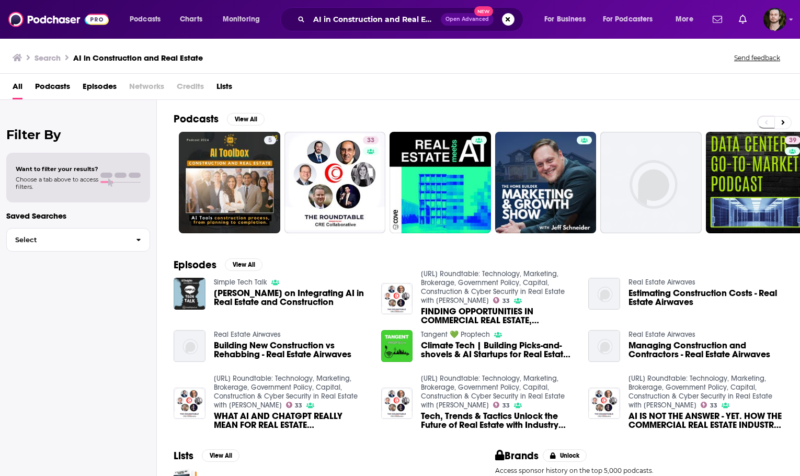
drag, startPoint x: 395, startPoint y: 345, endPoint x: 455, endPoint y: 109, distance: 243.3
click at [455, 109] on div "Podcasts View All 5 33 39 84 + 7" at bounding box center [487, 173] width 627 height 146
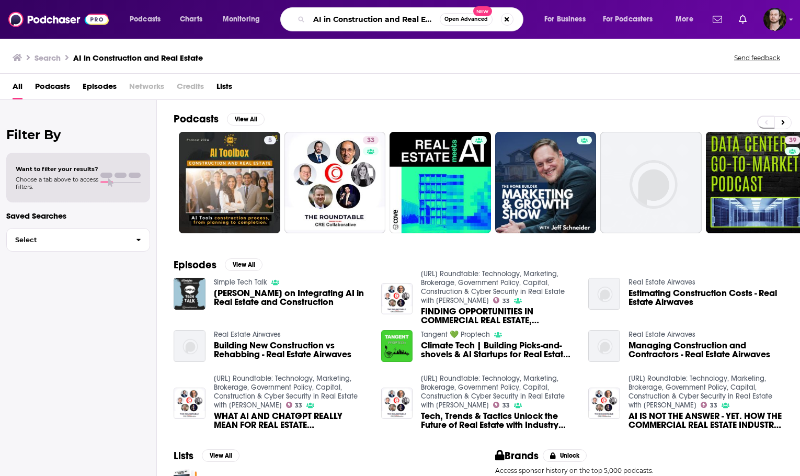
drag, startPoint x: 384, startPoint y: 20, endPoint x: 324, endPoint y: 23, distance: 59.7
click at [324, 23] on input "AI in Construction and Real Estate" at bounding box center [374, 19] width 131 height 17
type input "AI and Real Estate"
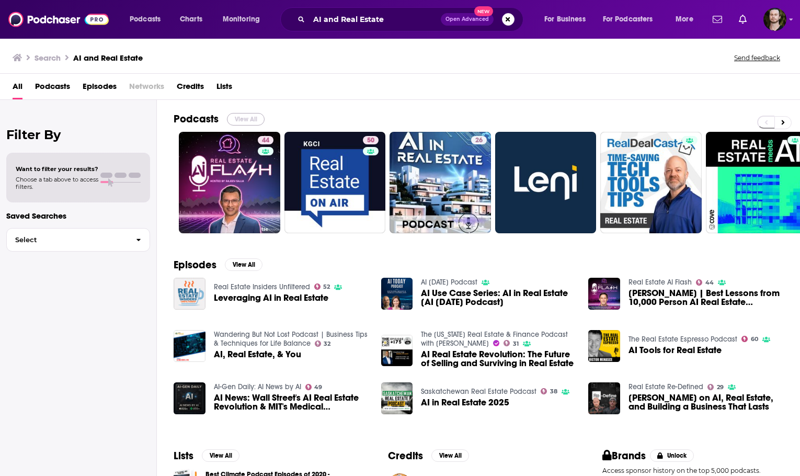
click at [249, 115] on button "View All" at bounding box center [246, 119] width 38 height 13
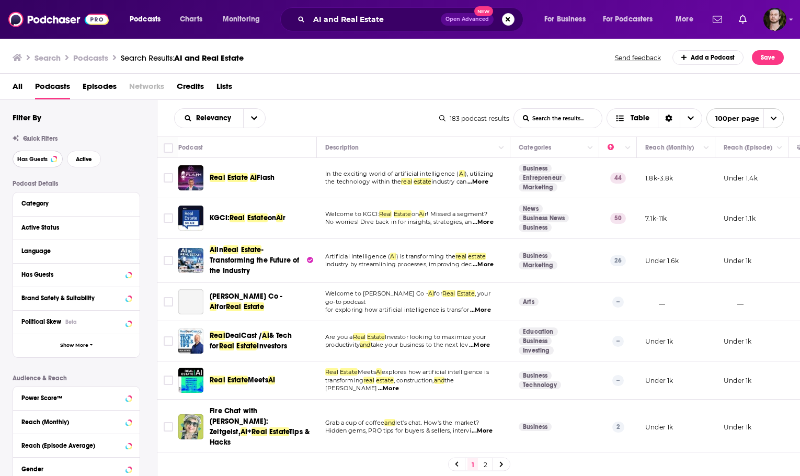
click at [32, 159] on span "Has Guests" at bounding box center [32, 159] width 30 height 6
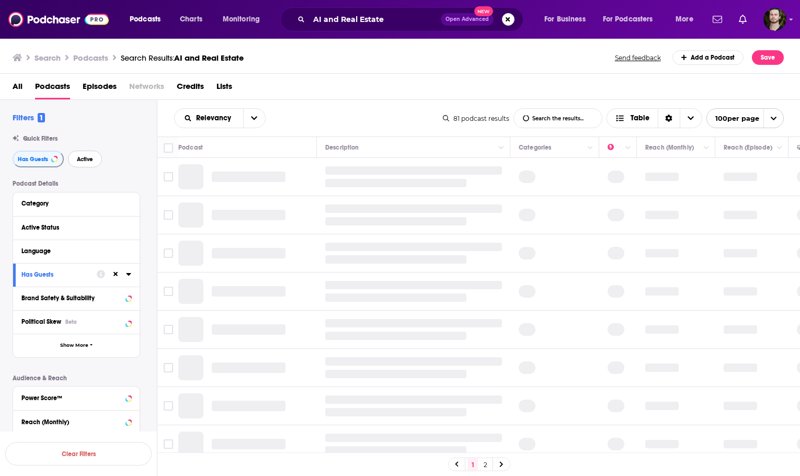
click at [88, 159] on span "Active" at bounding box center [85, 159] width 16 height 6
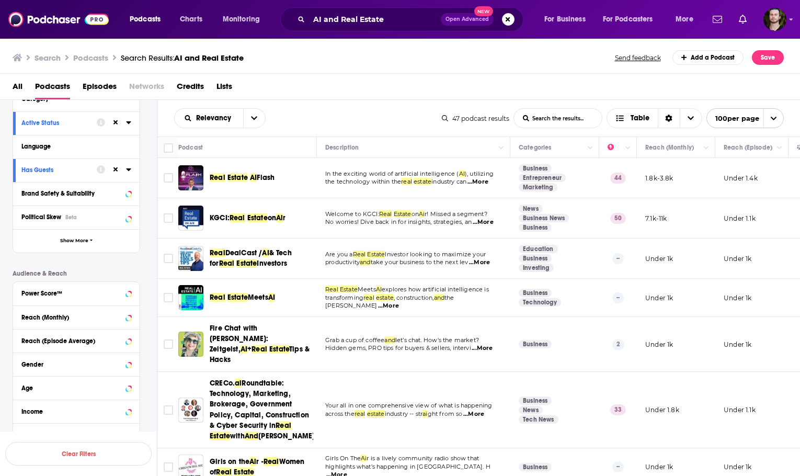
click at [187, 161] on td "Real Estate AI Flash" at bounding box center [247, 178] width 139 height 40
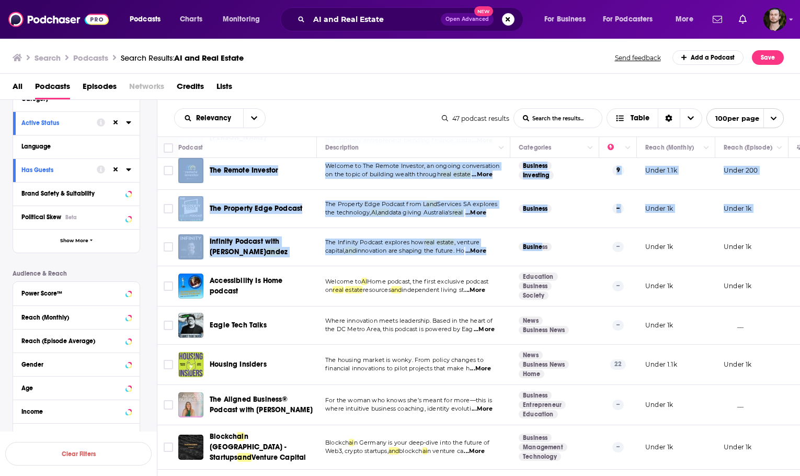
scroll to position [1524, 0]
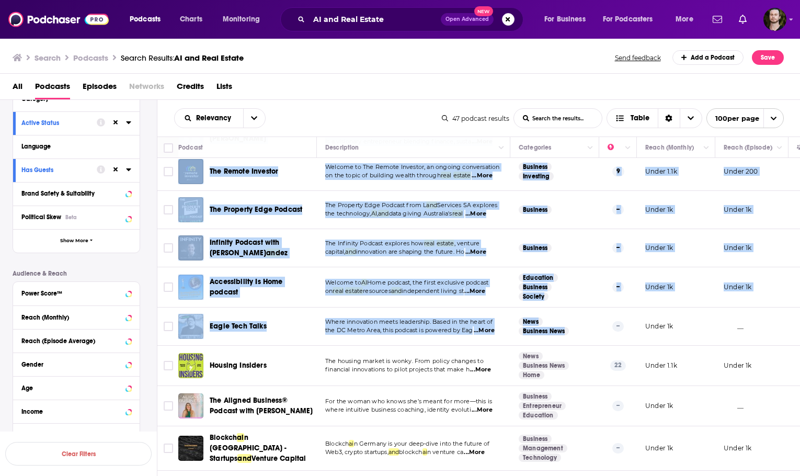
drag, startPoint x: 186, startPoint y: 267, endPoint x: 573, endPoint y: 309, distance: 389.9
copy tbody "Fire Chat with Mirella: Zeitgeist, AI + Real Estate Tips & Hacks Grab a cup of …"
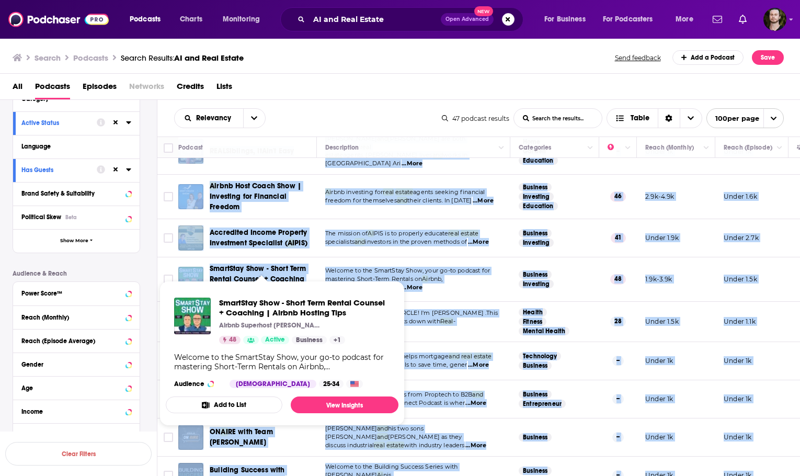
scroll to position [739, 0]
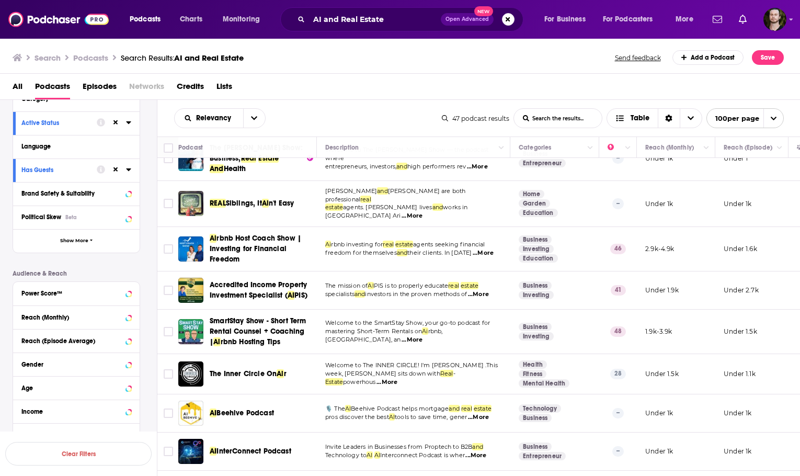
click at [390, 50] on div "Search Podcasts Search Results: AI and Real Estate Send feedback Add a Podcast …" at bounding box center [399, 57] width 772 height 15
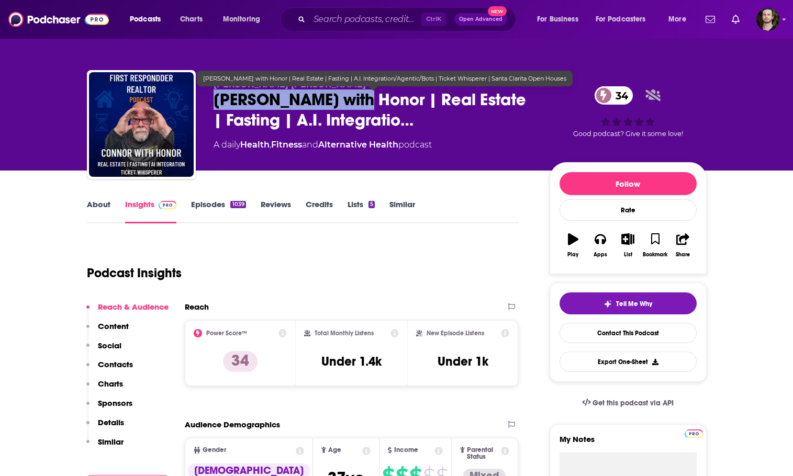
copy h2 "Connor with Honor"
drag, startPoint x: 207, startPoint y: 100, endPoint x: 359, endPoint y: 105, distance: 152.8
click at [359, 105] on div "Connor MacIvor Connor with Honor | Real Estate | Fasting | A.I. Integratio… 34 …" at bounding box center [396, 126] width 619 height 113
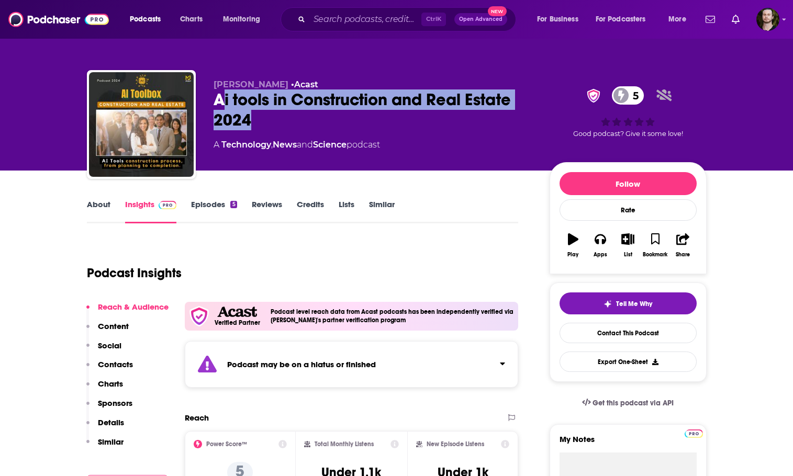
drag, startPoint x: 263, startPoint y: 122, endPoint x: 219, endPoint y: 105, distance: 46.9
click at [219, 105] on div "Ai tools in Construction and Real Estate 2024 5" at bounding box center [372, 109] width 319 height 41
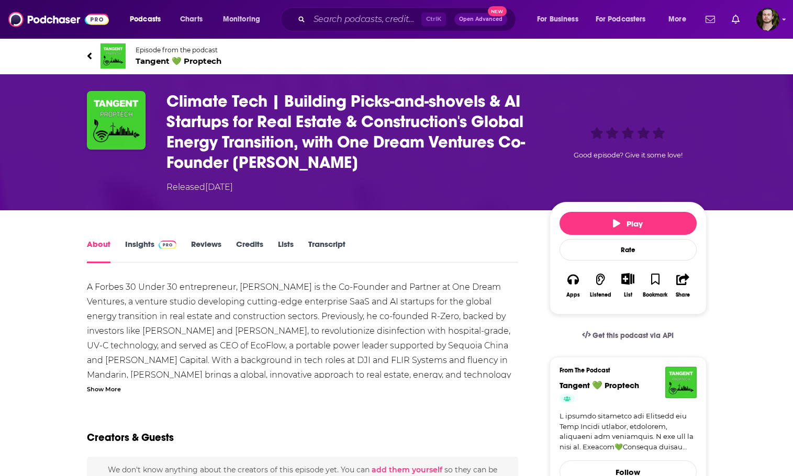
click at [139, 240] on link "Insights" at bounding box center [151, 251] width 52 height 24
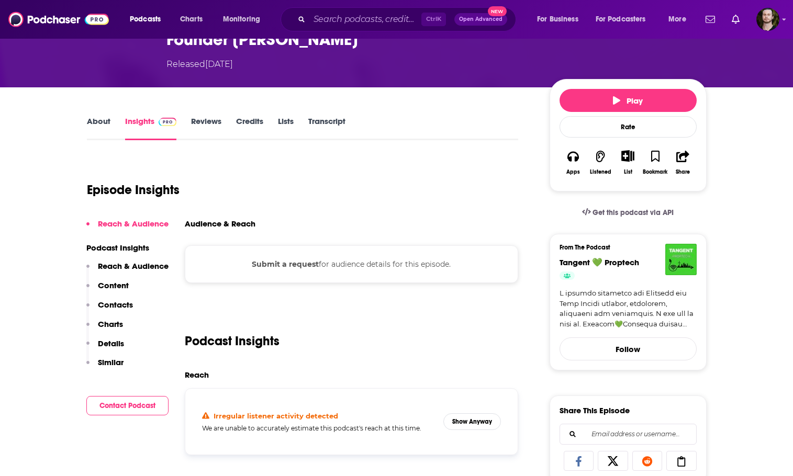
scroll to position [105, 0]
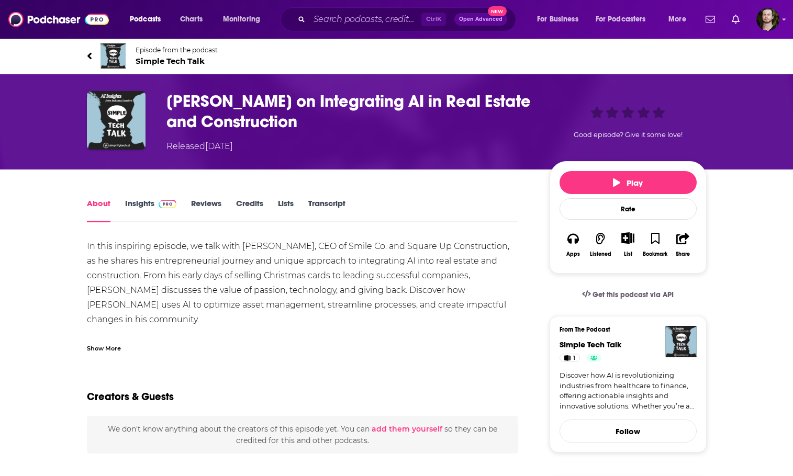
click at [137, 211] on link "Insights" at bounding box center [151, 210] width 52 height 24
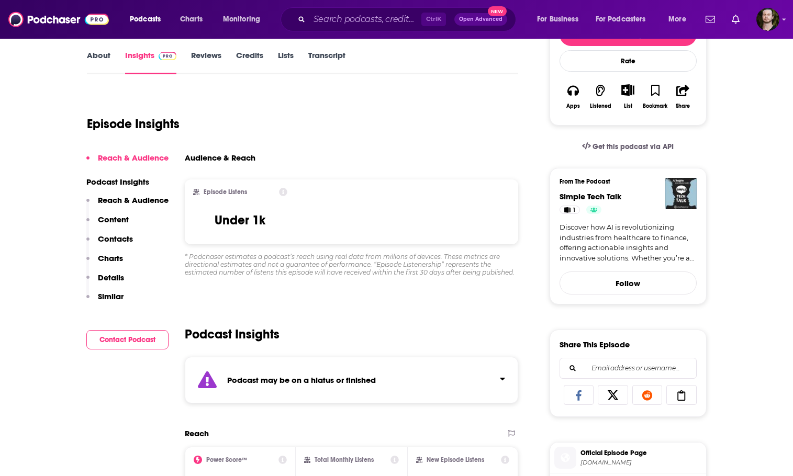
scroll to position [157, 0]
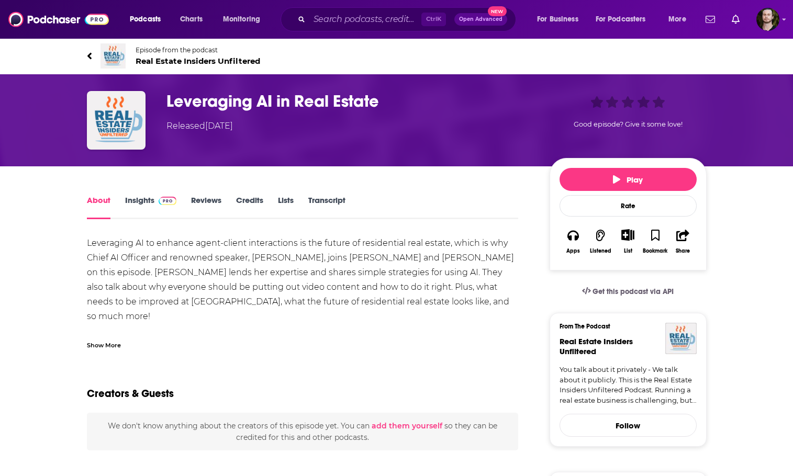
click at [137, 201] on link "Insights" at bounding box center [151, 207] width 52 height 24
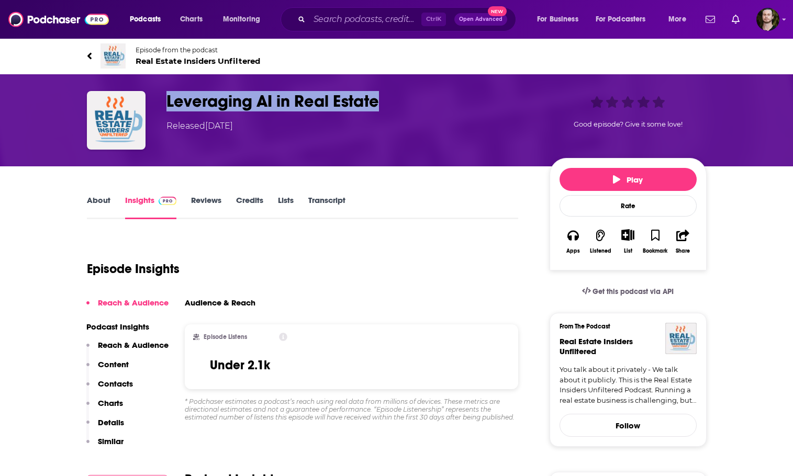
copy h3 "Leveraging AI in Real Estate"
drag, startPoint x: 166, startPoint y: 101, endPoint x: 383, endPoint y: 97, distance: 217.7
click at [383, 97] on div "Leveraging AI in Real Estate Released Thursday, 25th April 2024 Good episode? G…" at bounding box center [396, 120] width 619 height 59
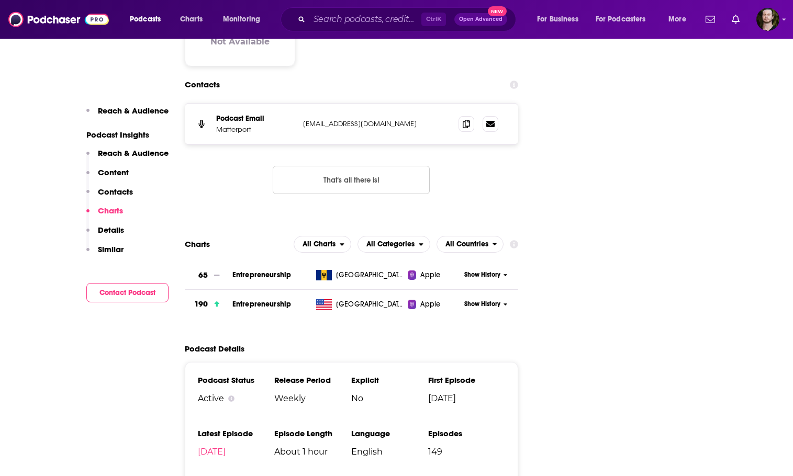
scroll to position [994, 0]
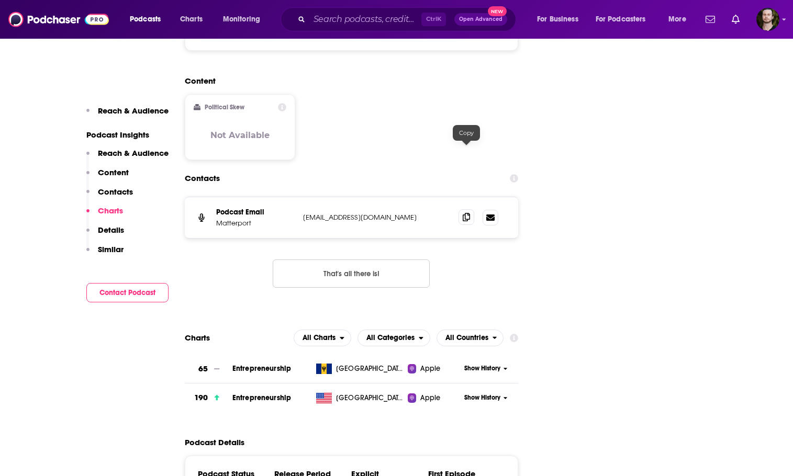
click at [467, 213] on icon at bounding box center [465, 217] width 7 height 8
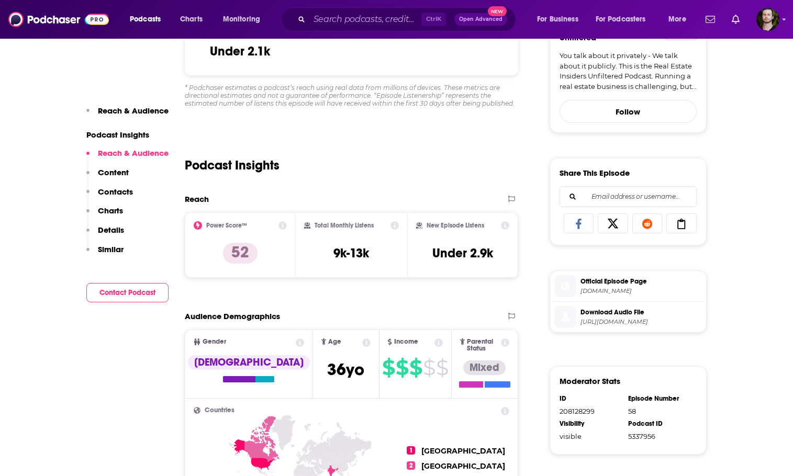
scroll to position [0, 0]
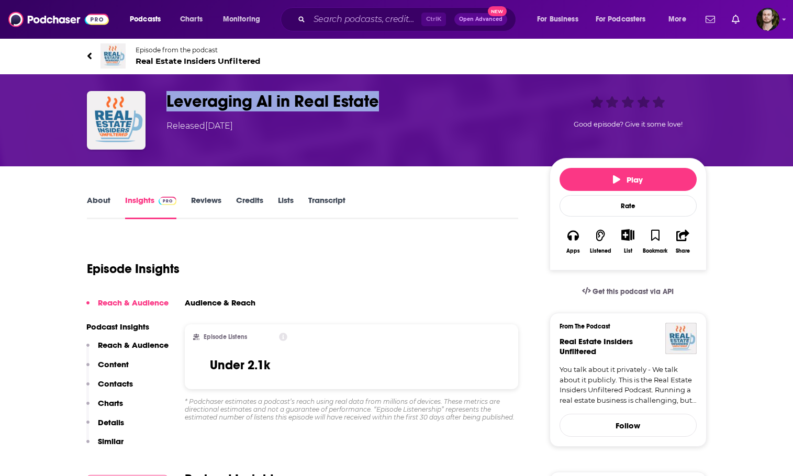
copy h3 "Leveraging AI in Real Estate"
drag, startPoint x: 400, startPoint y: 106, endPoint x: 163, endPoint y: 105, distance: 237.0
click at [163, 105] on div "Leveraging AI in Real Estate Released Thursday, 25th April 2024 Good episode? G…" at bounding box center [396, 120] width 619 height 59
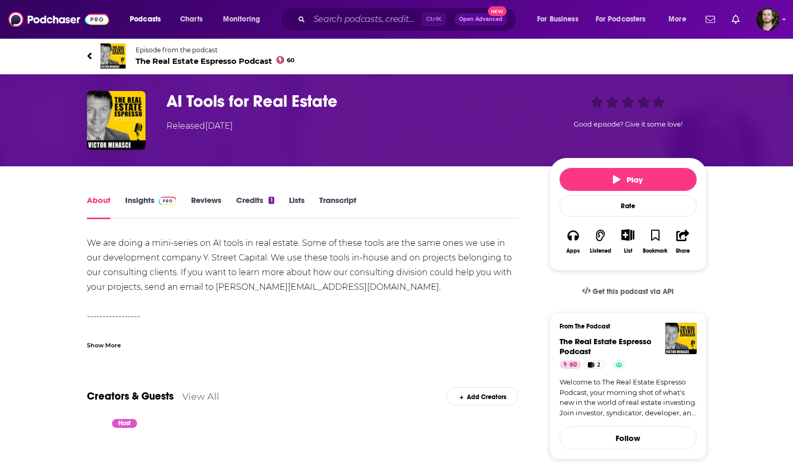
click at [146, 205] on link "Insights" at bounding box center [151, 207] width 52 height 24
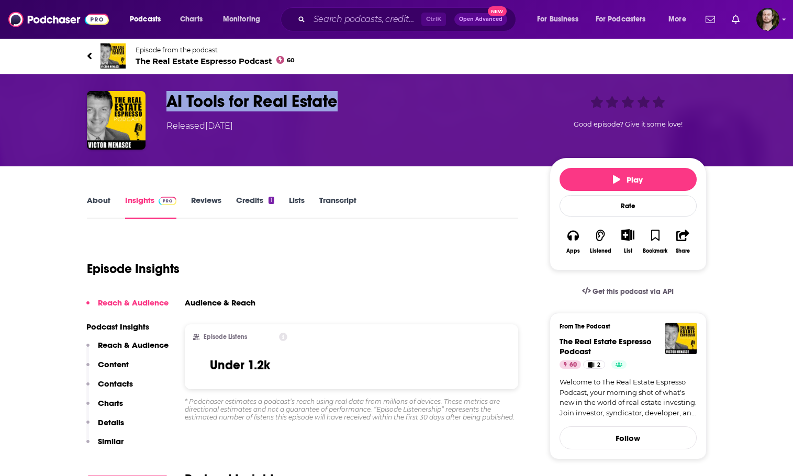
drag, startPoint x: 341, startPoint y: 102, endPoint x: 166, endPoint y: 101, distance: 174.7
click at [166, 101] on h3 "AI Tools for Real Estate" at bounding box center [349, 101] width 366 height 20
copy h3 "AI Tools for Real Estate"
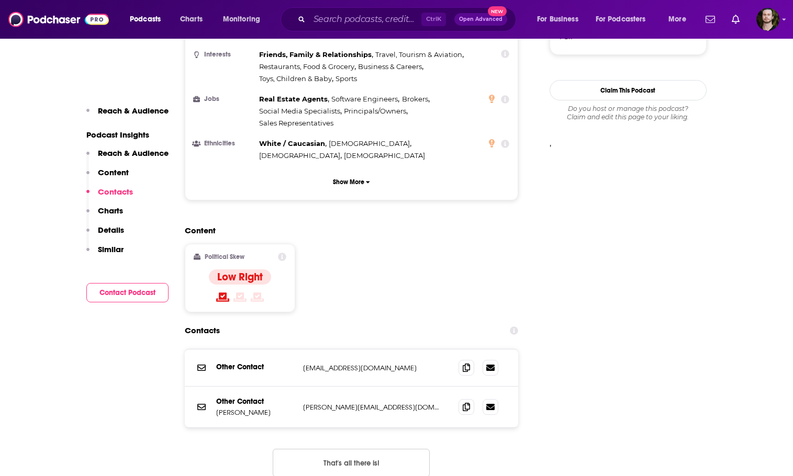
scroll to position [994, 0]
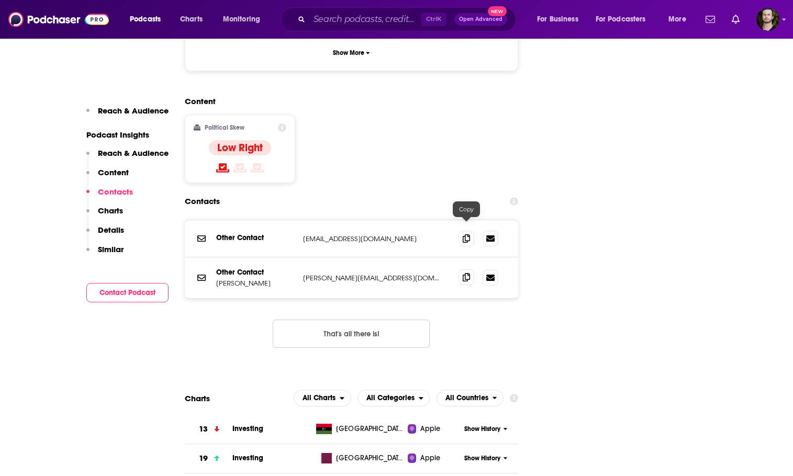
click at [462, 273] on icon at bounding box center [465, 277] width 7 height 8
